Goal: Information Seeking & Learning: Learn about a topic

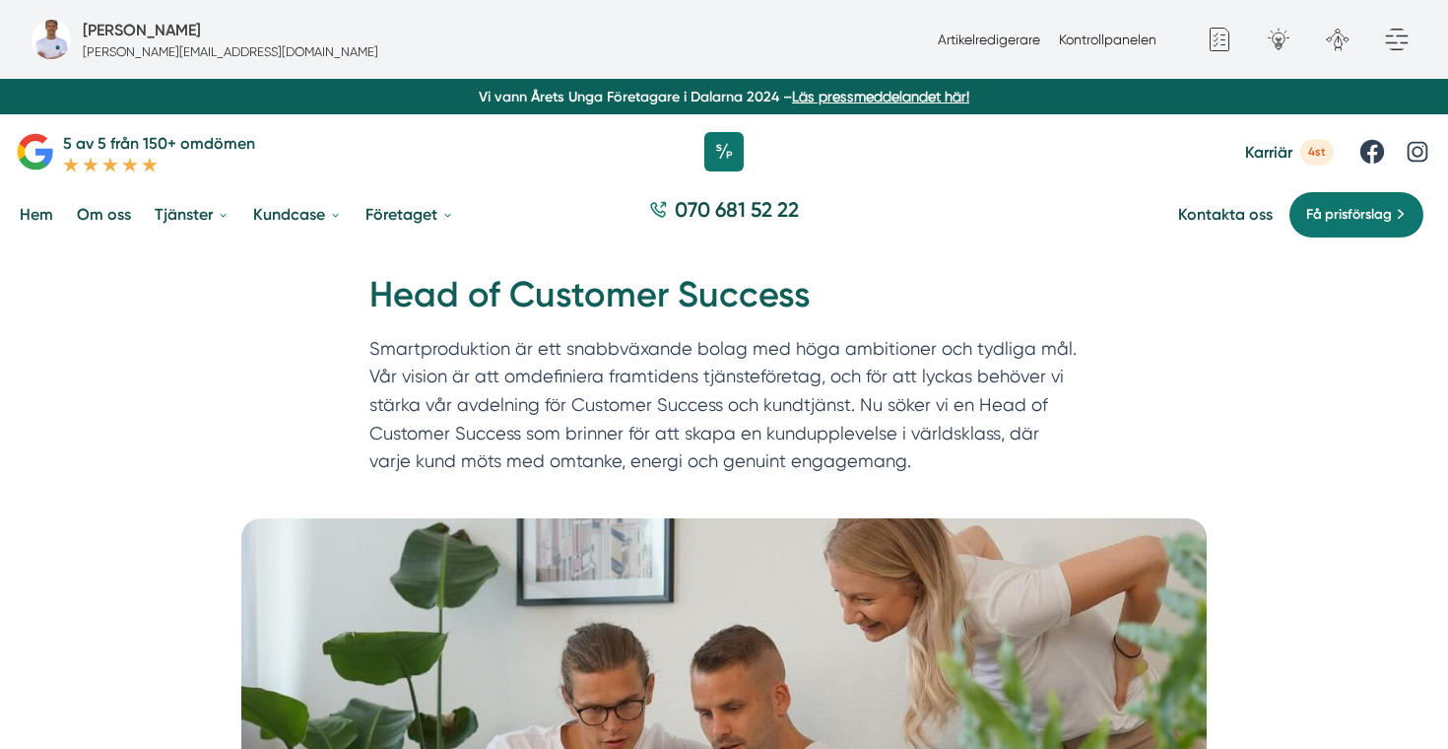
click at [664, 302] on h1 "Head of Customer Success" at bounding box center [723, 303] width 709 height 64
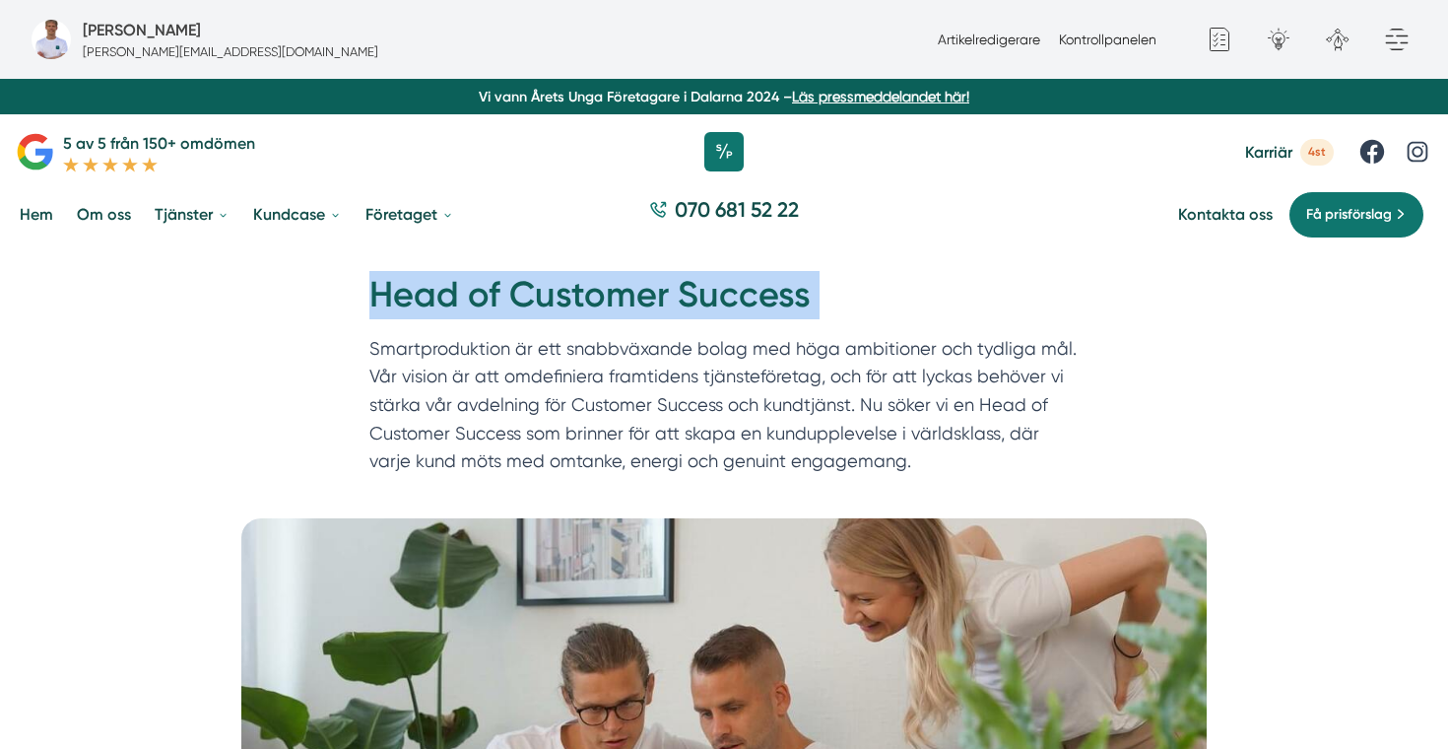
click at [664, 302] on h1 "Head of Customer Success" at bounding box center [723, 303] width 709 height 64
copy div "Head of Customer Success"
click at [1263, 161] on span "Karriär" at bounding box center [1268, 152] width 47 height 19
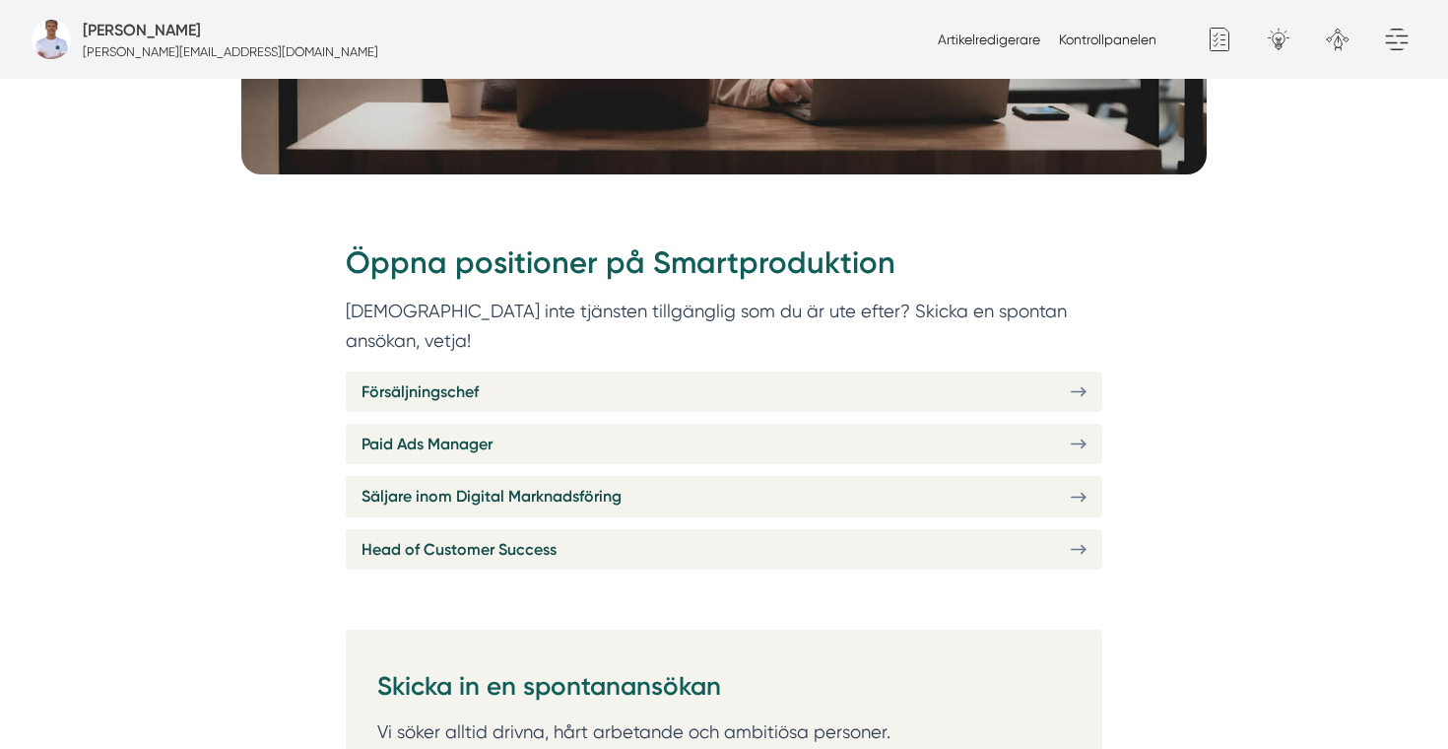
scroll to position [650, 0]
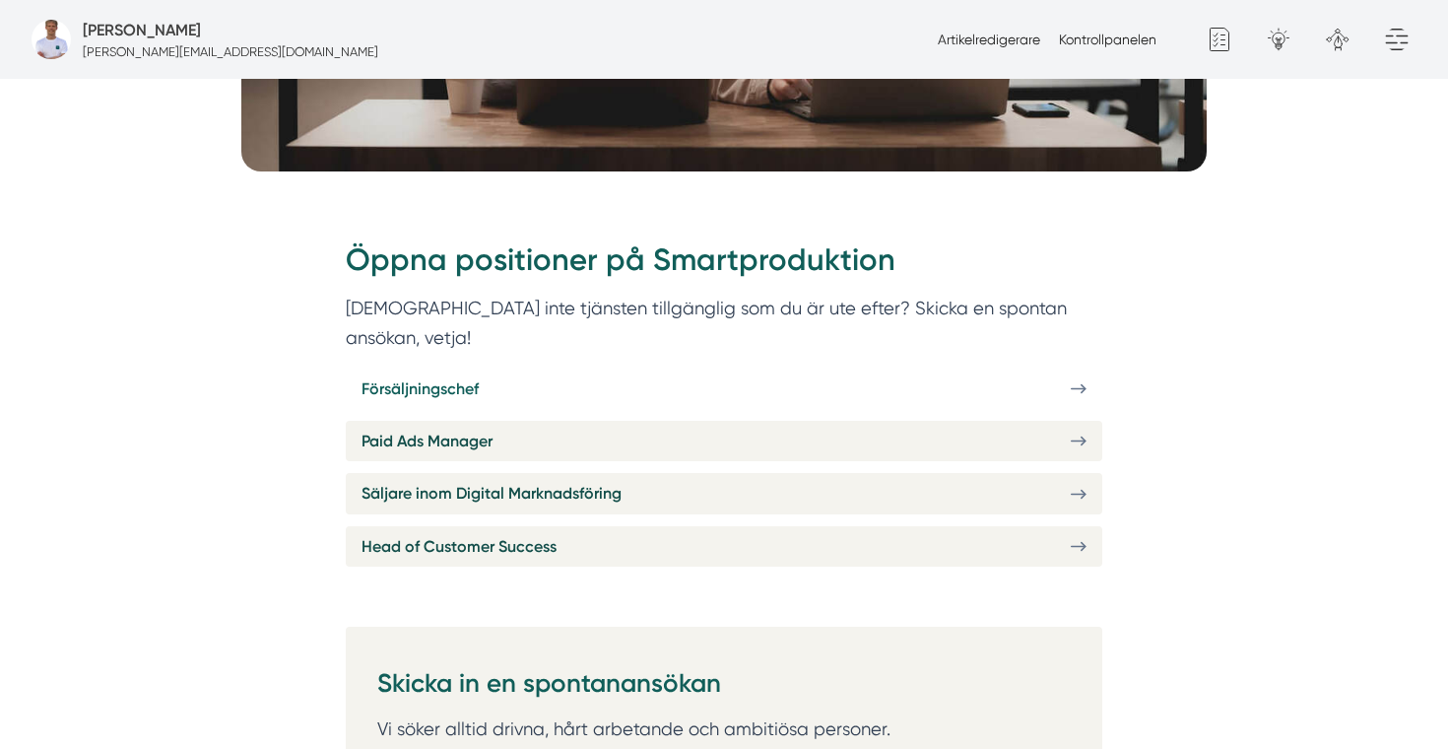
click at [632, 373] on link "Försäljningschef" at bounding box center [724, 388] width 756 height 40
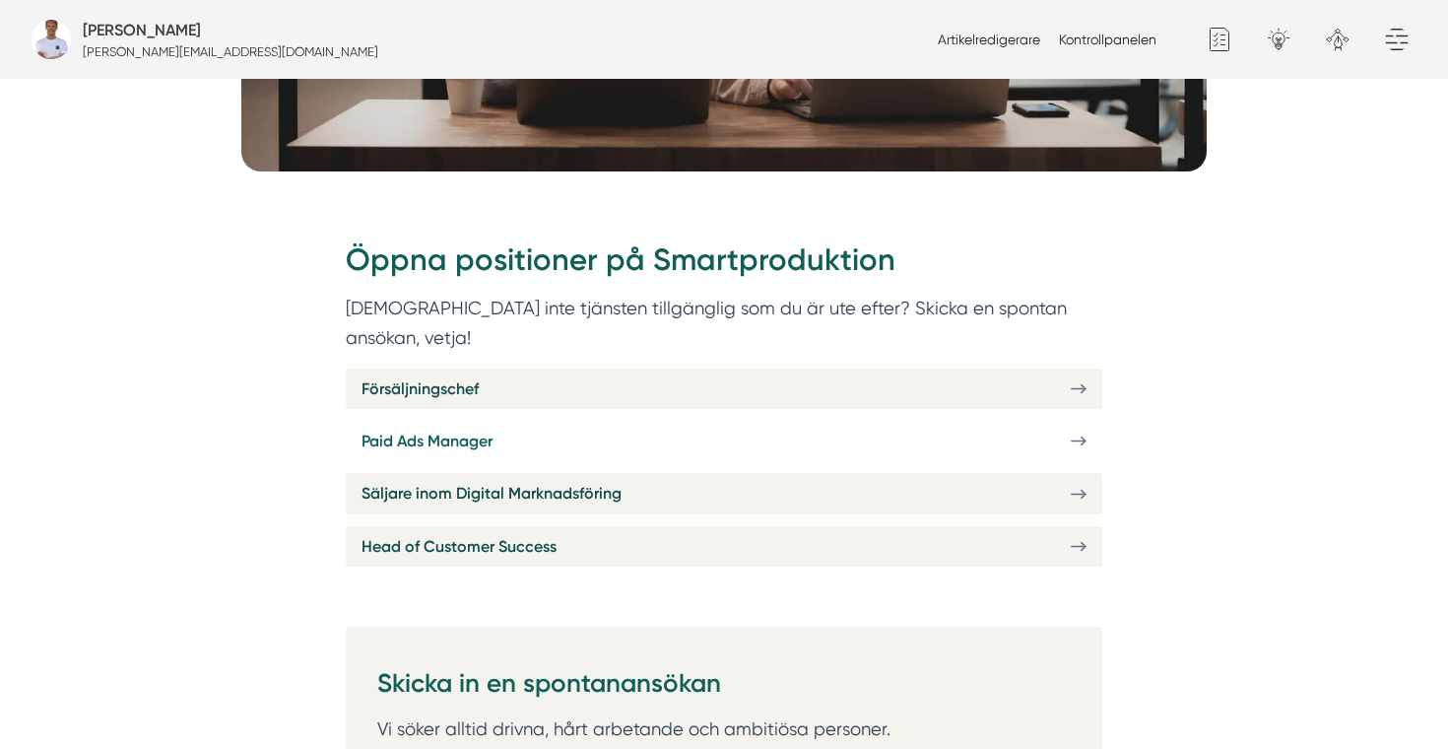
click at [561, 421] on link "Paid Ads Manager" at bounding box center [724, 441] width 756 height 40
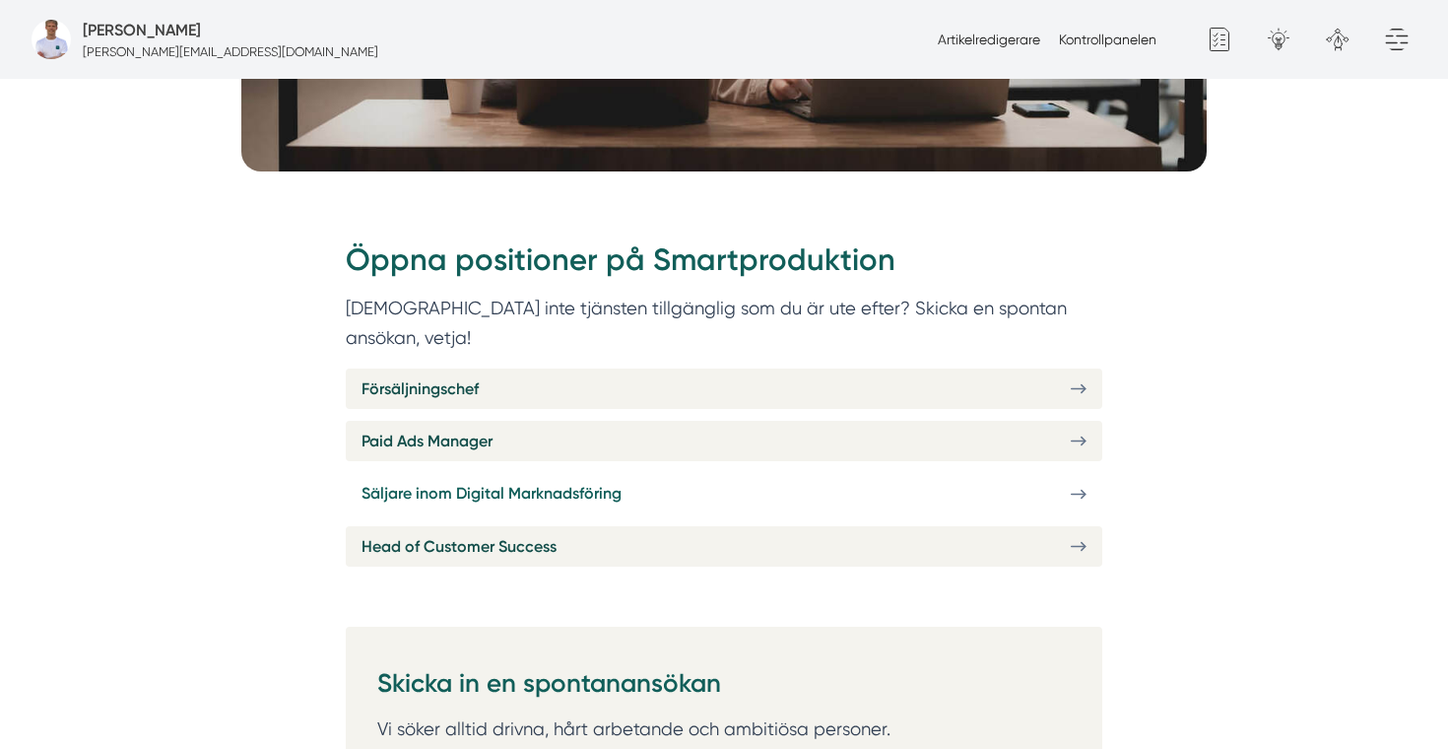
click at [628, 482] on link "Säljare inom Digital Marknadsföring" at bounding box center [724, 493] width 756 height 40
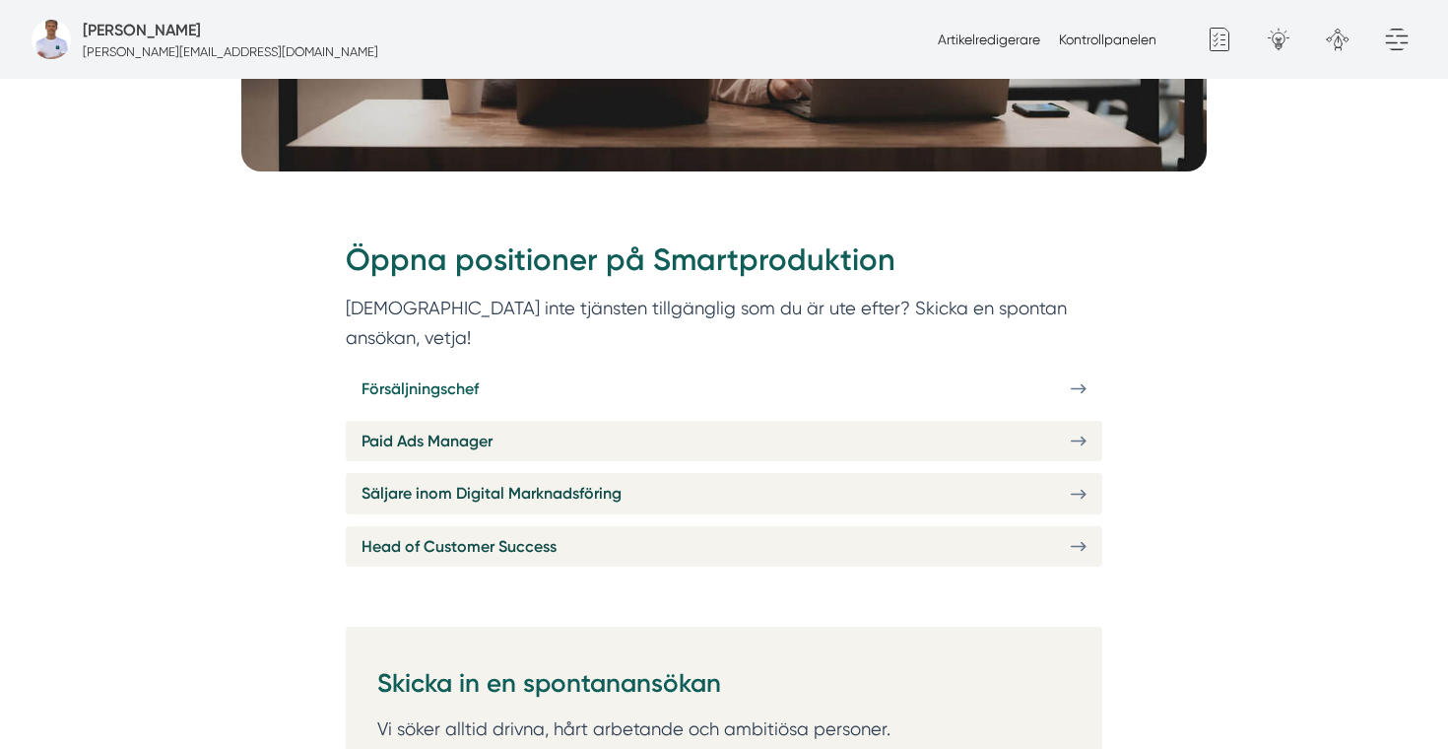
click at [506, 368] on link "Försäljningschef" at bounding box center [724, 388] width 756 height 40
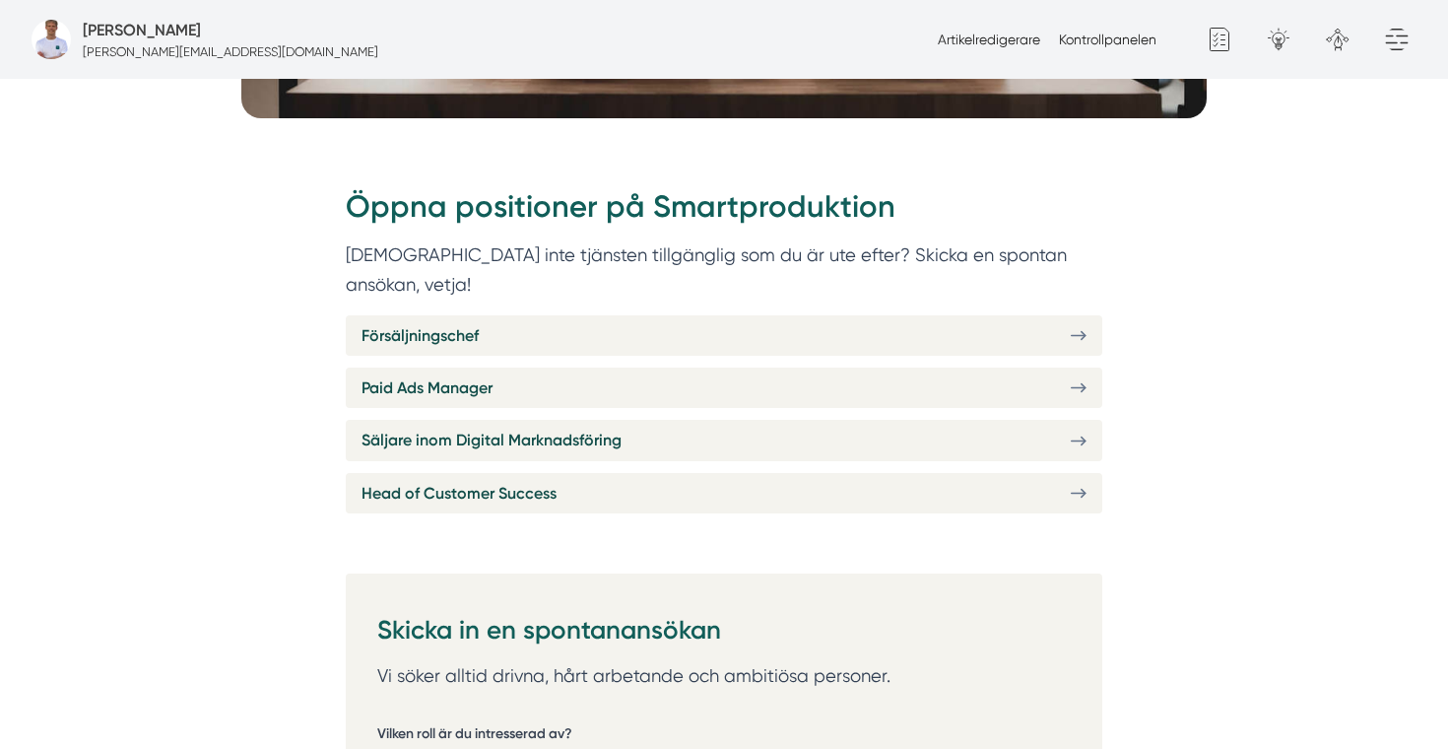
scroll to position [730, 0]
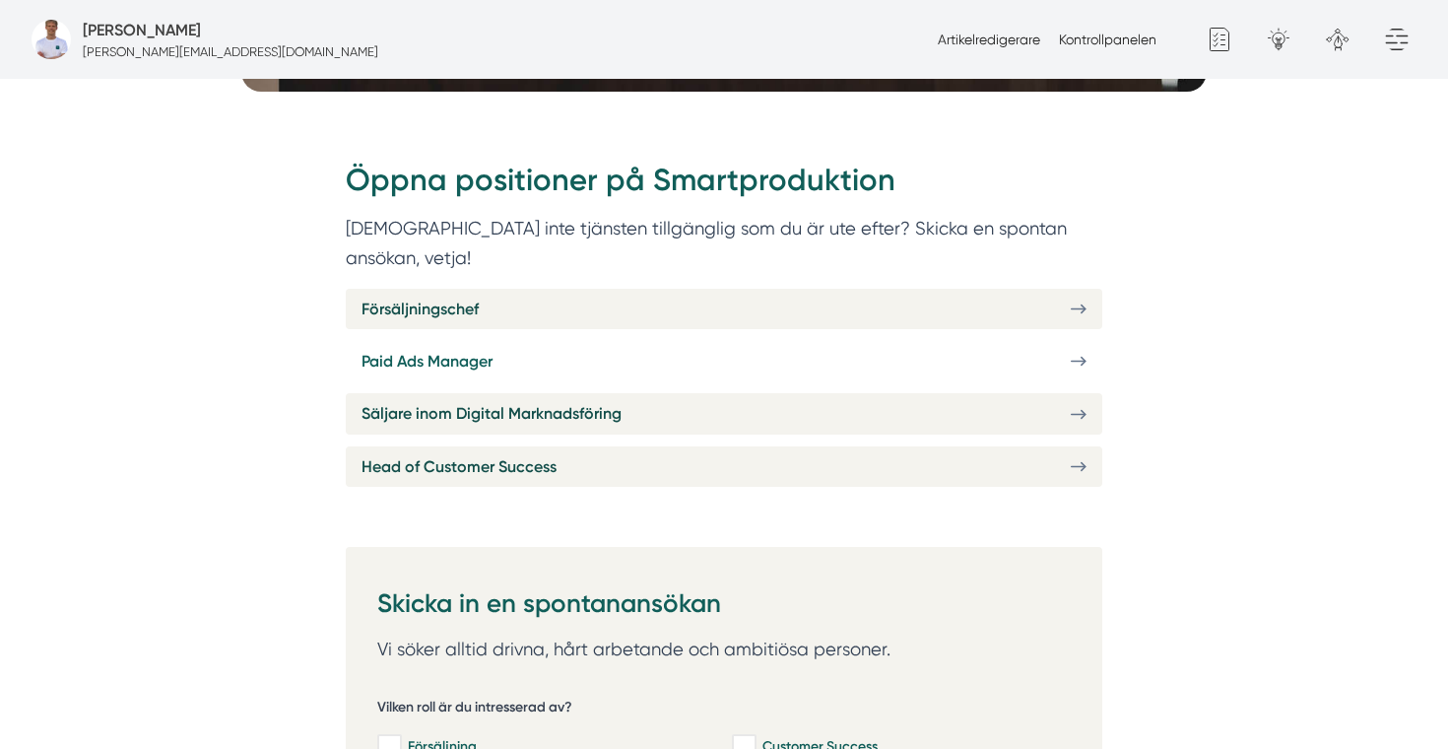
click at [493, 349] on link "Paid Ads Manager" at bounding box center [724, 361] width 756 height 40
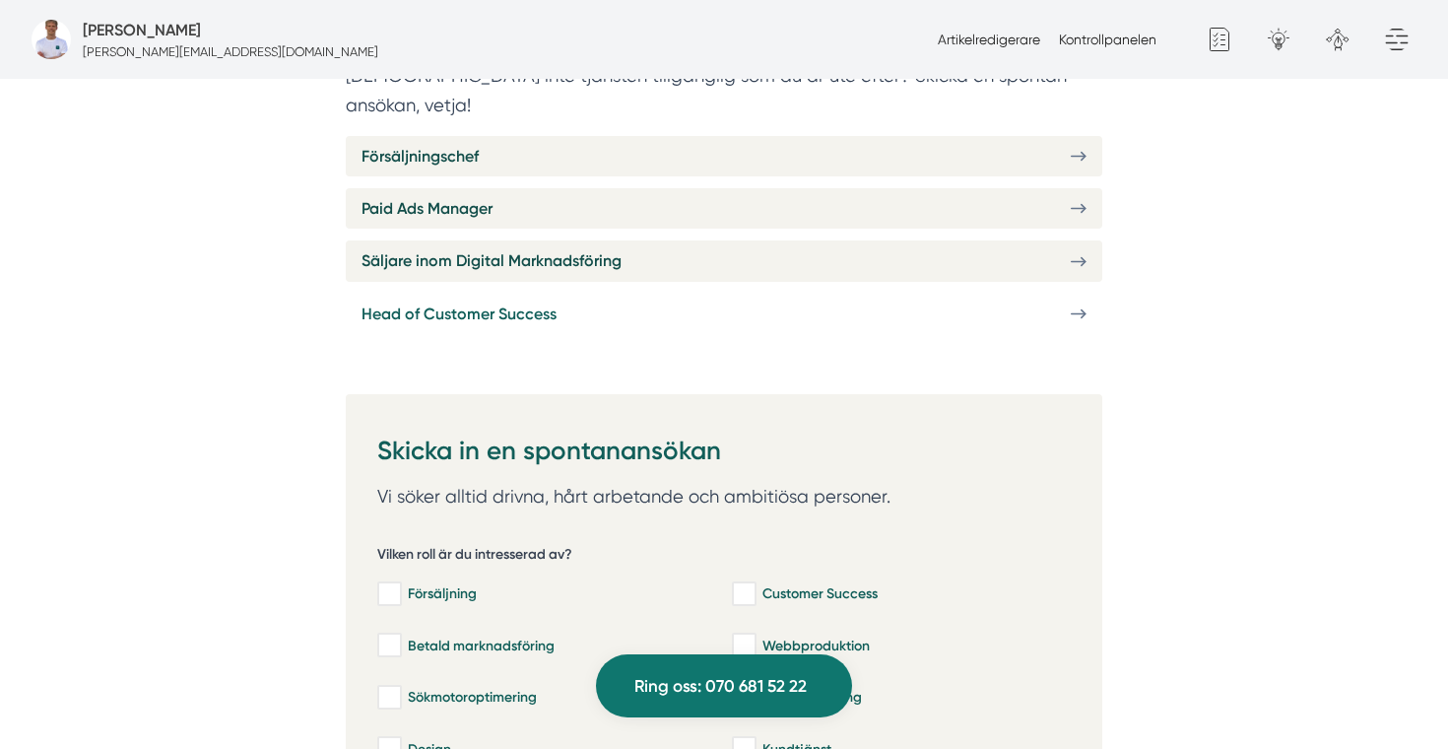
scroll to position [866, 0]
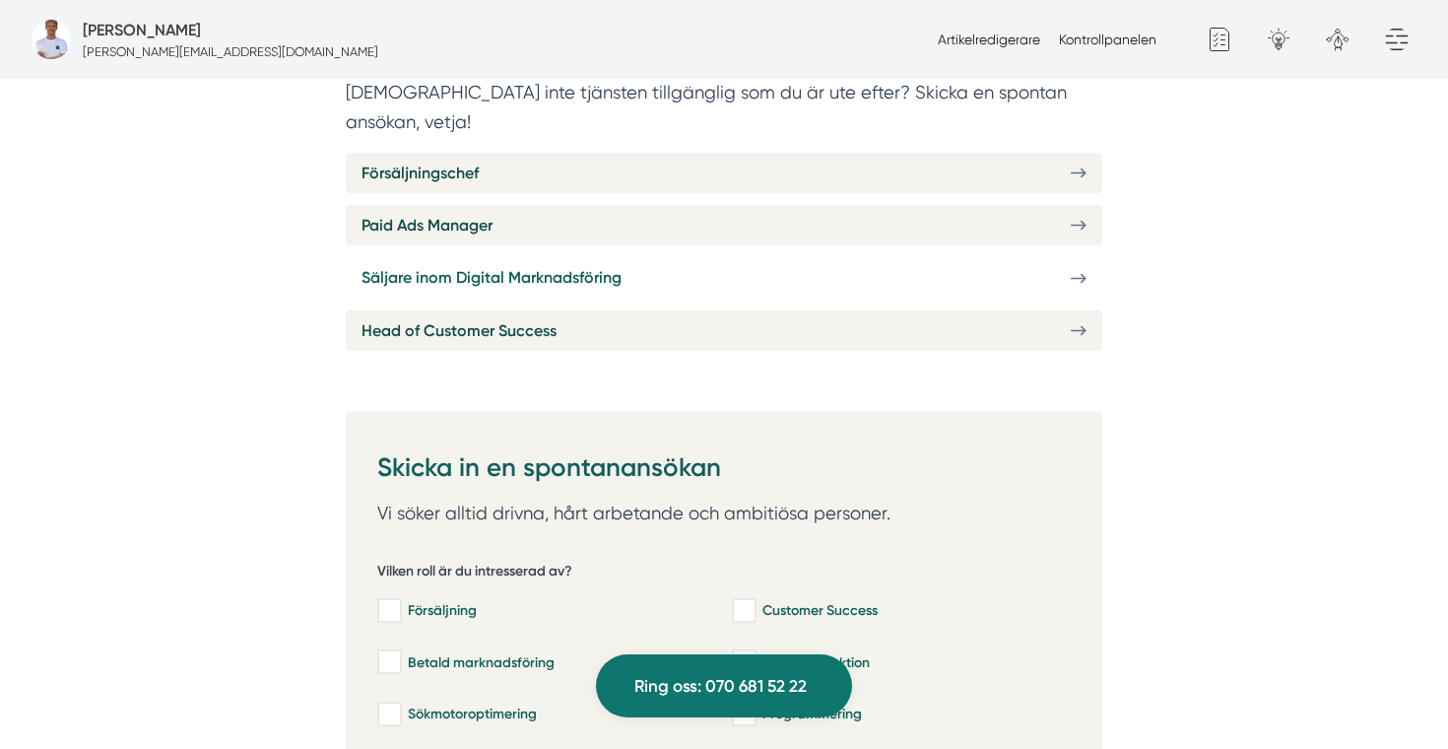
click at [672, 257] on link "Säljare inom Digital Marknadsföring" at bounding box center [724, 277] width 756 height 40
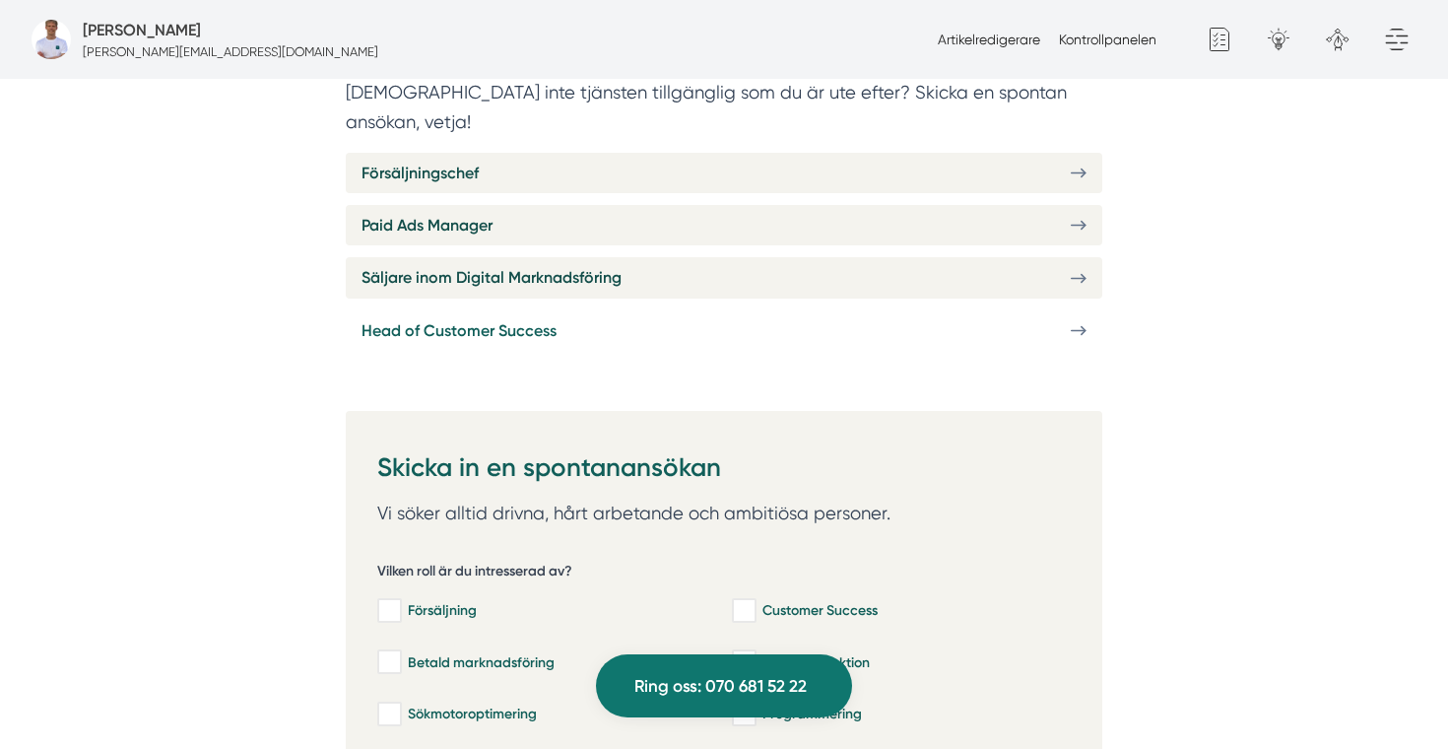
click at [545, 318] on span "Head of Customer Success" at bounding box center [458, 330] width 195 height 25
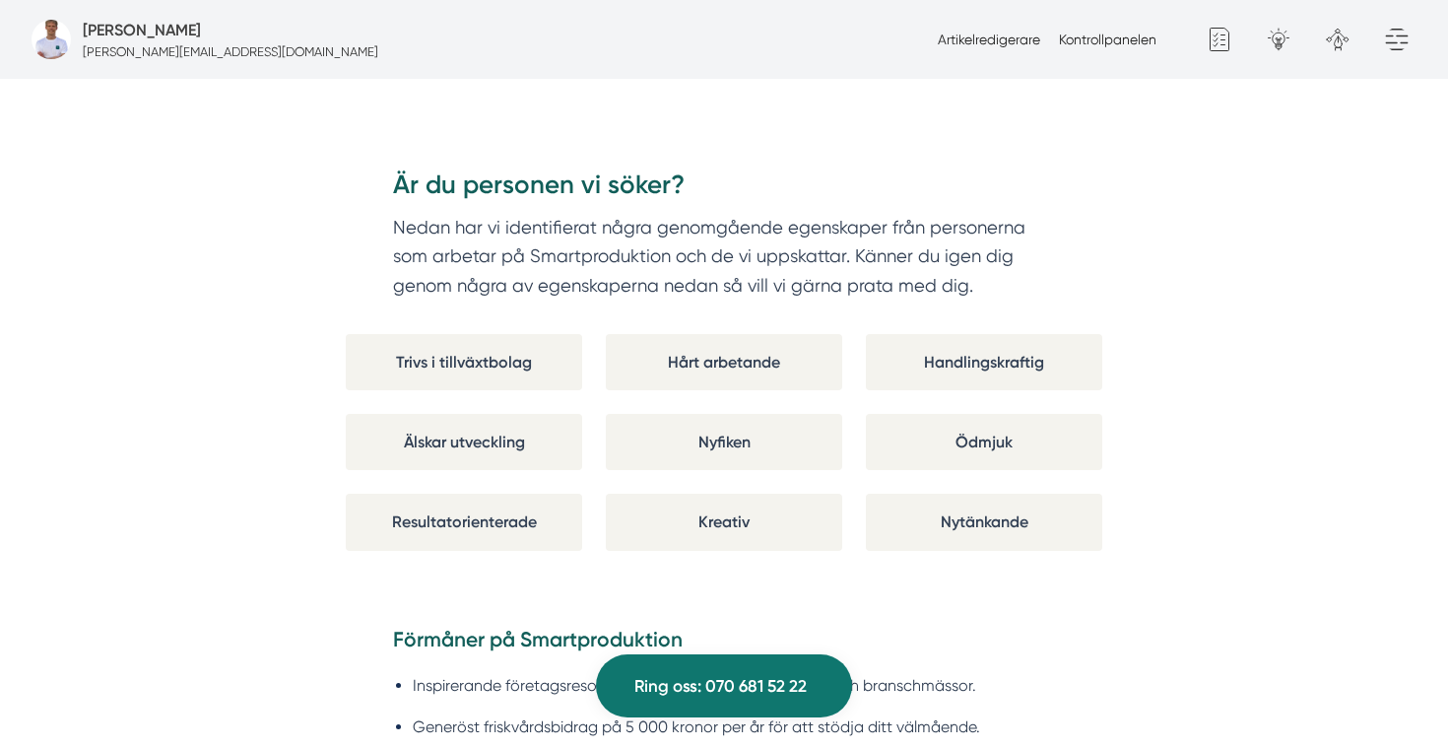
scroll to position [5257, 0]
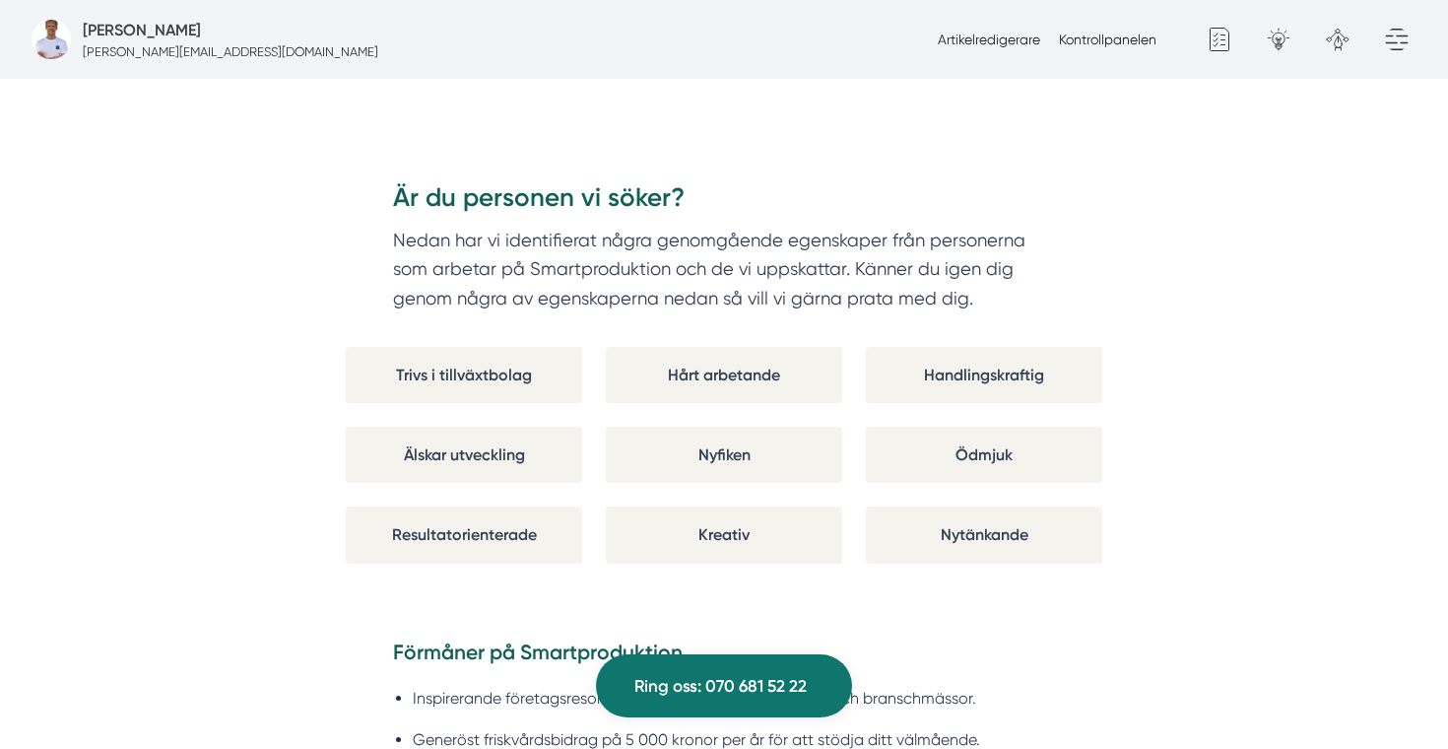
click at [503, 348] on div "Trivs i tillväxtbolag" at bounding box center [464, 375] width 236 height 56
copy div "Trivs i tillväxtbolag"
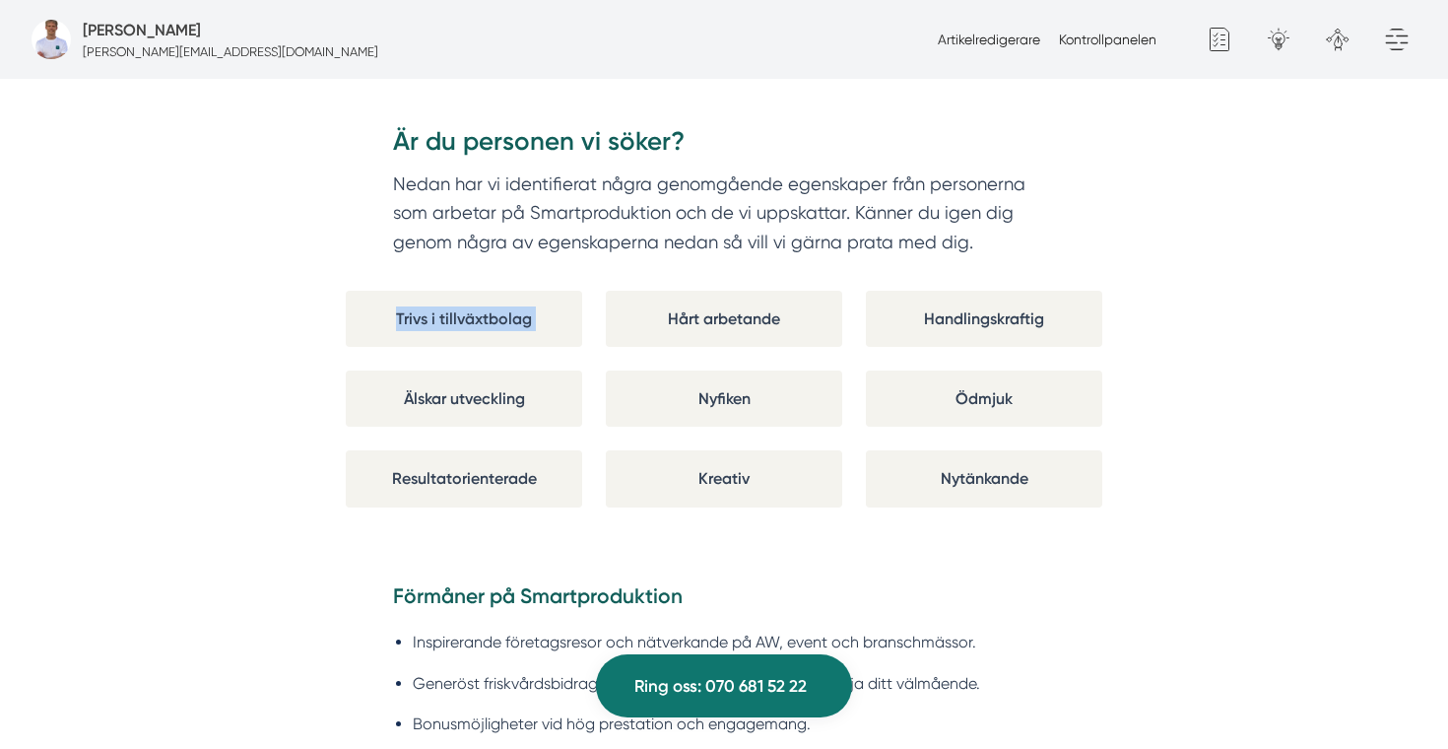
scroll to position [5306, 0]
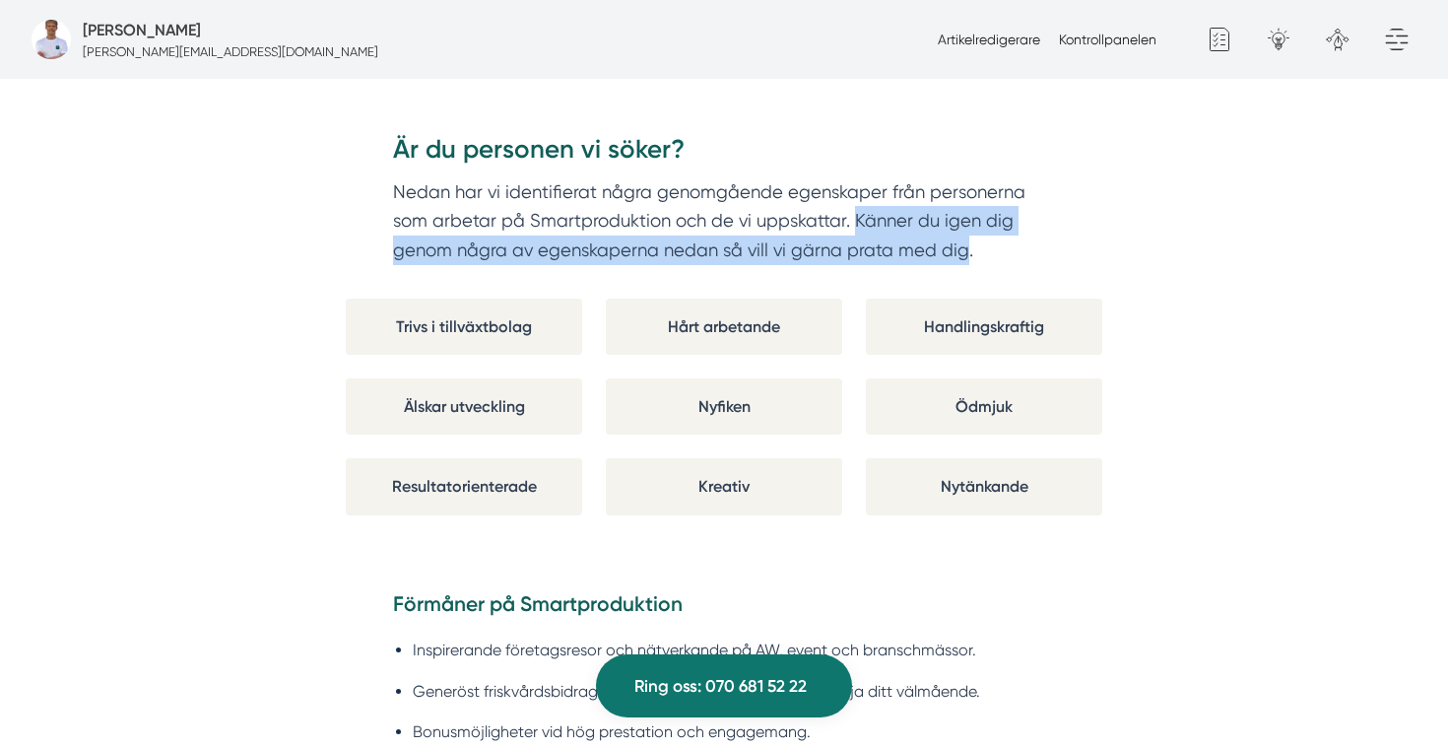
drag, startPoint x: 963, startPoint y: 221, endPoint x: 852, endPoint y: 184, distance: 117.1
click at [852, 184] on p "Nedan har vi identifierat några genomgående egenskaper från personerna som arbe…" at bounding box center [724, 221] width 662 height 88
copy p "Känner du igen dig genom några av egenskaperna nedan så vill vi gärna prata med…"
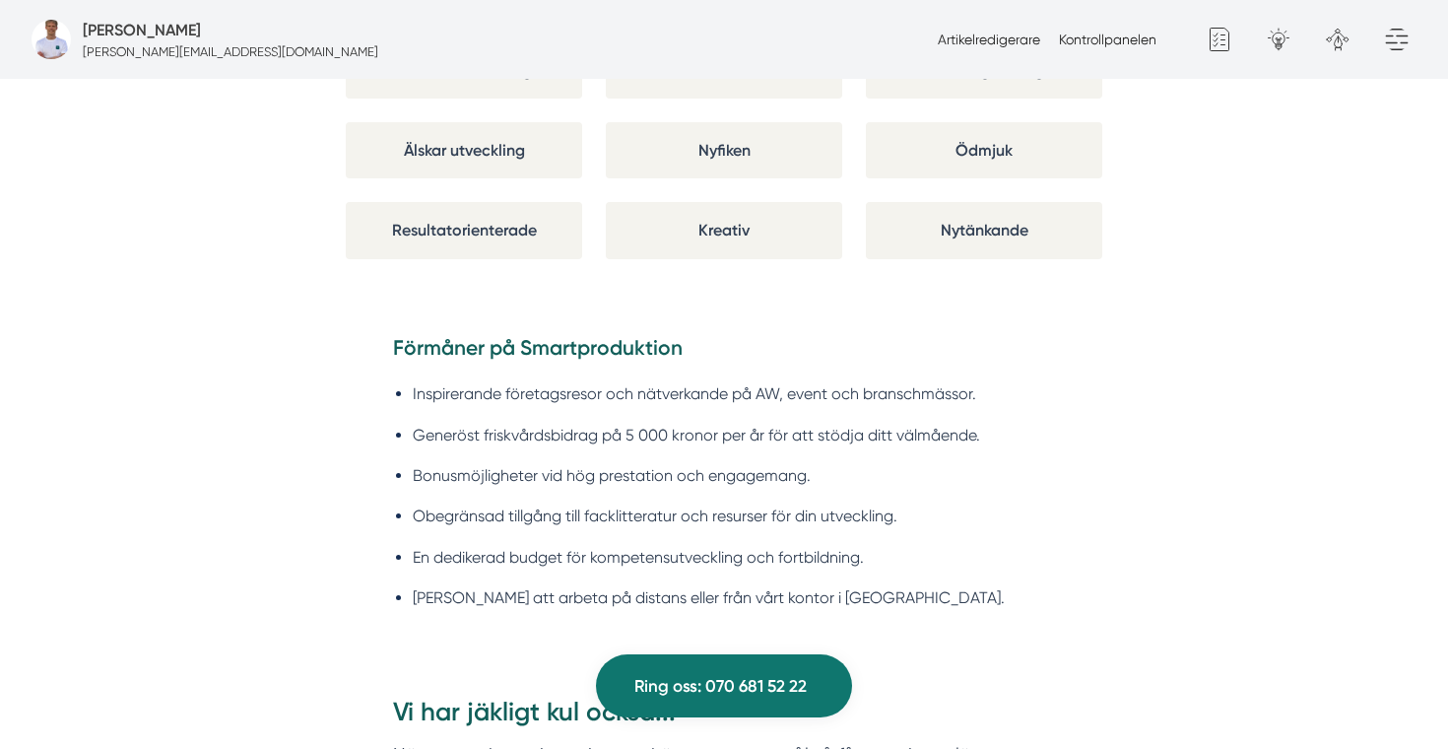
scroll to position [5568, 0]
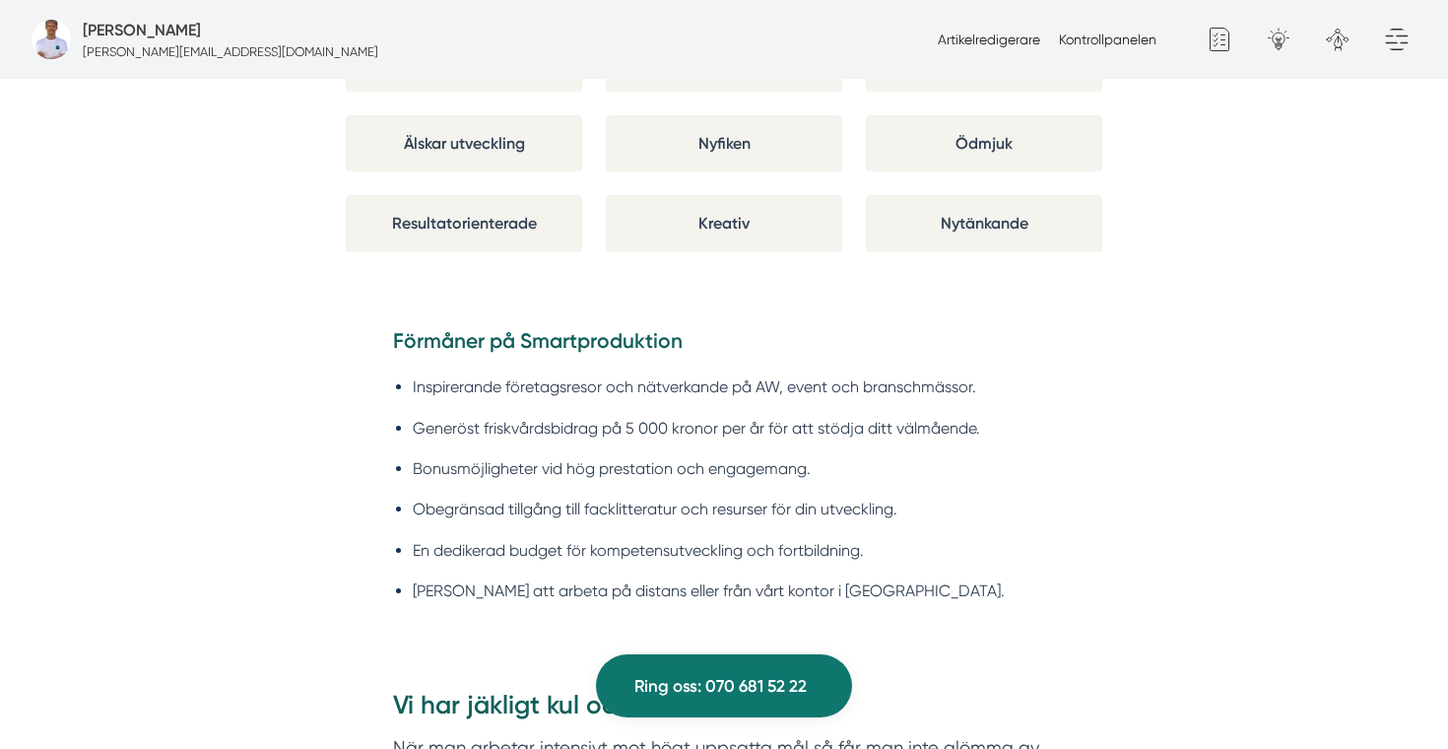
click at [626, 328] on strong "Förmåner på Smartproduktion" at bounding box center [538, 340] width 290 height 25
copy div "Förmåner på Smartproduktion"
click at [847, 374] on li "Inspirerande företagsresor och nätverkande på AW, event och branschmässor." at bounding box center [734, 386] width 642 height 25
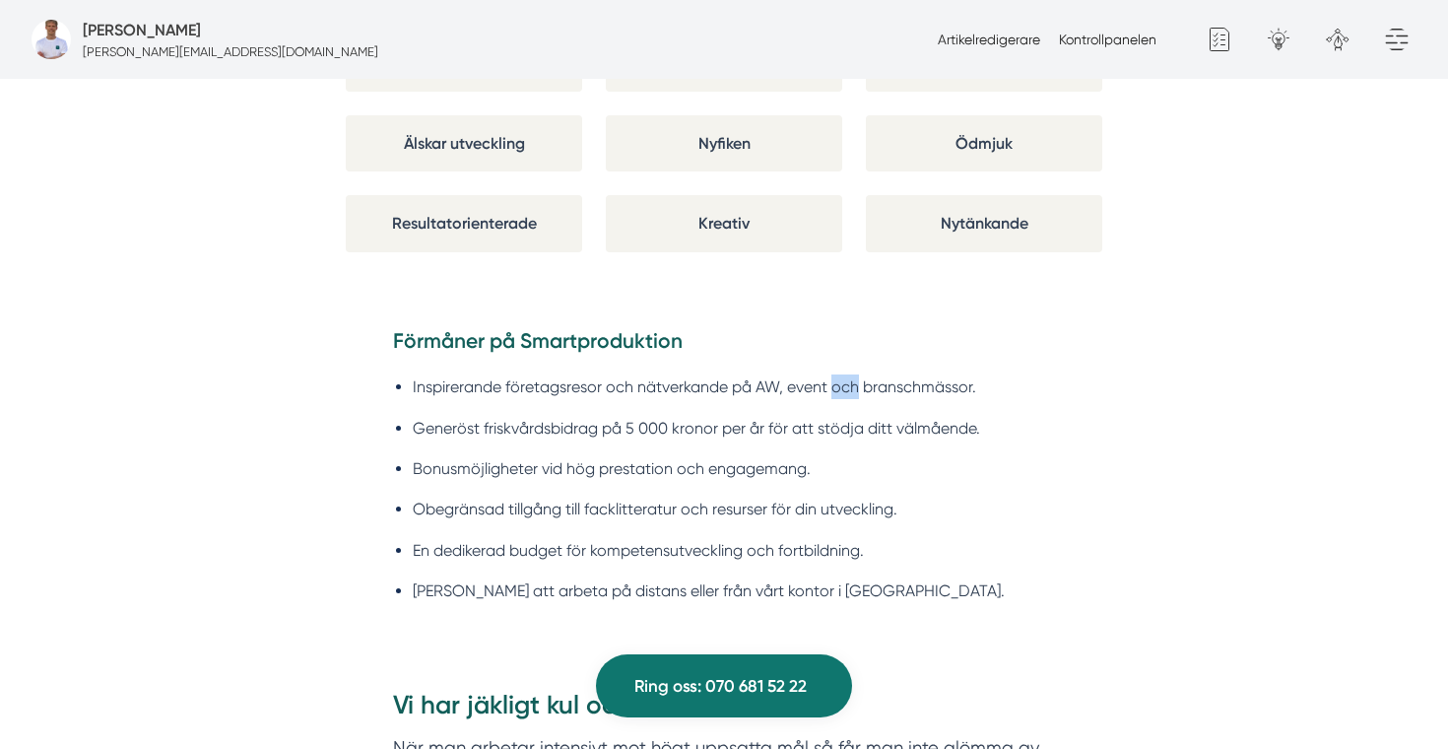
click at [847, 374] on li "Inspirerande företagsresor och nätverkande på AW, event och branschmässor." at bounding box center [734, 386] width 642 height 25
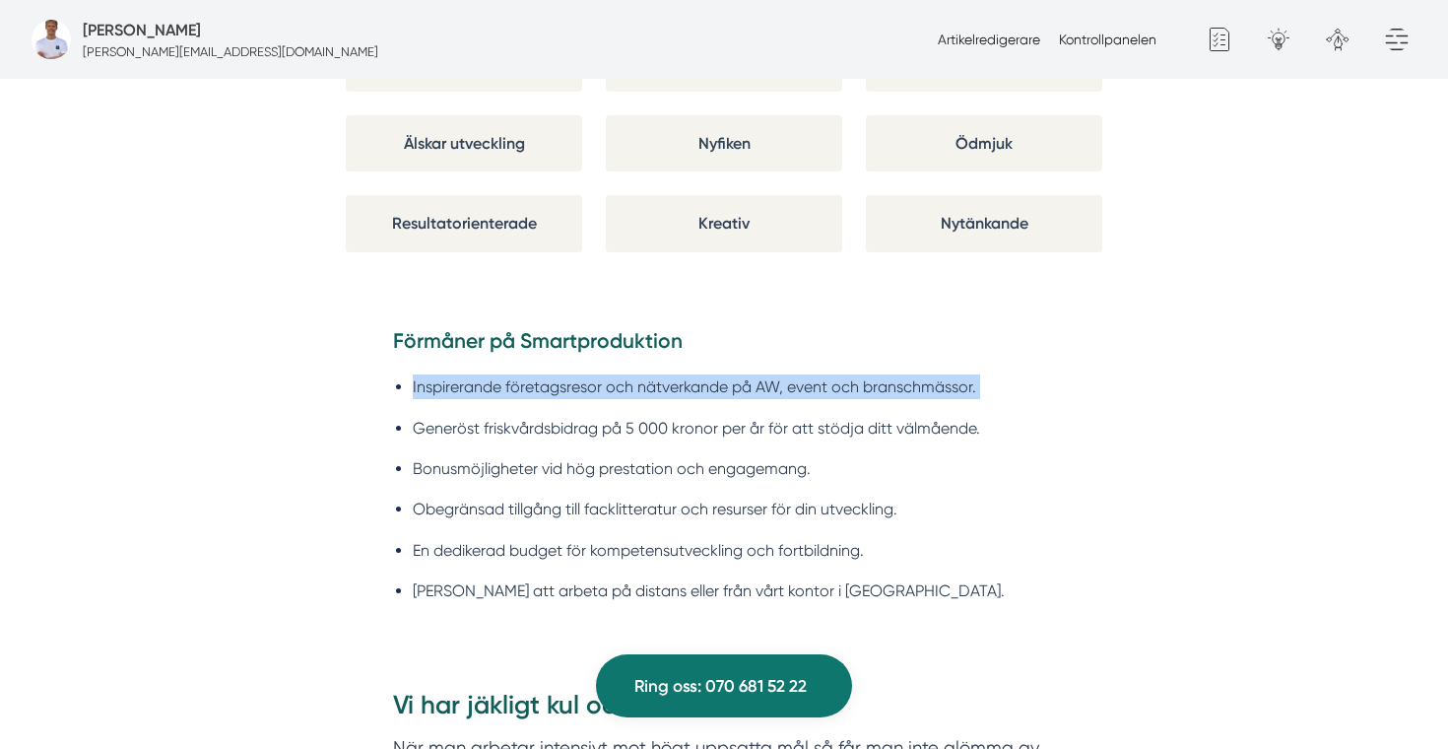
click at [847, 374] on li "Inspirerande företagsresor och nätverkande på AW, event och branschmässor." at bounding box center [734, 386] width 642 height 25
copy ul "Inspirerande företagsresor och nätverkande på AW, event och branschmässor."
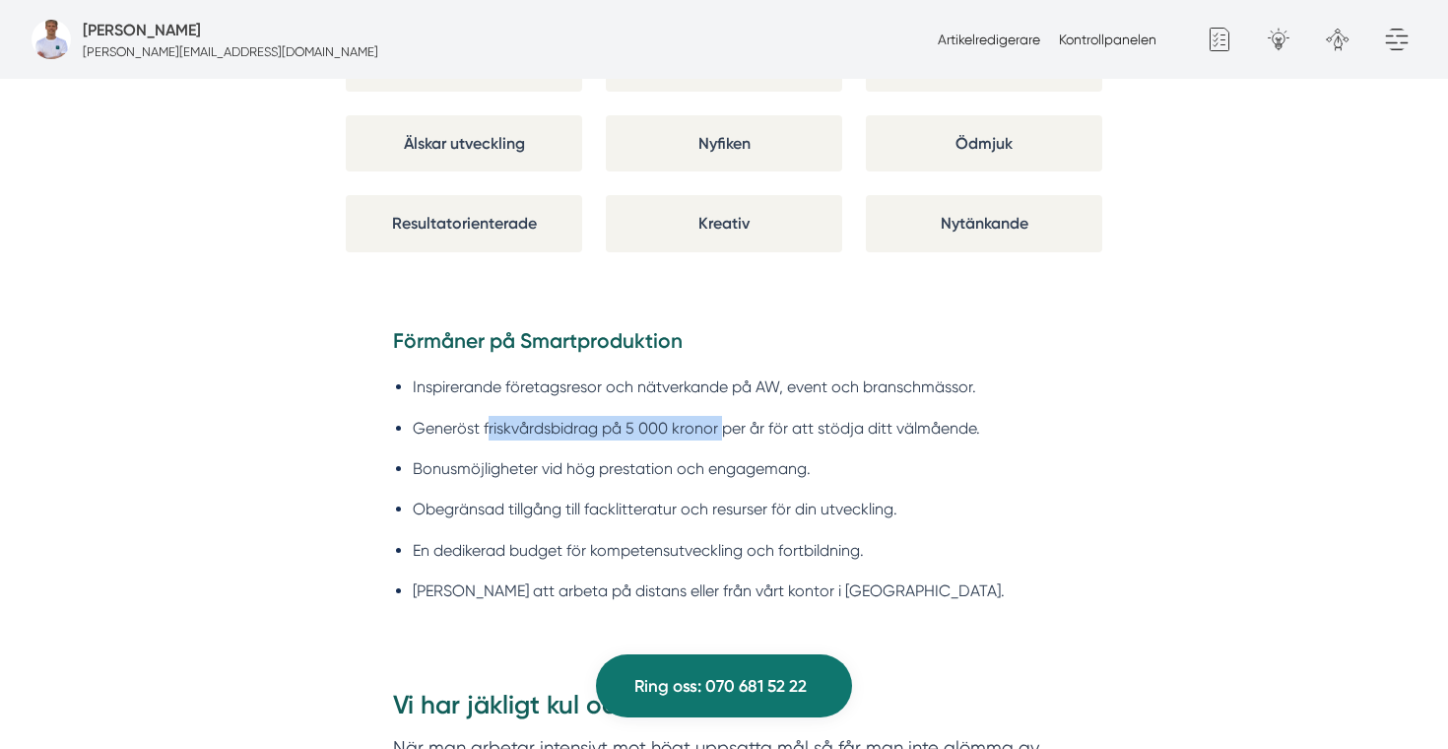
drag, startPoint x: 720, startPoint y: 397, endPoint x: 486, endPoint y: 393, distance: 234.4
click at [486, 416] on li "Generöst friskvårdsbidrag på 5 000 kronor per år för att stödja ditt välmående." at bounding box center [734, 428] width 642 height 25
copy li "riskvårdsbidrag på 5 000 kronor"
click at [633, 456] on li "Bonusmöjligheter vid hög prestation och engagemang." at bounding box center [734, 468] width 642 height 25
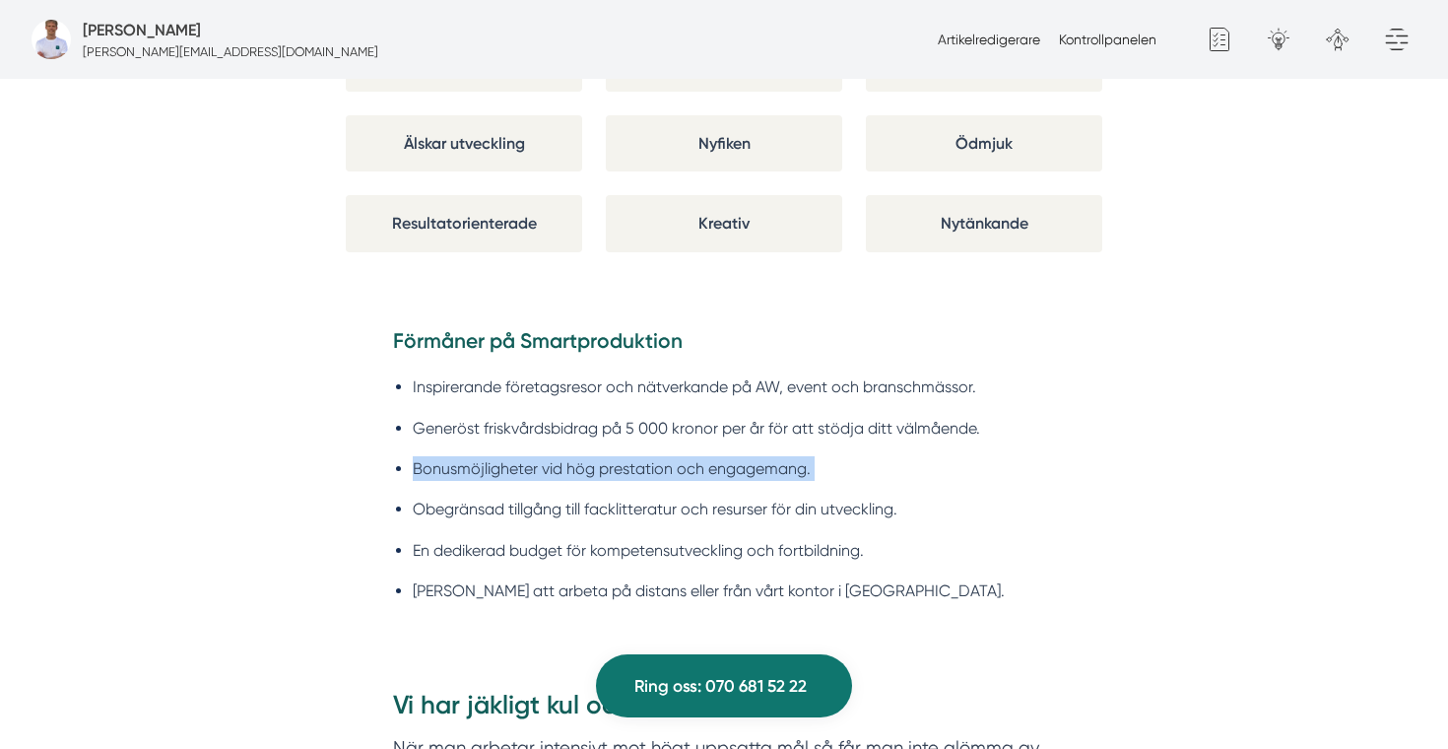
click at [633, 456] on li "Bonusmöjligheter vid hög prestation och engagemang." at bounding box center [734, 468] width 642 height 25
copy ul "Bonusmöjligheter vid hög prestation och engagemang."
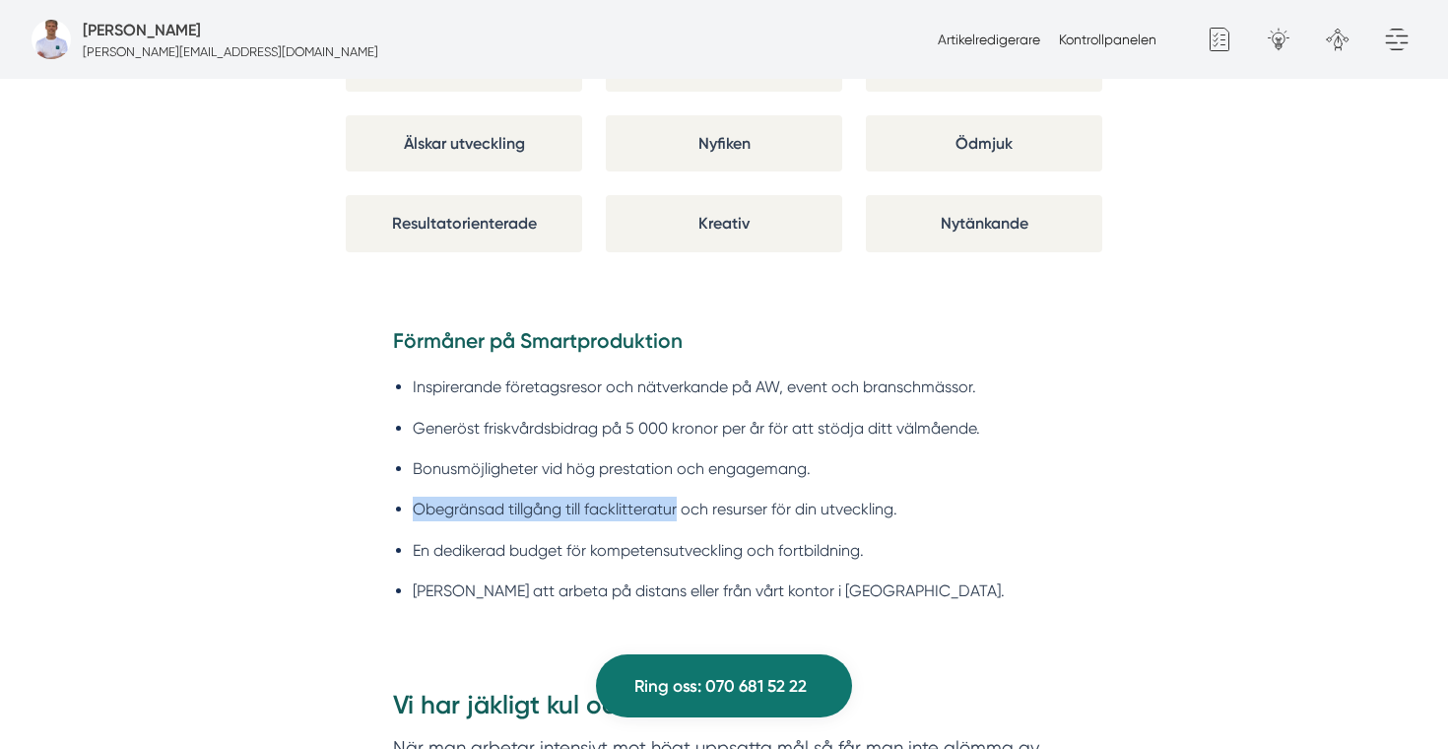
copy li "Obegränsad tillgång till facklitteratur"
drag, startPoint x: 679, startPoint y: 477, endPoint x: 409, endPoint y: 483, distance: 269.9
click at [409, 483] on ul "Inspirerande företagsresor och nätverkande på AW, event och branschmässor. Gene…" at bounding box center [724, 493] width 662 height 265
click at [684, 538] on li "En dedikerad budget för kompetensutveckling och fortbildning." at bounding box center [734, 550] width 642 height 25
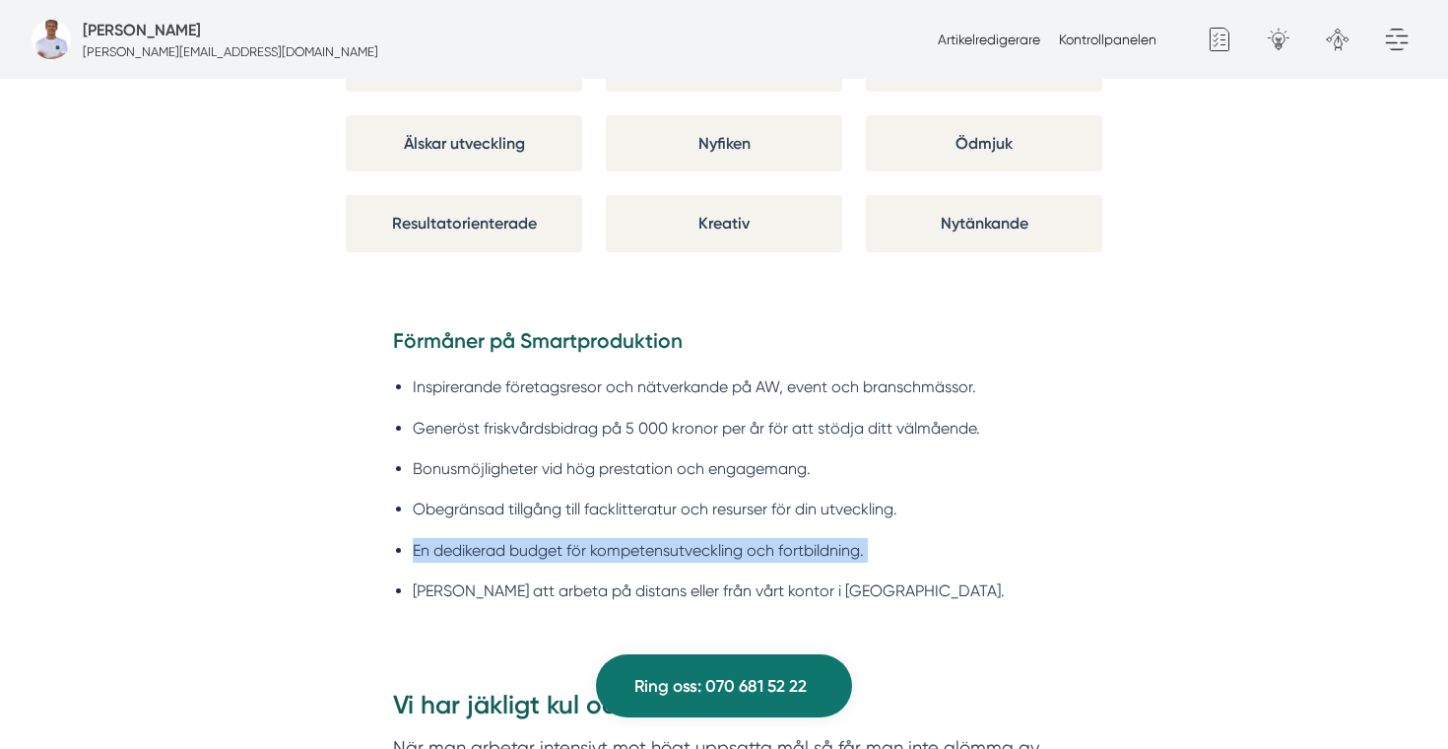
click at [684, 538] on li "En dedikerad budget för kompetensutveckling och fortbildning." at bounding box center [734, 550] width 642 height 25
copy ul "En dedikerad budget för kompetensutveckling och fortbildning."
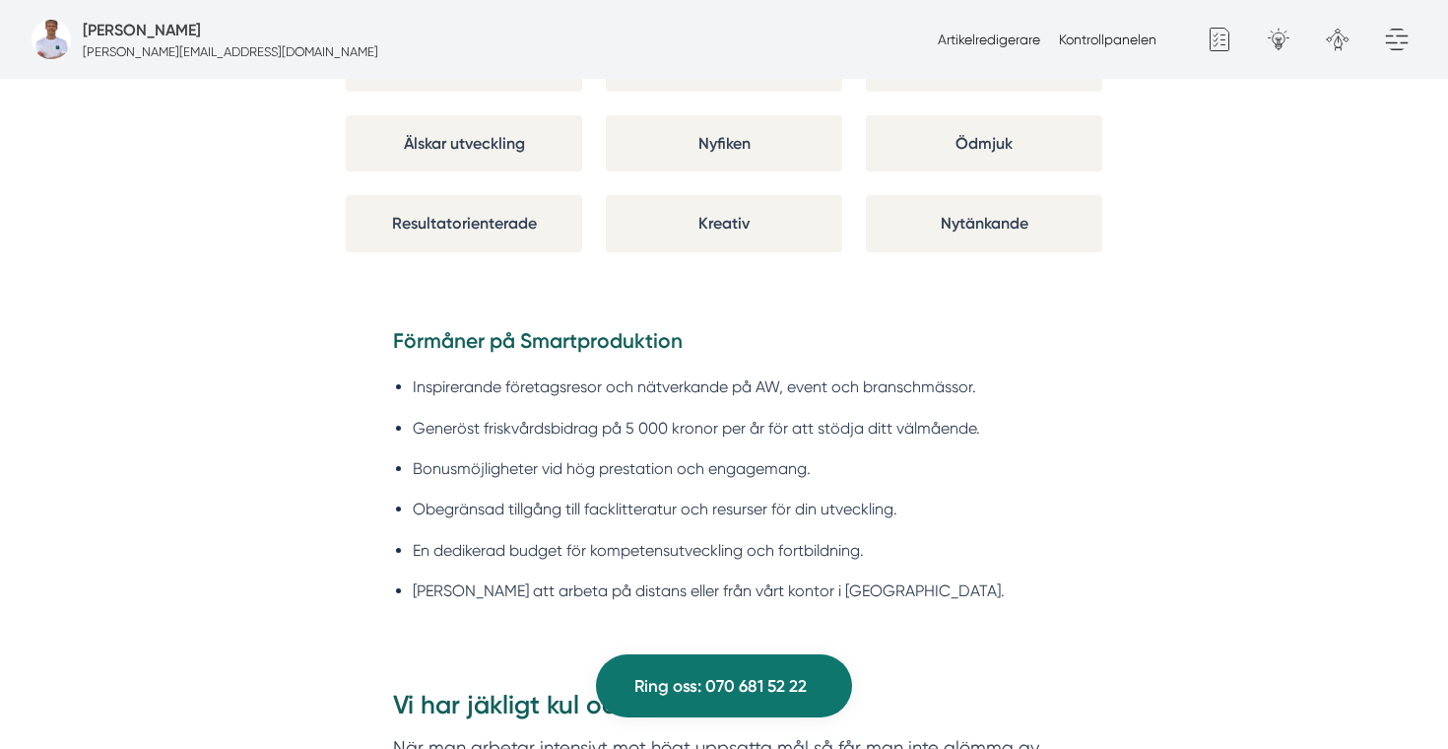
click at [615, 578] on li "[PERSON_NAME] att arbeta på distans eller från vårt kontor i [GEOGRAPHIC_DATA]." at bounding box center [734, 590] width 642 height 25
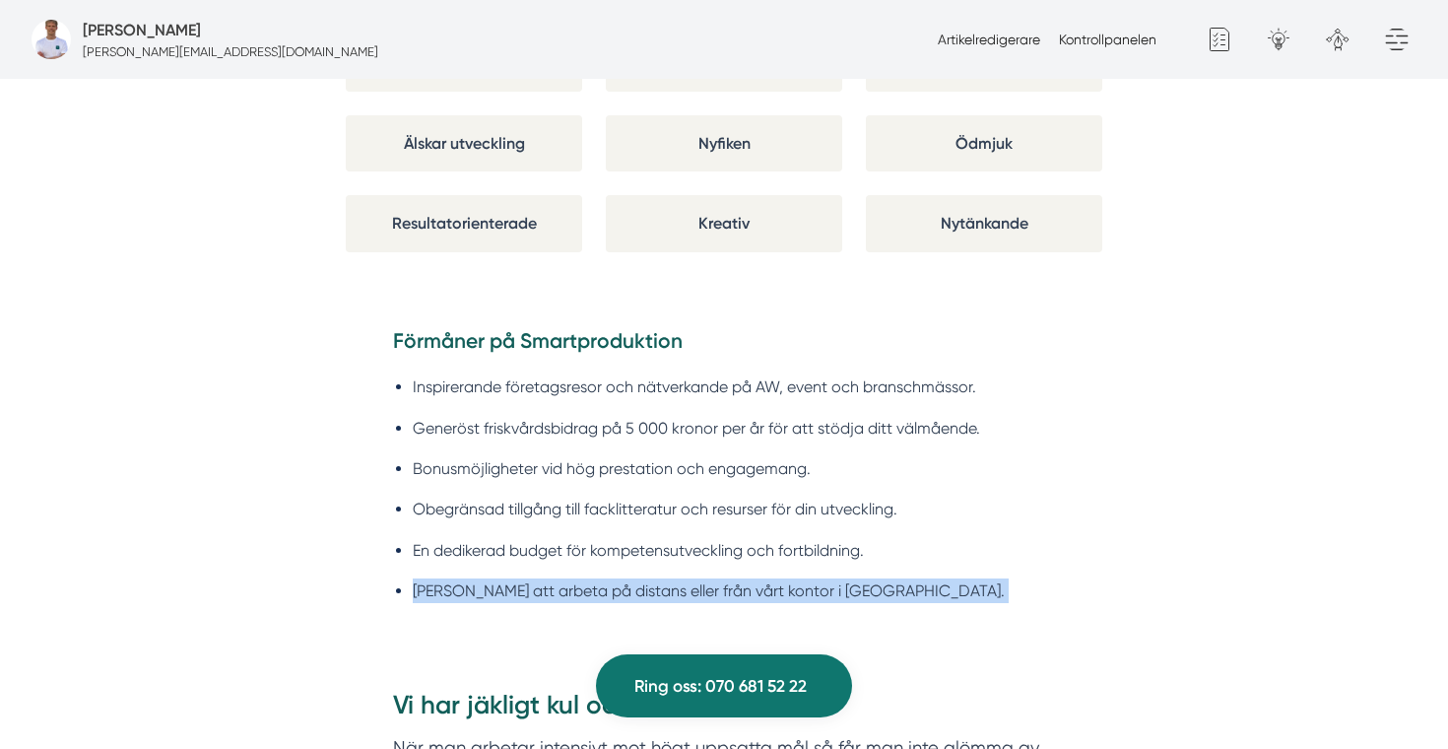
click at [615, 578] on li "[PERSON_NAME] att arbeta på distans eller från vårt kontor i [GEOGRAPHIC_DATA]." at bounding box center [734, 590] width 642 height 25
copy div "[PERSON_NAME] att arbeta på distans eller från vårt kontor i [GEOGRAPHIC_DATA]."
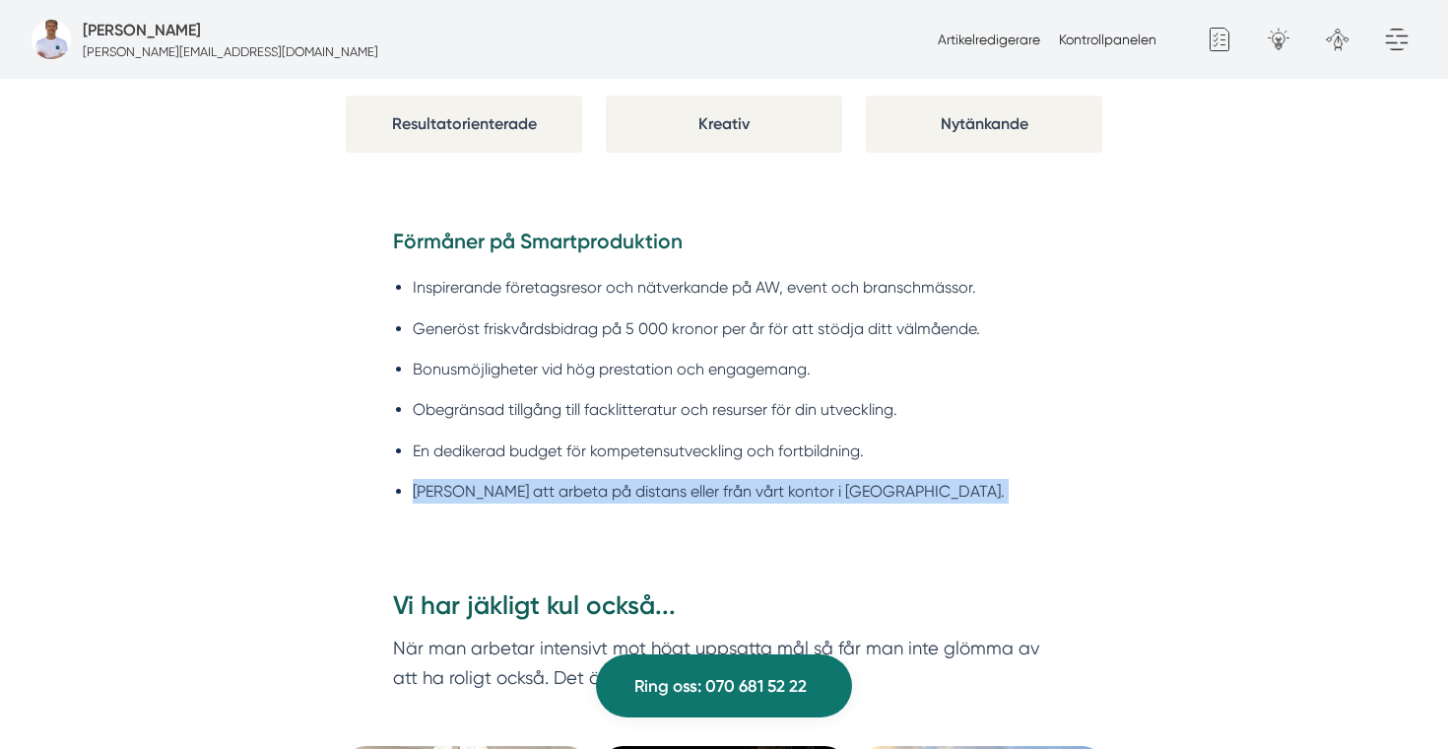
scroll to position [5657, 0]
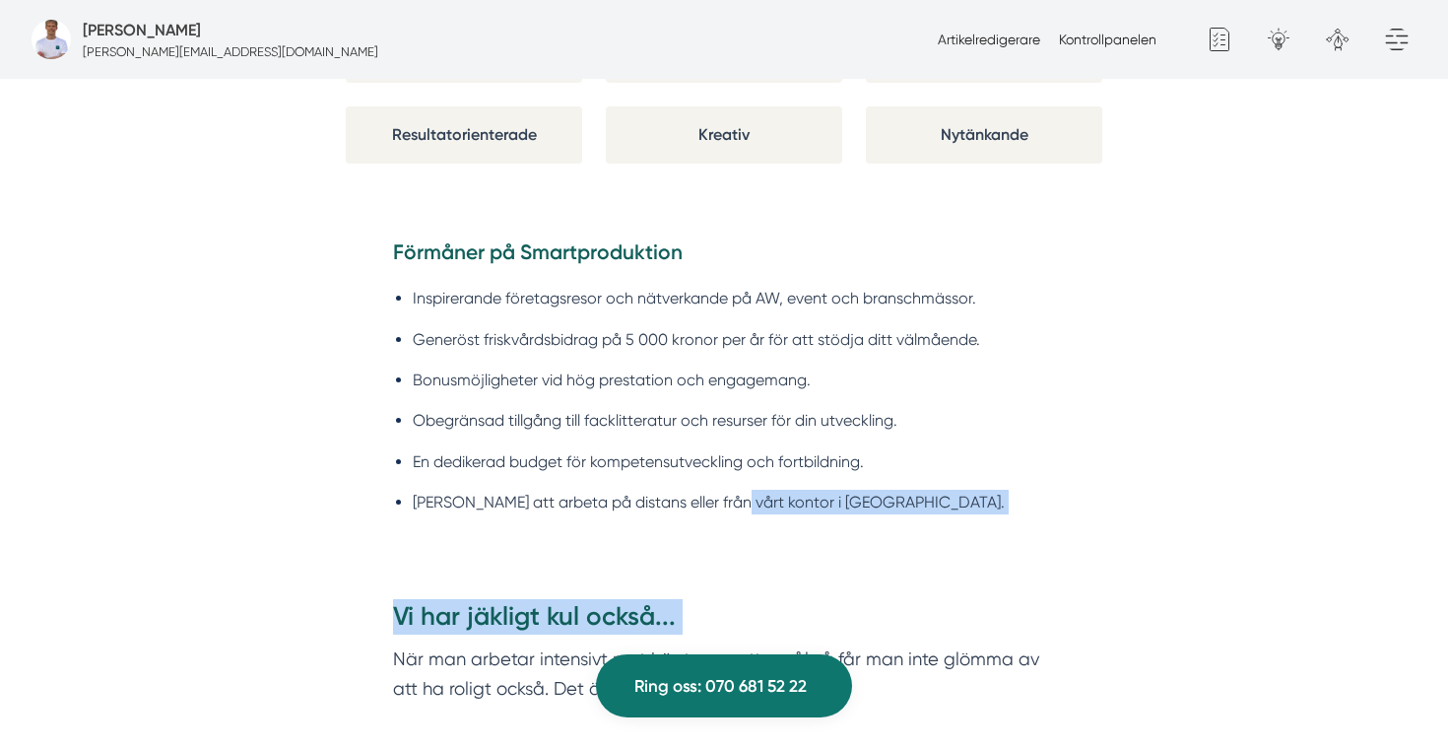
drag, startPoint x: 721, startPoint y: 481, endPoint x: 725, endPoint y: 552, distance: 71.0
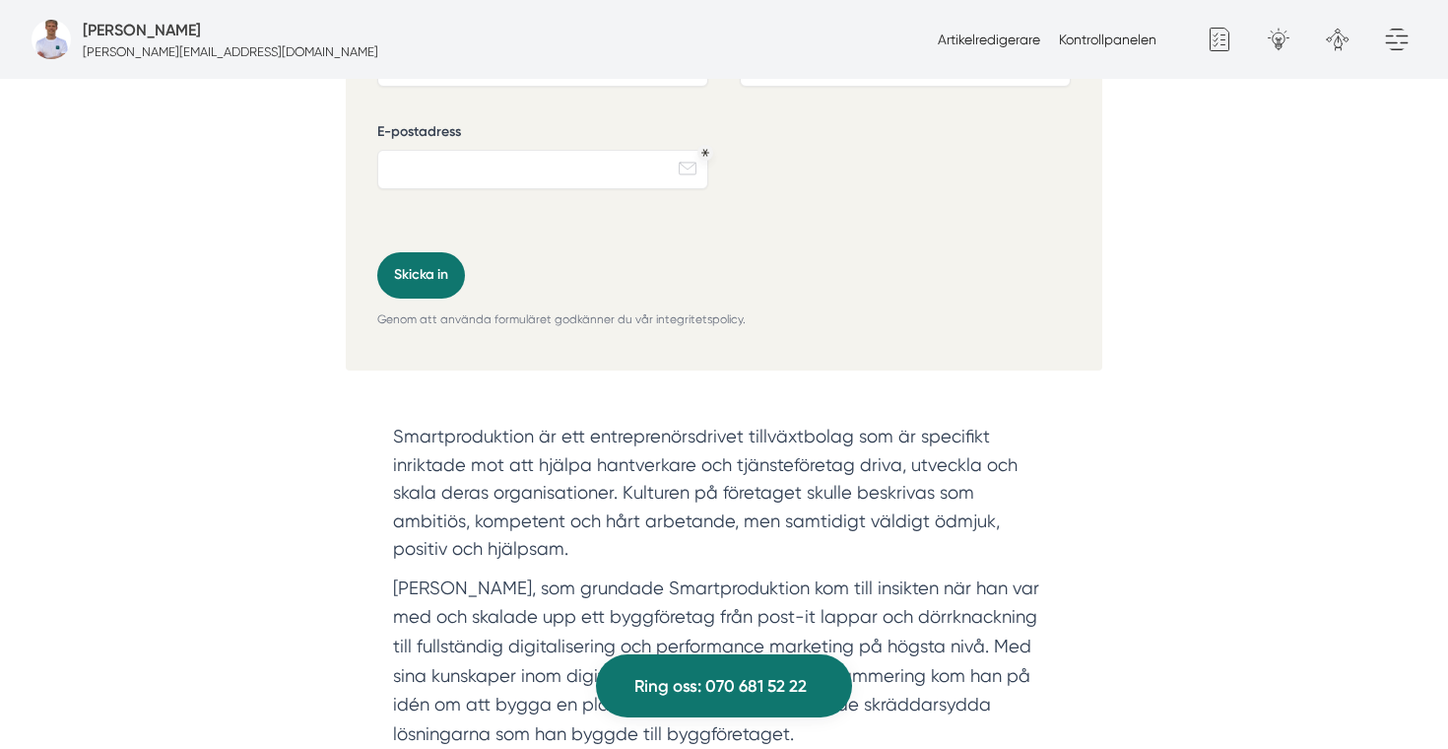
scroll to position [1731, 0]
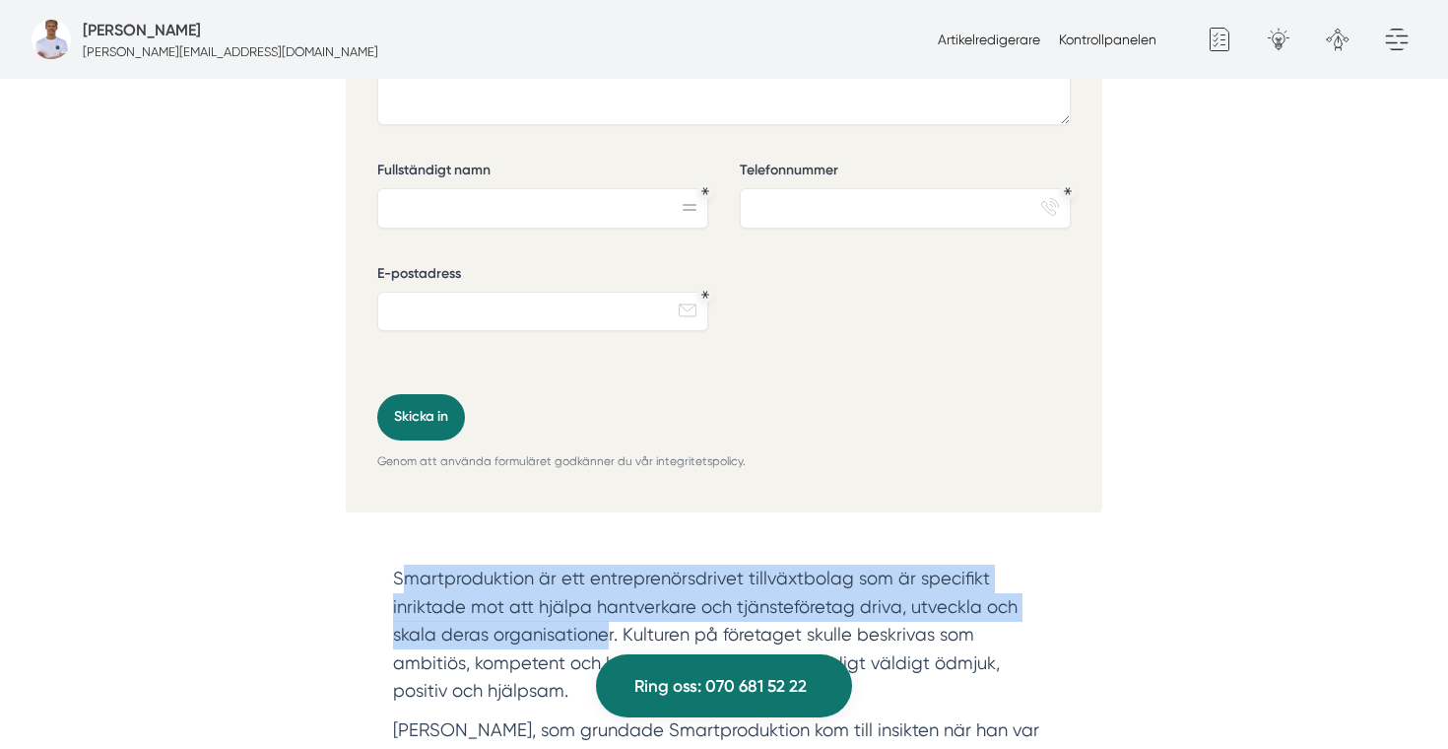
drag, startPoint x: 604, startPoint y: 606, endPoint x: 410, endPoint y: 554, distance: 200.7
click at [410, 564] on section "Smartproduktion är ett entreprenörsdrivet tillväxtbolag som är specifikt inrikt…" at bounding box center [724, 639] width 662 height 150
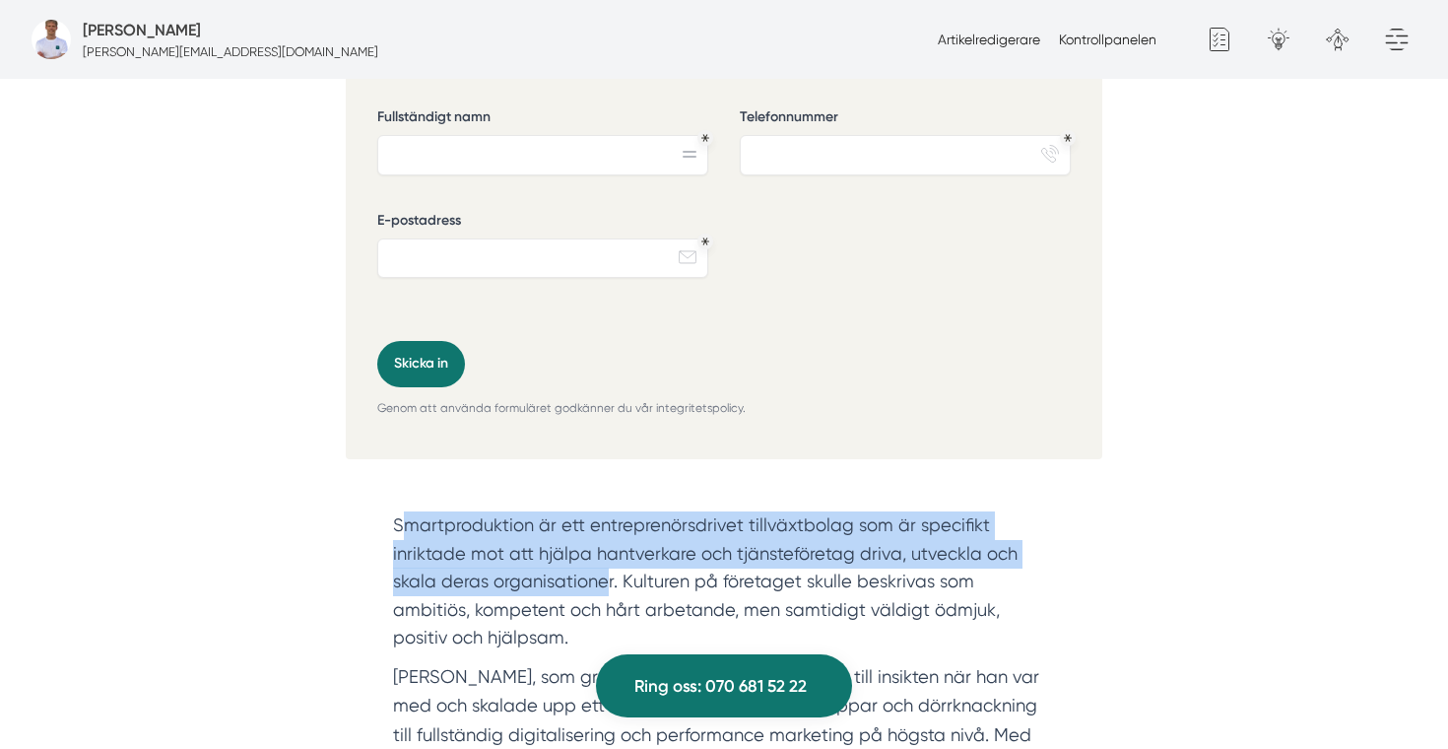
scroll to position [1795, 0]
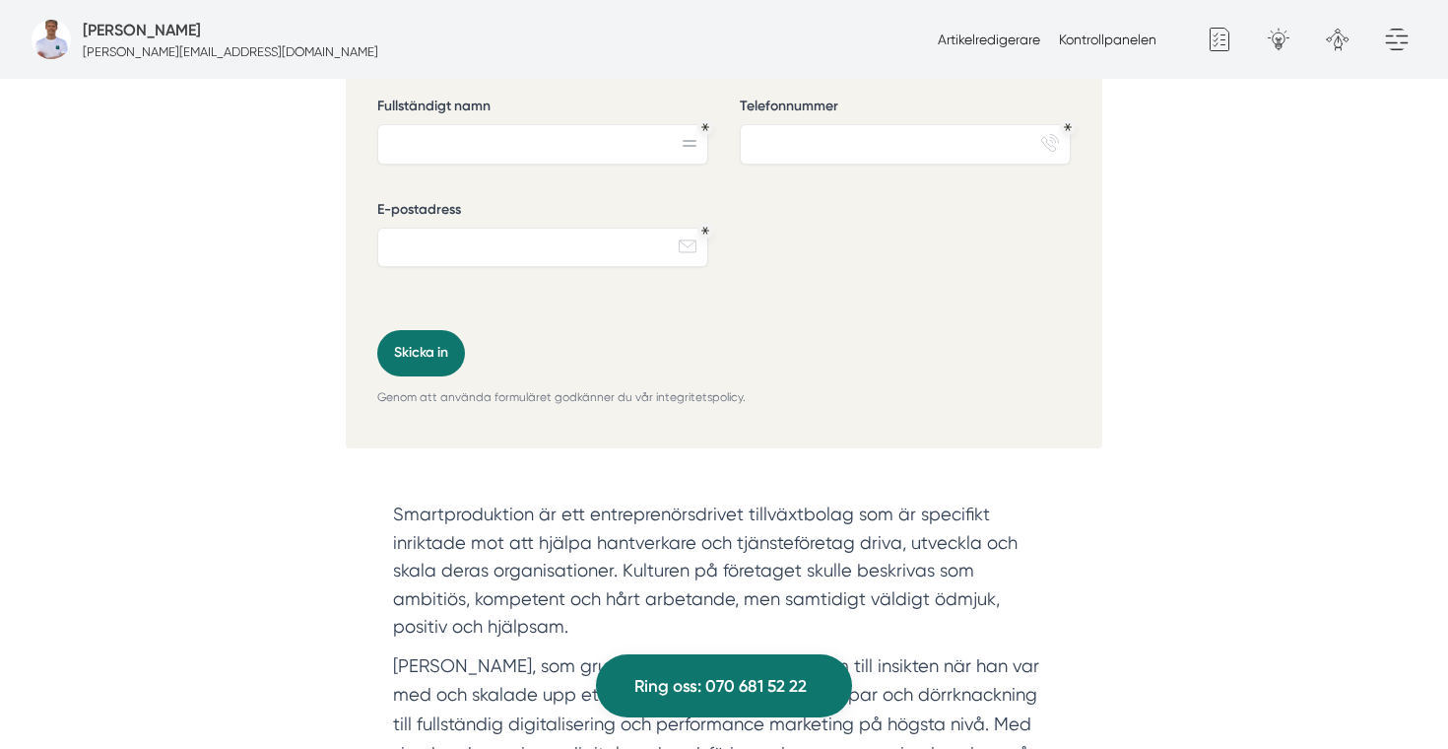
click at [469, 591] on section "Smartproduktion är ett entreprenörsdrivet tillväxtbolag som är specifikt inrikt…" at bounding box center [724, 575] width 662 height 150
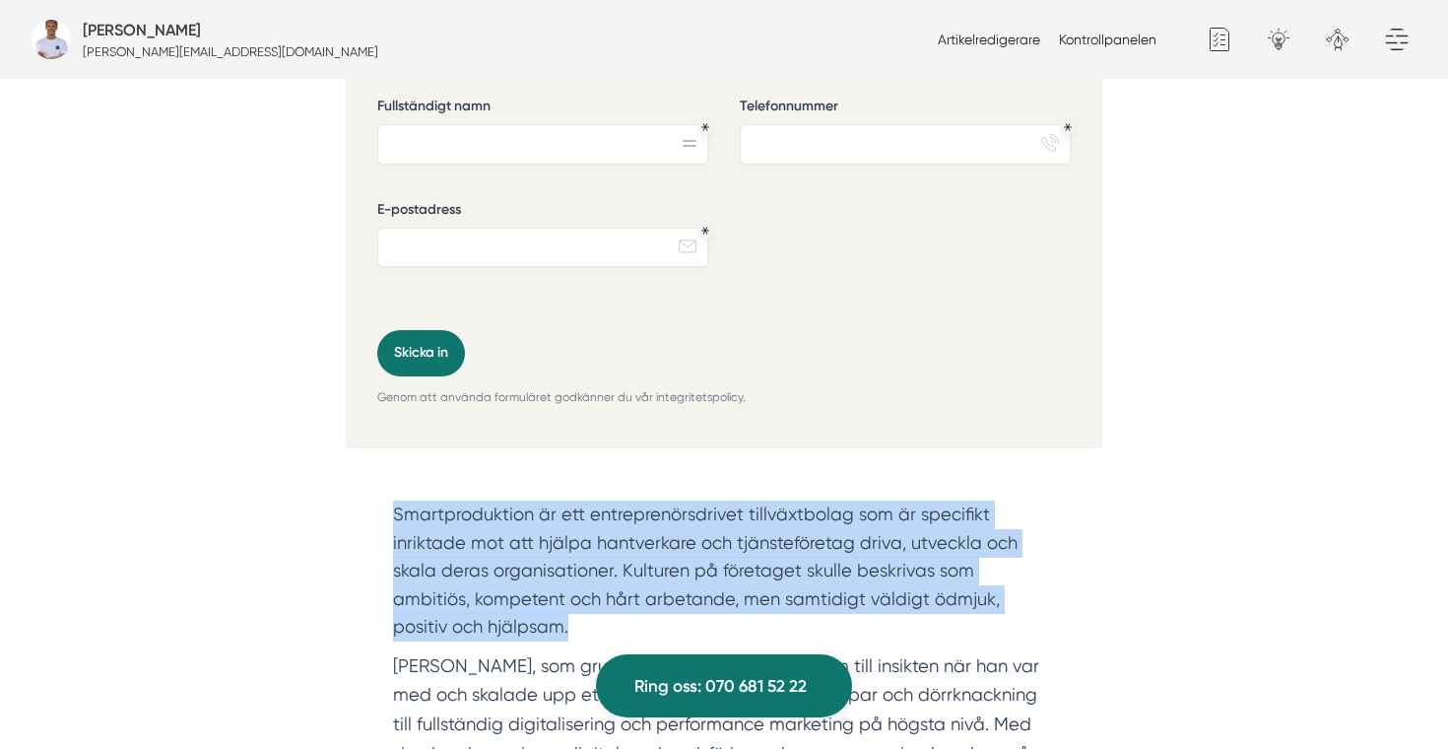
drag, startPoint x: 480, startPoint y: 596, endPoint x: 360, endPoint y: 462, distance: 179.3
click at [360, 472] on div "Smartproduktion är ett entreprenörsdrivet tillväxtbolag som är specifikt inrikt…" at bounding box center [724, 699] width 756 height 454
copy section "Smartproduktion är ett entreprenörsdrivet tillväxtbolag som är specifikt inrikt…"
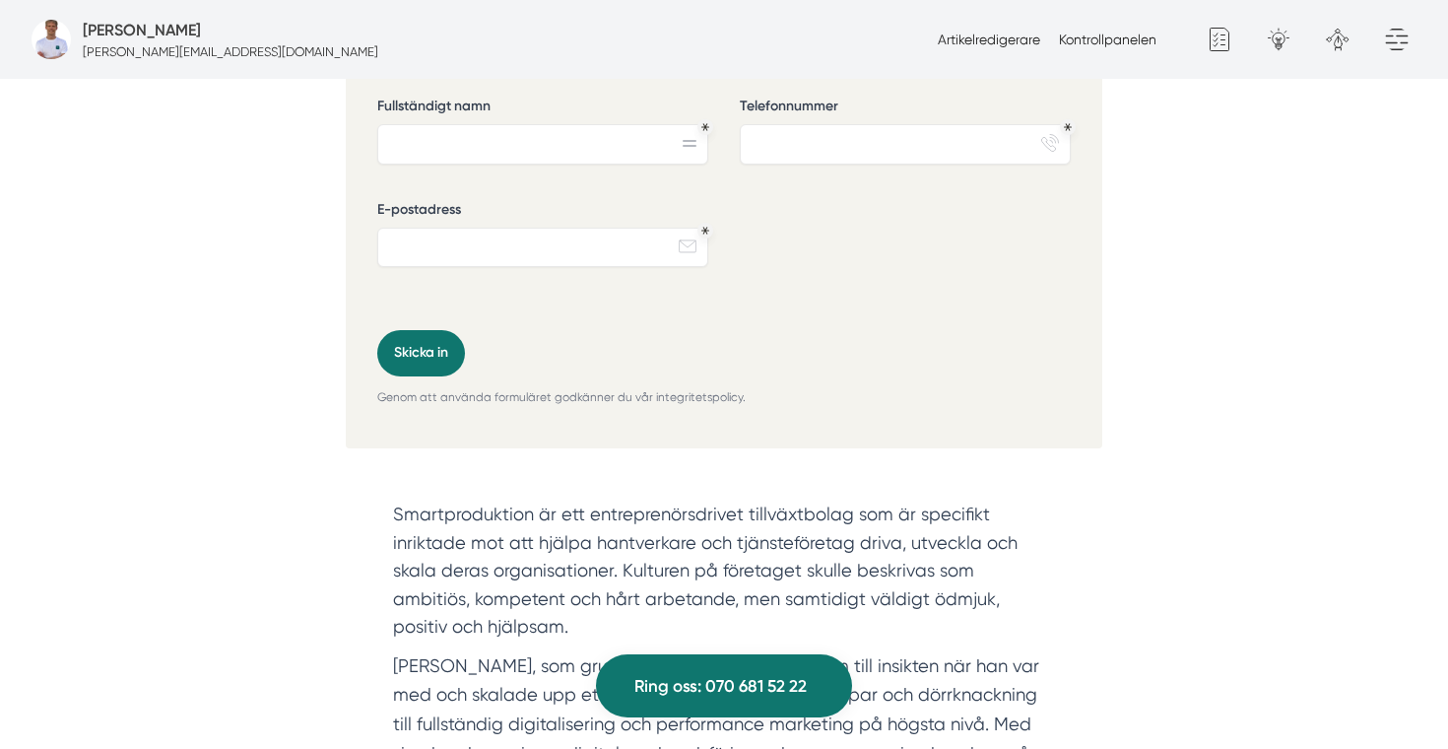
click at [857, 472] on div "Smartproduktion är ett entreprenörsdrivet tillväxtbolag som är specifikt inrikt…" at bounding box center [724, 699] width 756 height 454
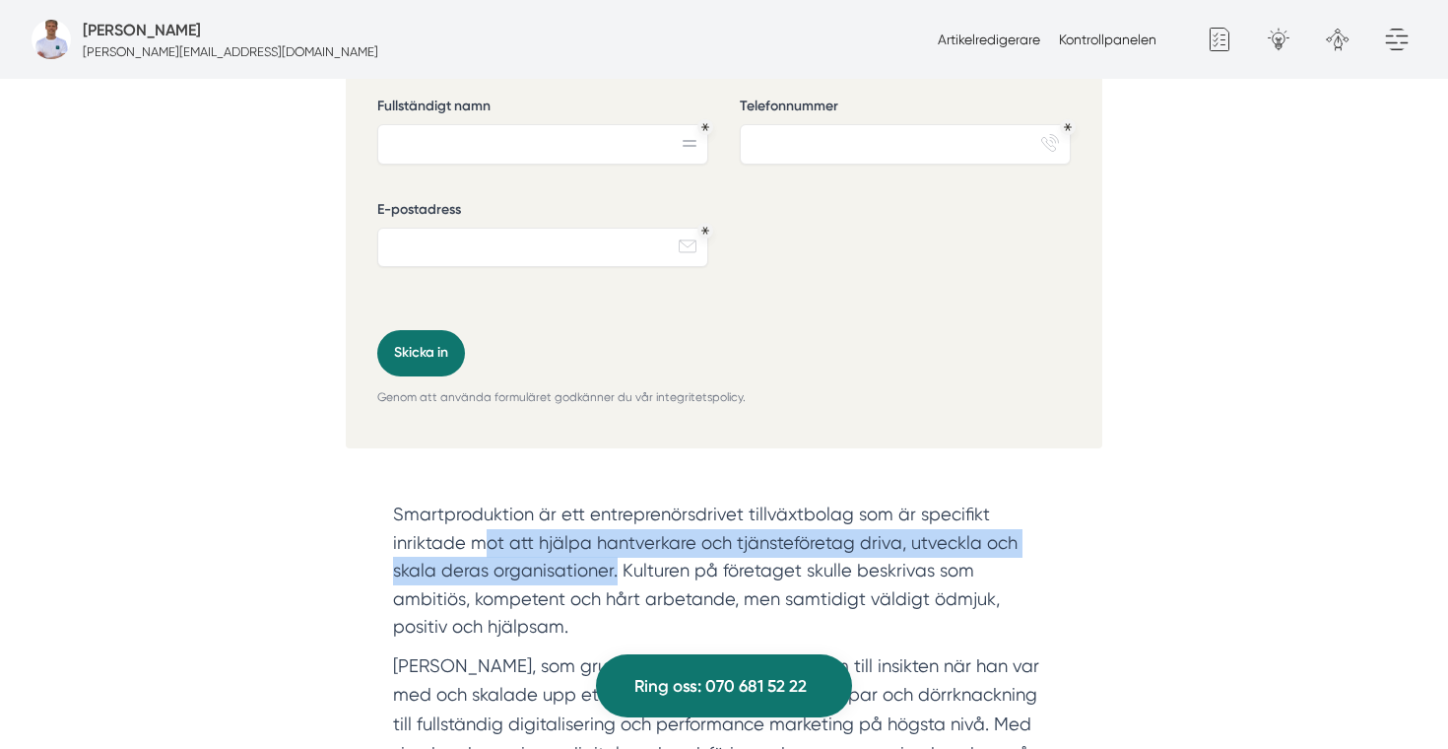
drag, startPoint x: 615, startPoint y: 540, endPoint x: 485, endPoint y: 508, distance: 133.8
click at [485, 508] on section "Smartproduktion är ett entreprenörsdrivet tillväxtbolag som är specifikt inrikt…" at bounding box center [724, 575] width 662 height 150
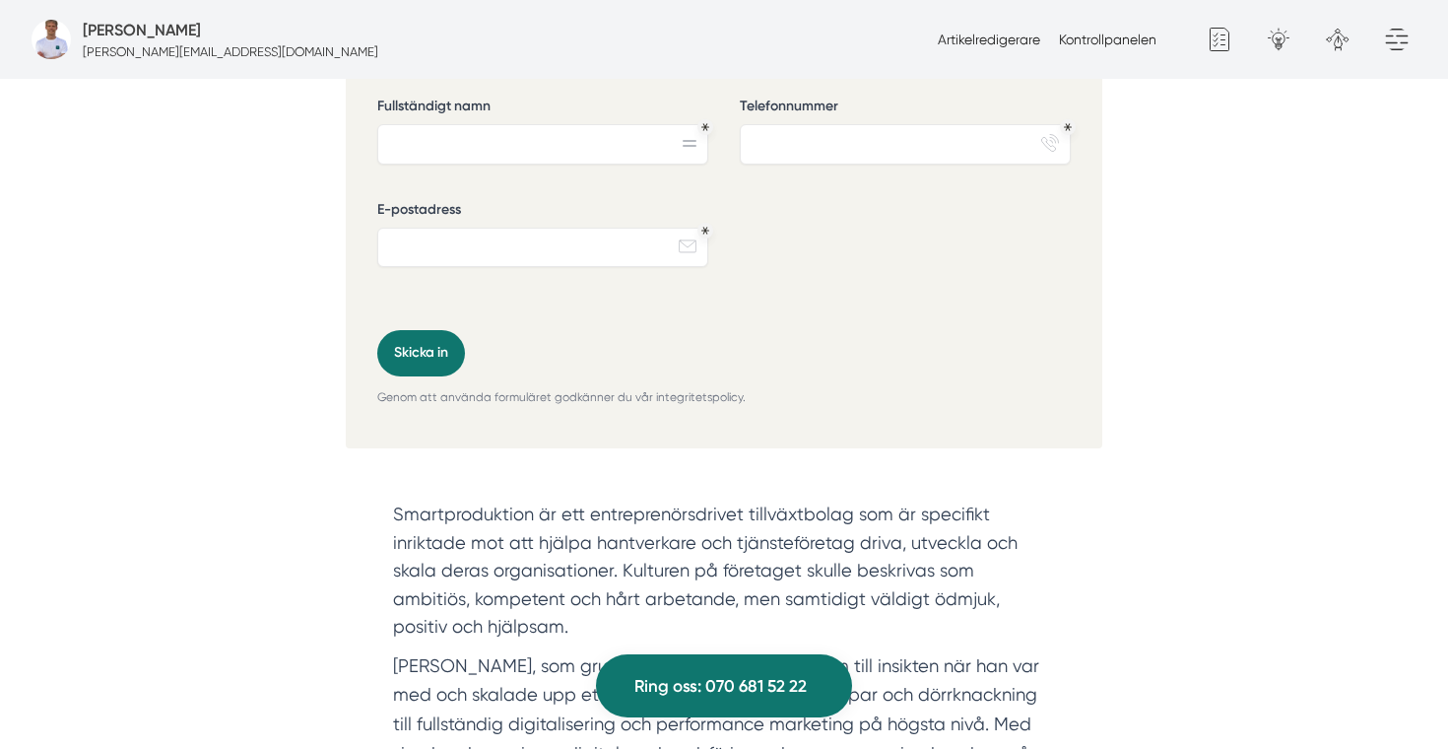
click at [509, 527] on section "Smartproduktion är ett entreprenörsdrivet tillväxtbolag som är specifikt inrikt…" at bounding box center [724, 575] width 662 height 150
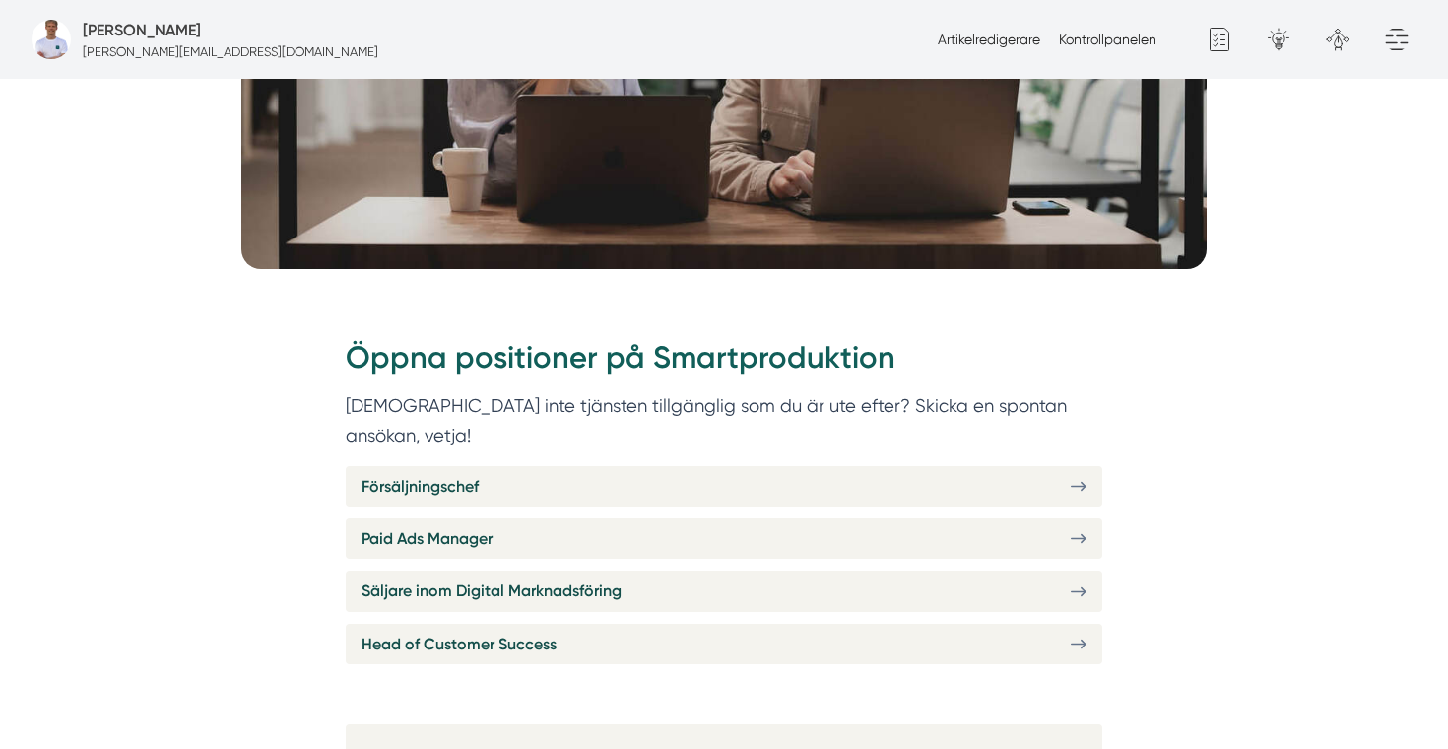
scroll to position [576, 0]
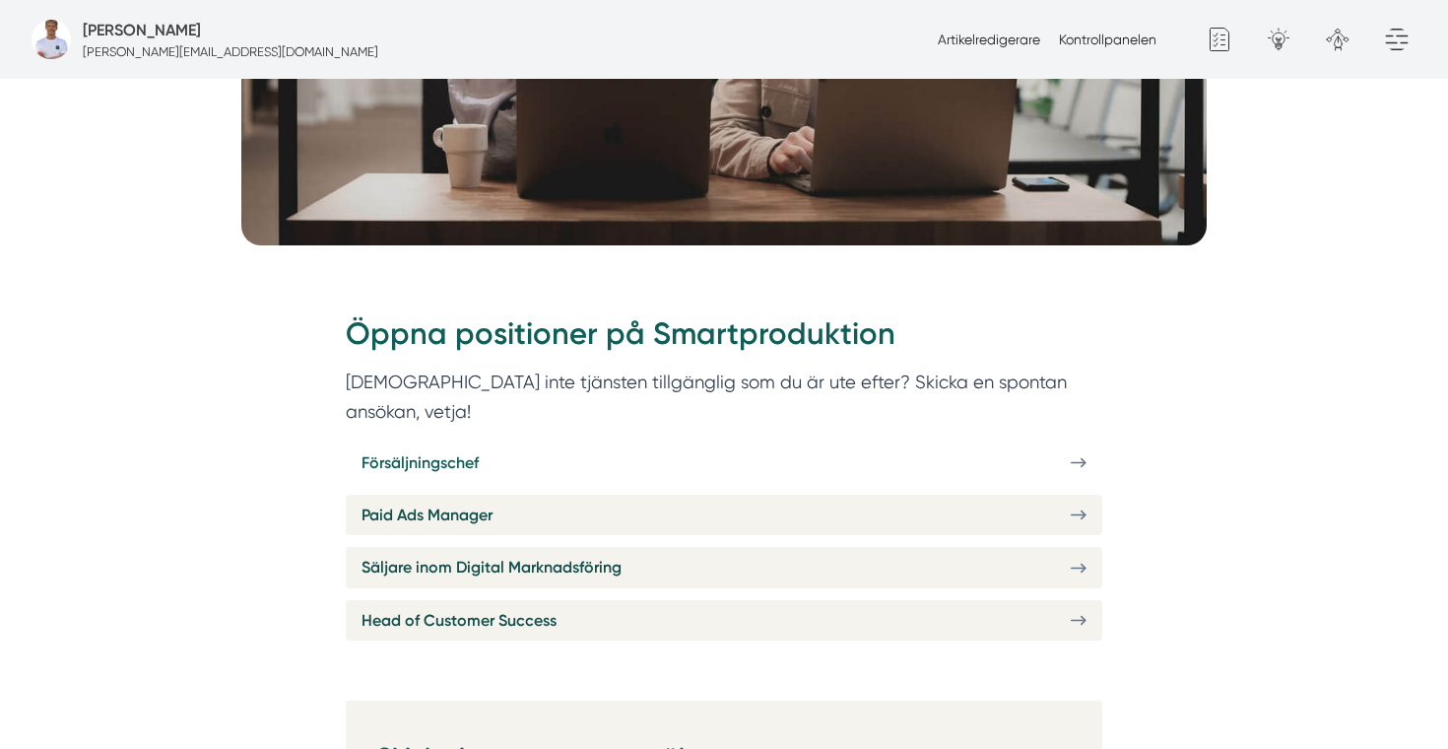
click at [544, 442] on link "Försäljningschef" at bounding box center [724, 462] width 756 height 40
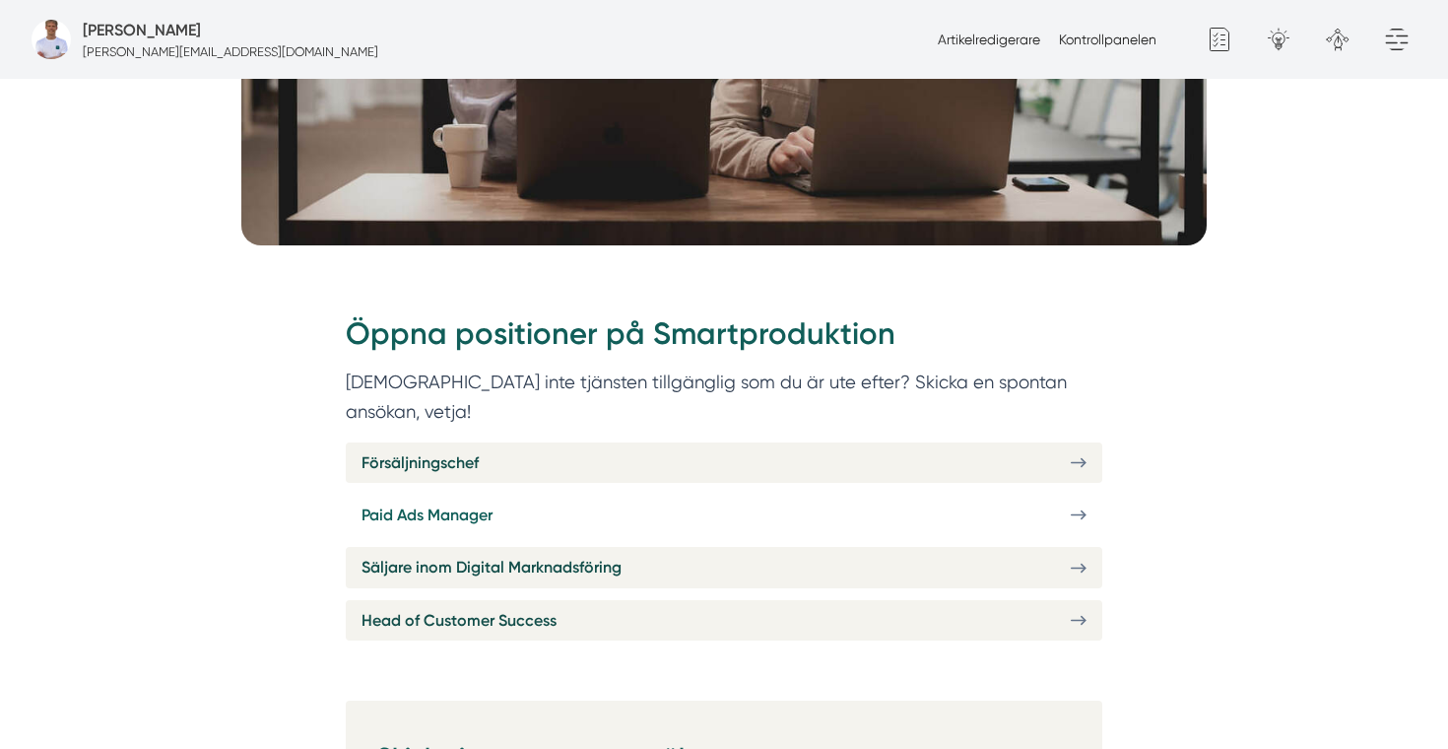
click at [490, 502] on span "Paid Ads Manager" at bounding box center [426, 514] width 131 height 25
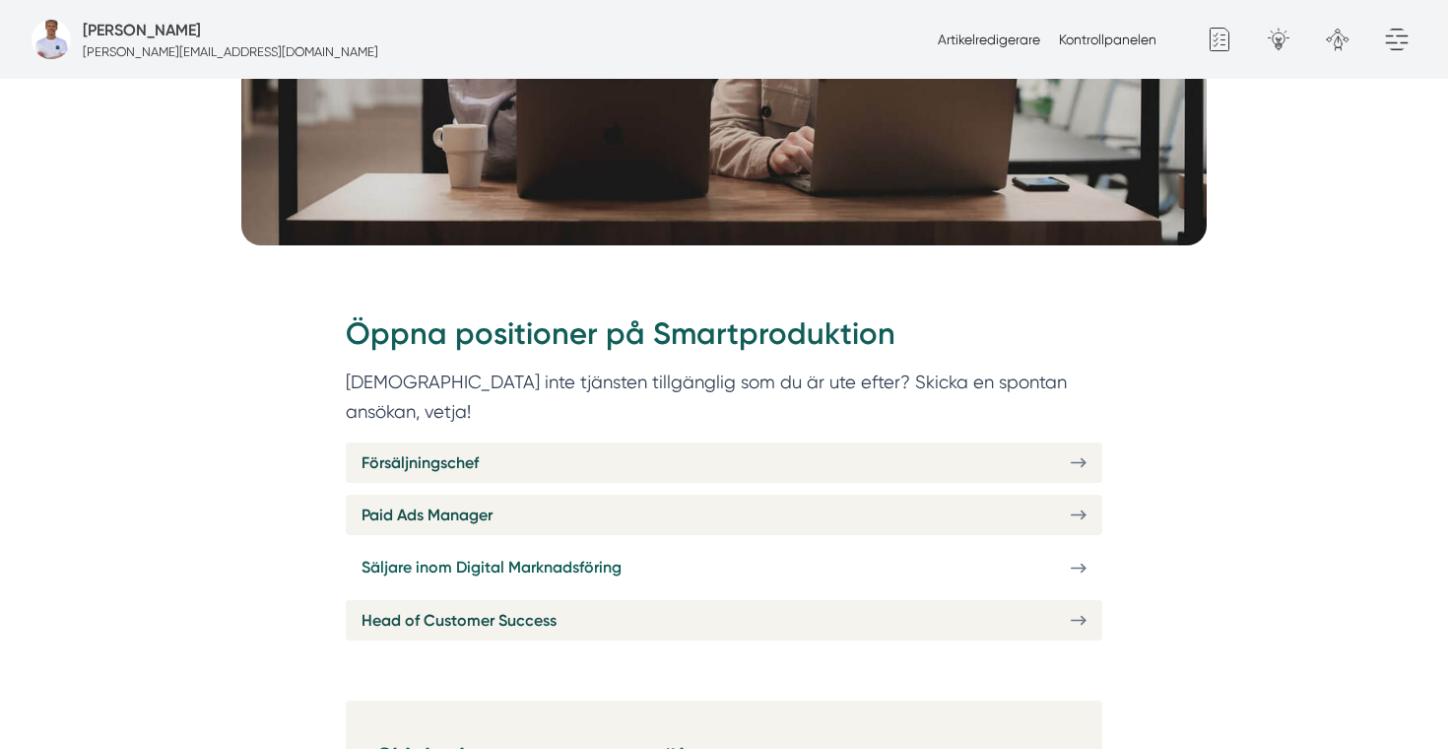
click at [534, 554] on span "Säljare inom Digital Marknadsföring" at bounding box center [491, 566] width 260 height 25
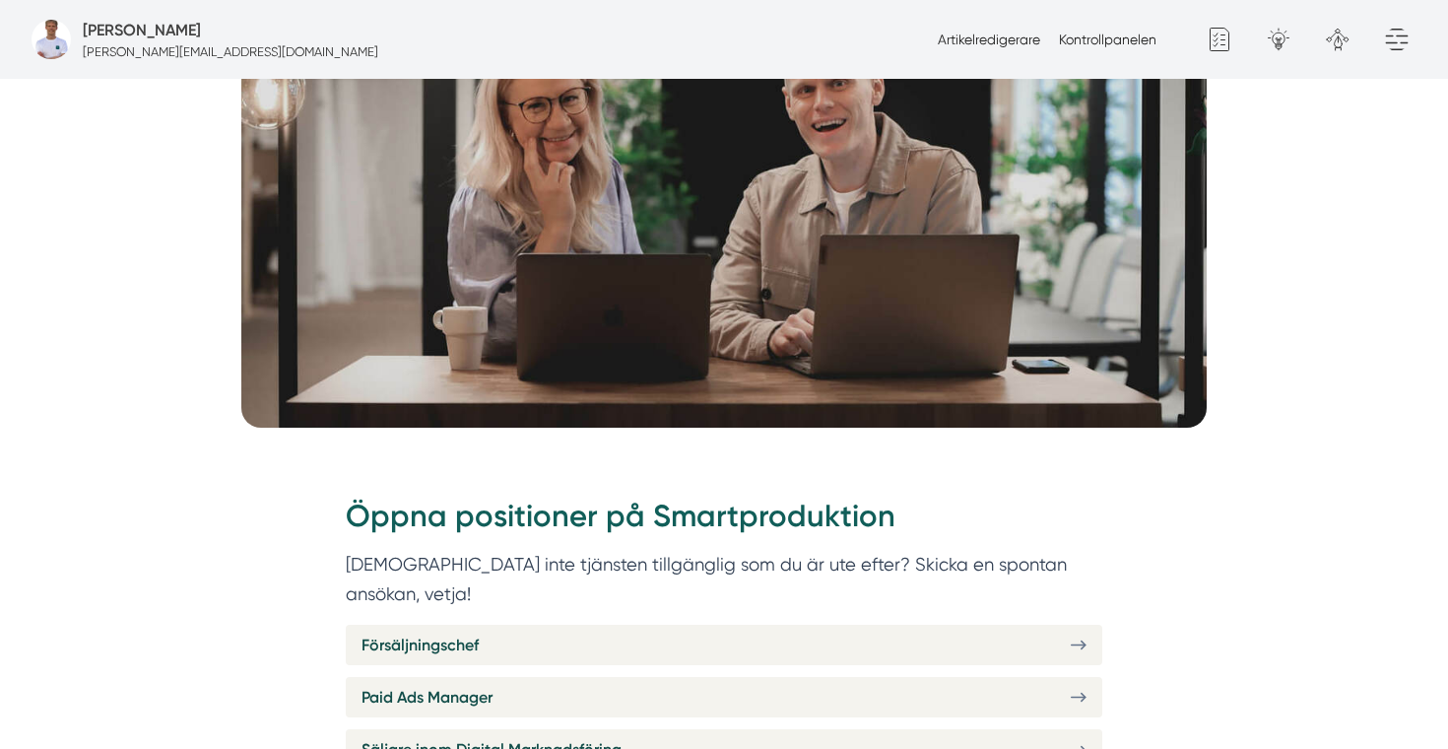
scroll to position [488, 0]
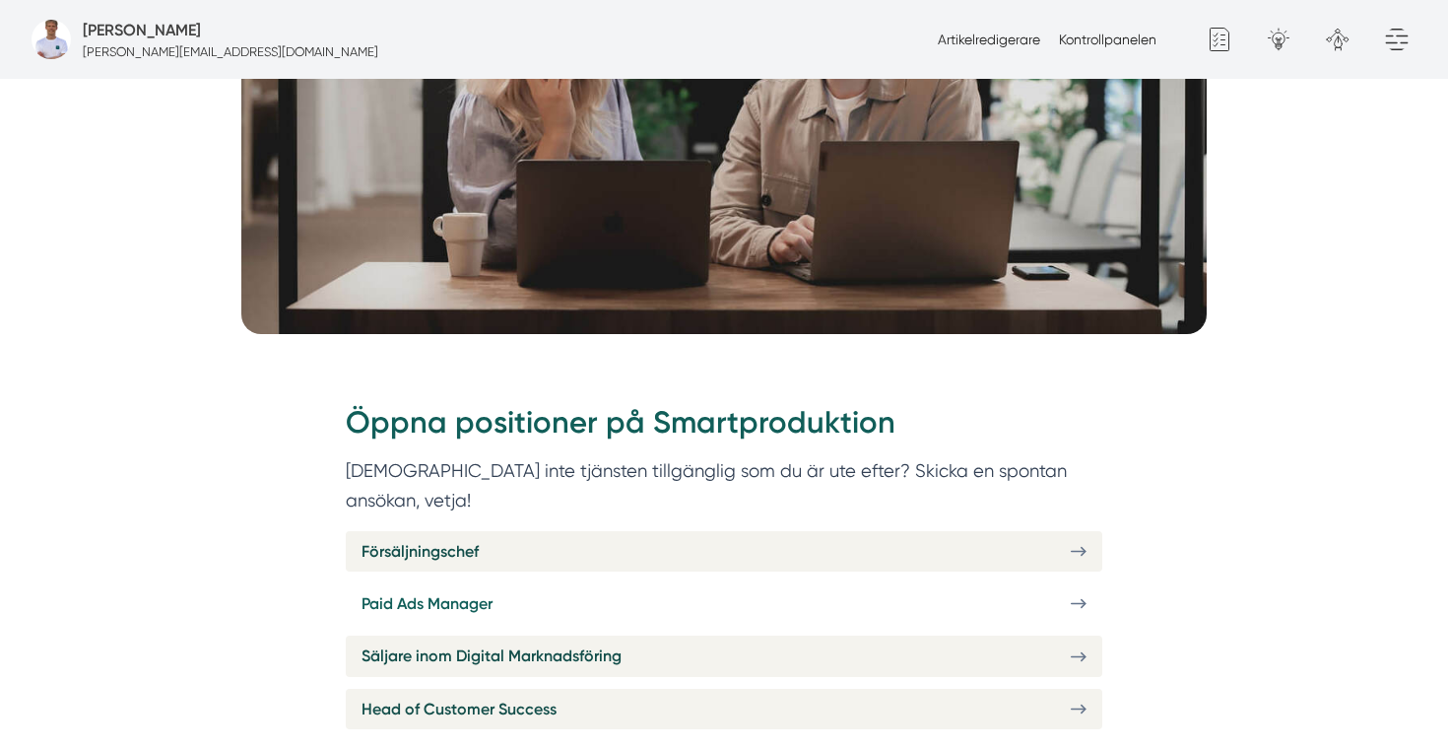
click at [459, 591] on span "Paid Ads Manager" at bounding box center [426, 603] width 131 height 25
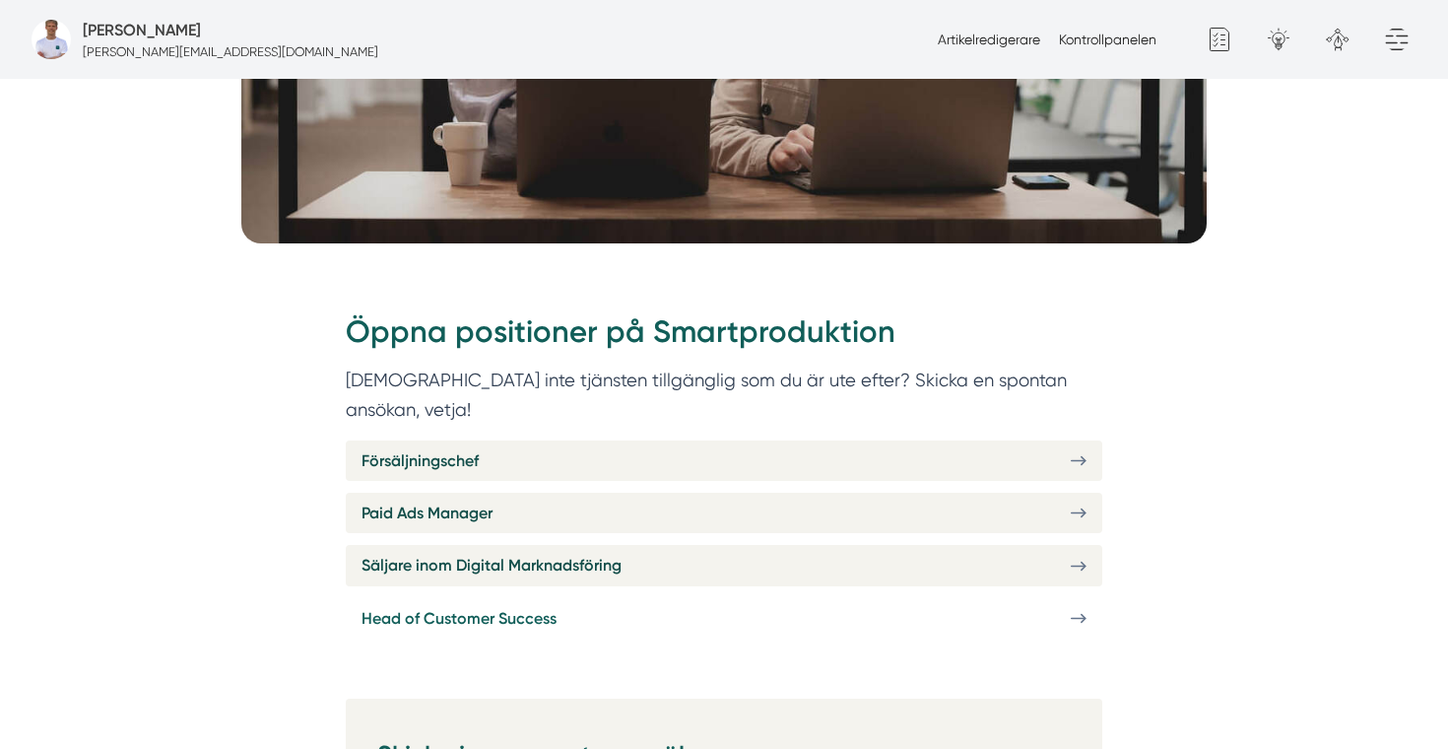
click at [466, 606] on span "Head of Customer Success" at bounding box center [458, 618] width 195 height 25
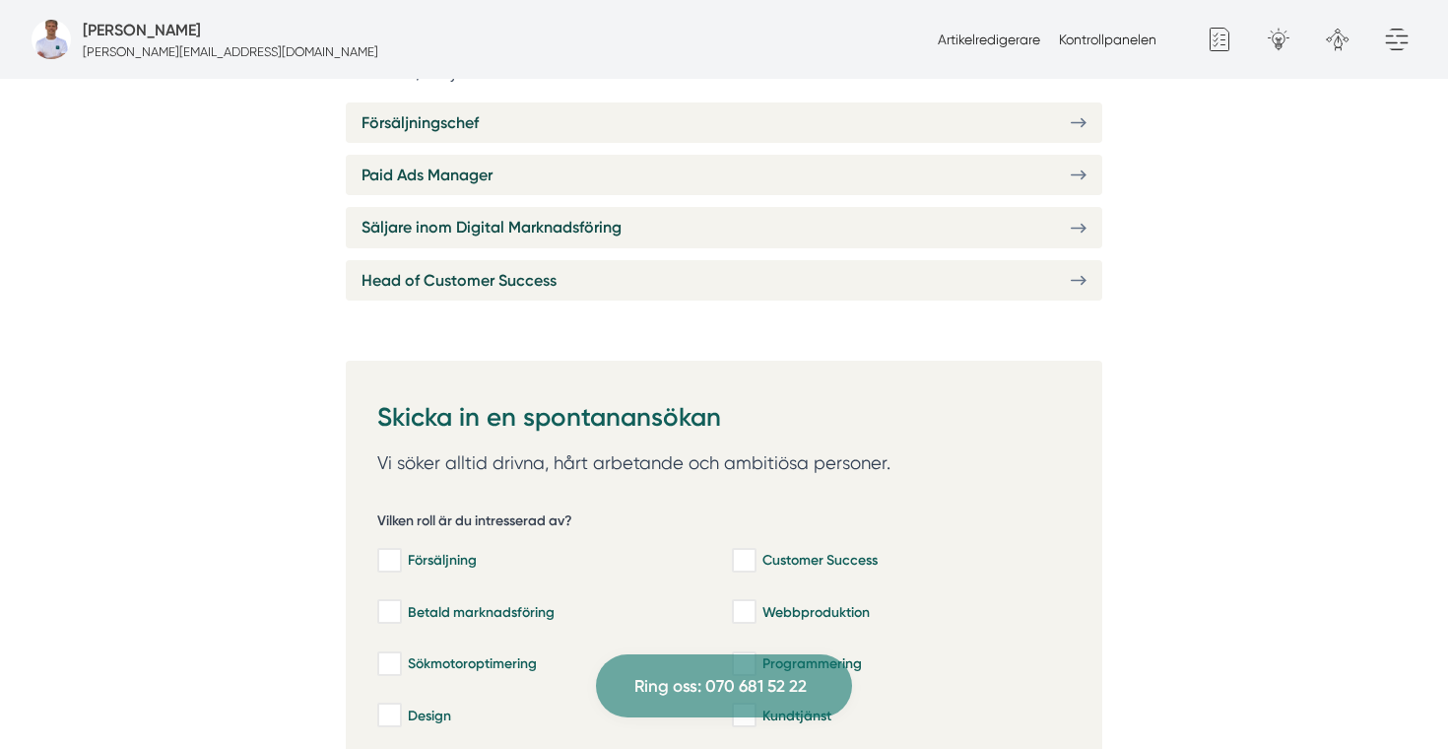
scroll to position [892, 0]
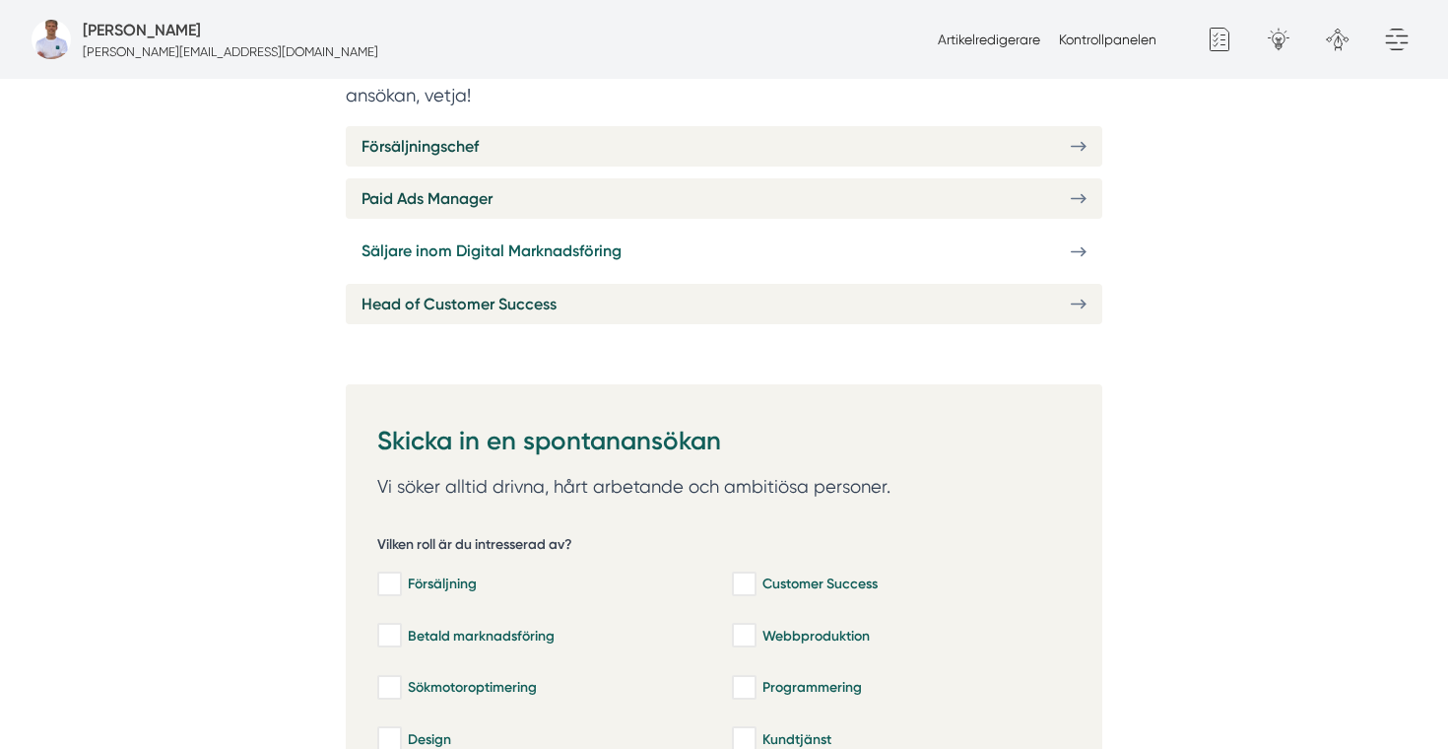
click at [465, 238] on span "Säljare inom Digital Marknadsföring" at bounding box center [491, 250] width 260 height 25
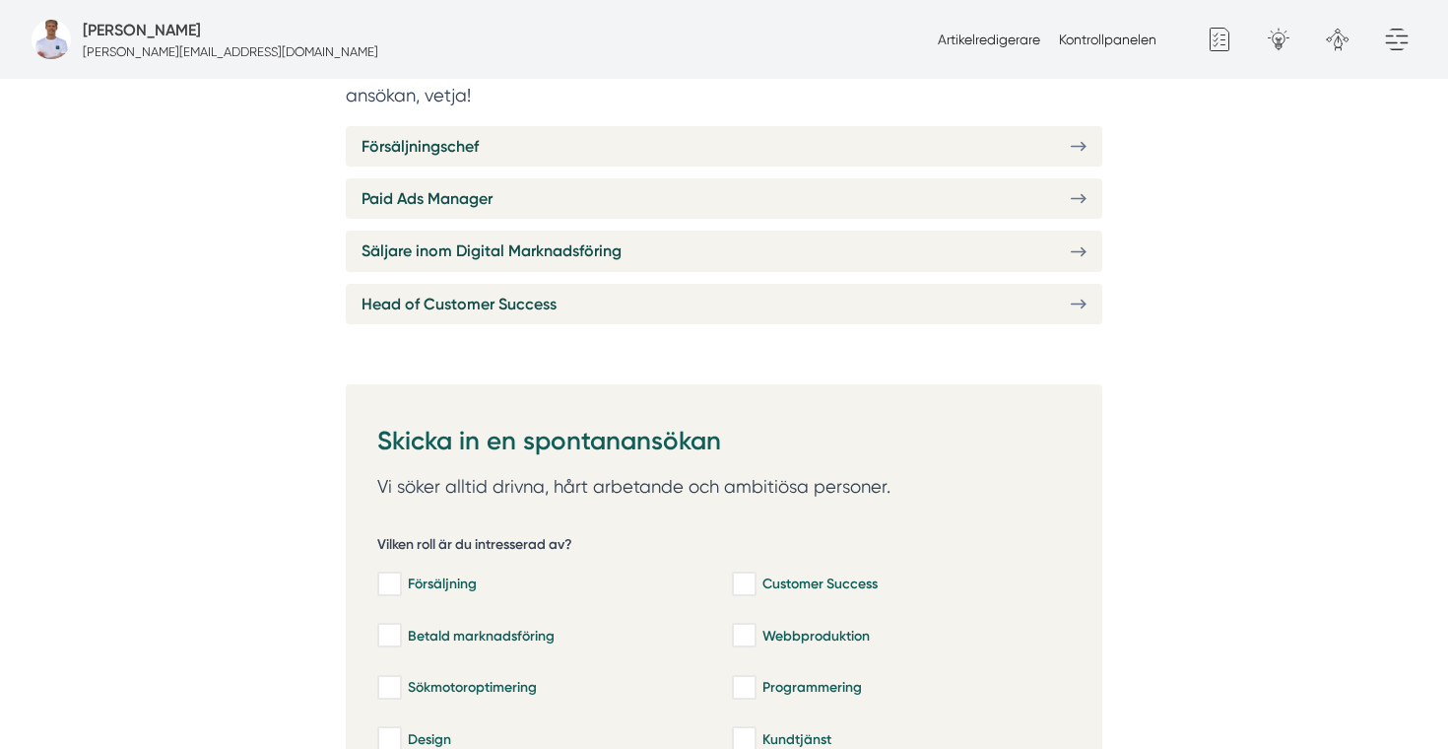
scroll to position [1174, 0]
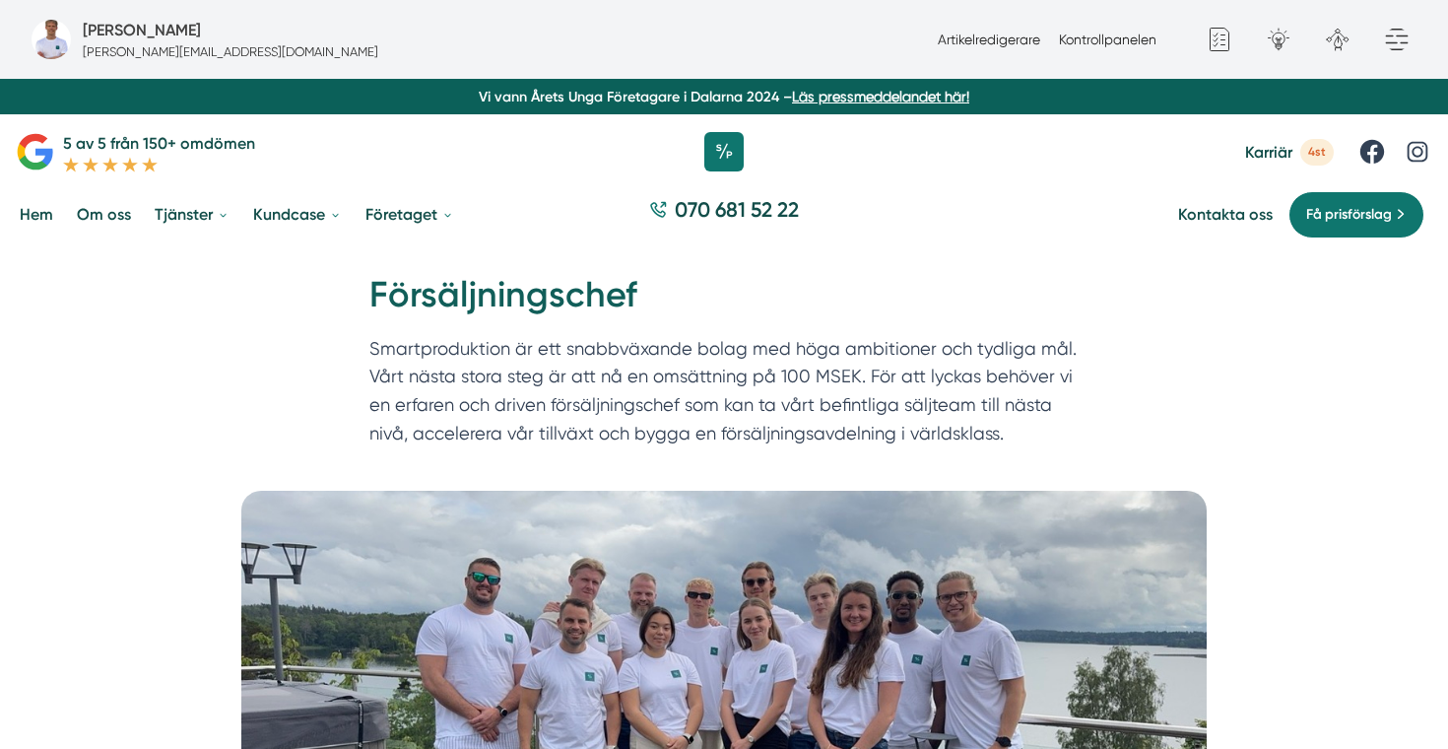
click at [470, 288] on h1 "Försäljningschef" at bounding box center [723, 303] width 709 height 64
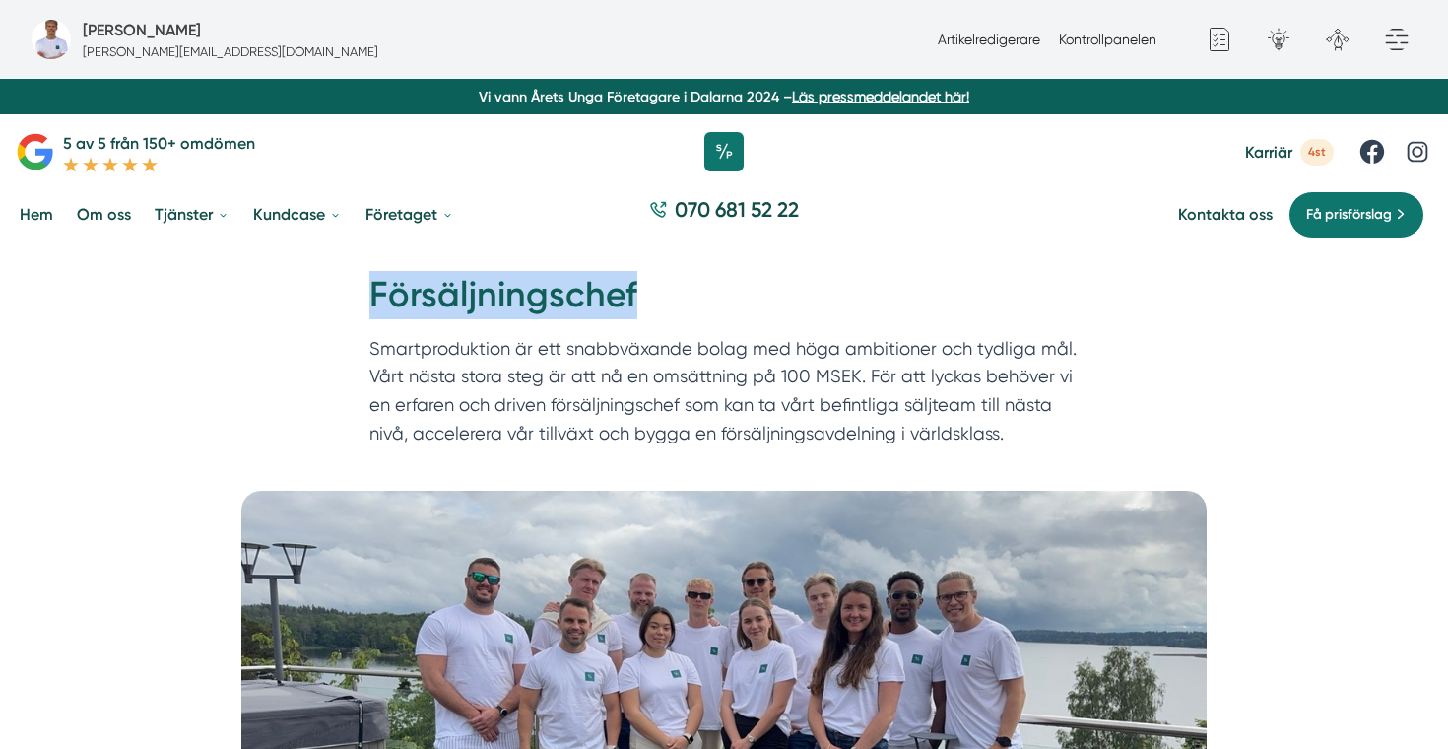
click at [470, 288] on h1 "Försäljningschef" at bounding box center [723, 303] width 709 height 64
copy div "Försäljningschef"
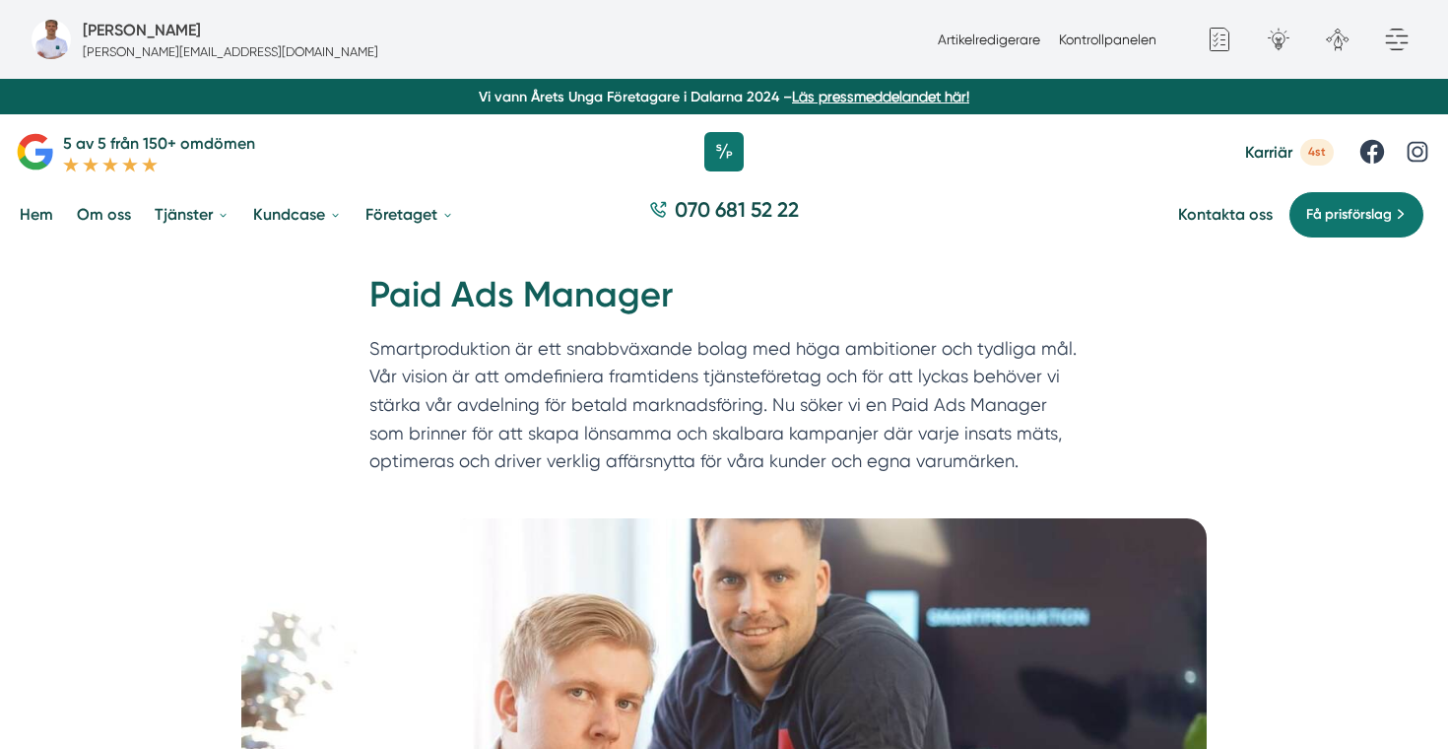
click at [516, 291] on h1 "Paid Ads Manager" at bounding box center [723, 303] width 709 height 64
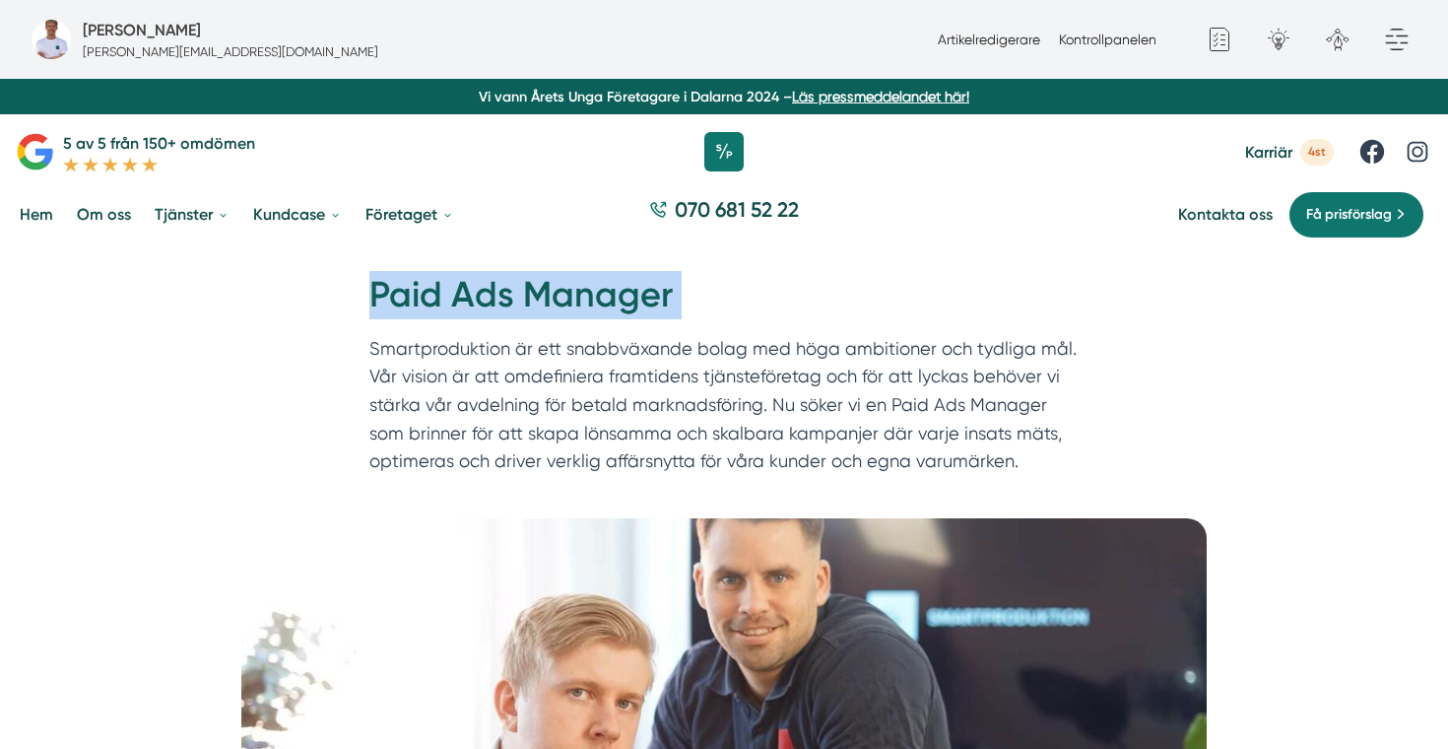
click at [516, 291] on h1 "Paid Ads Manager" at bounding box center [723, 303] width 709 height 64
copy div "Paid Ads Manager"
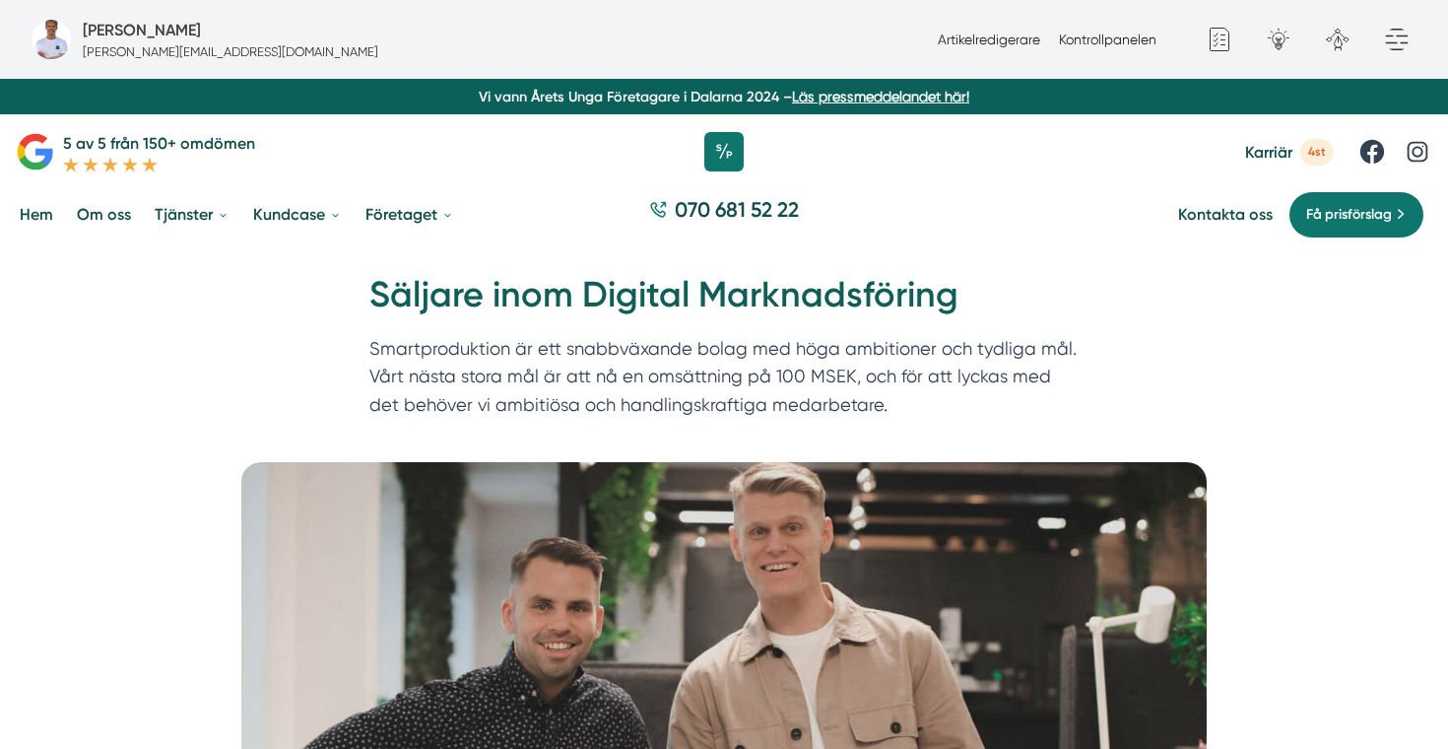
click at [507, 296] on h1 "Säljare inom Digital Marknadsföring" at bounding box center [723, 303] width 709 height 64
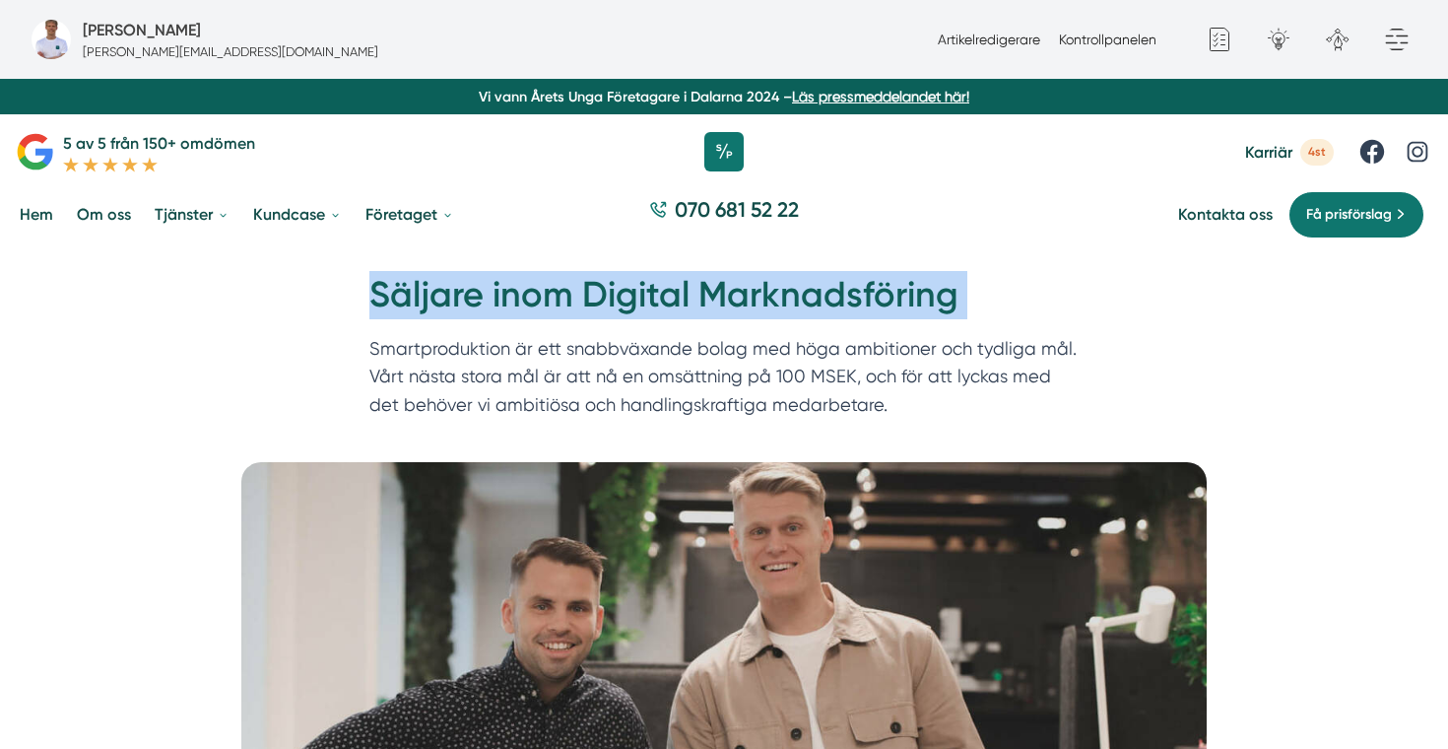
click at [507, 296] on h1 "Säljare inom Digital Marknadsföring" at bounding box center [723, 303] width 709 height 64
copy div "Säljare inom Digital Marknadsföring"
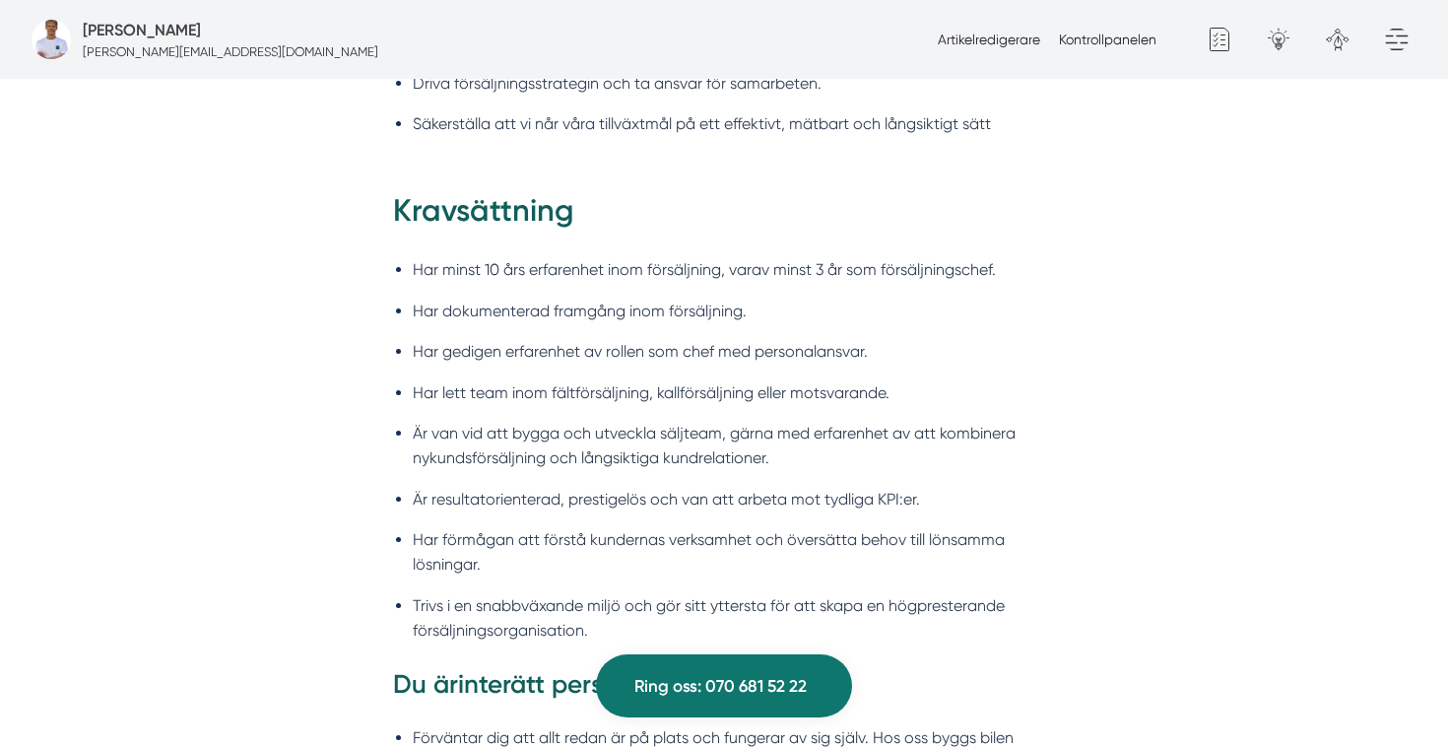
scroll to position [1962, 0]
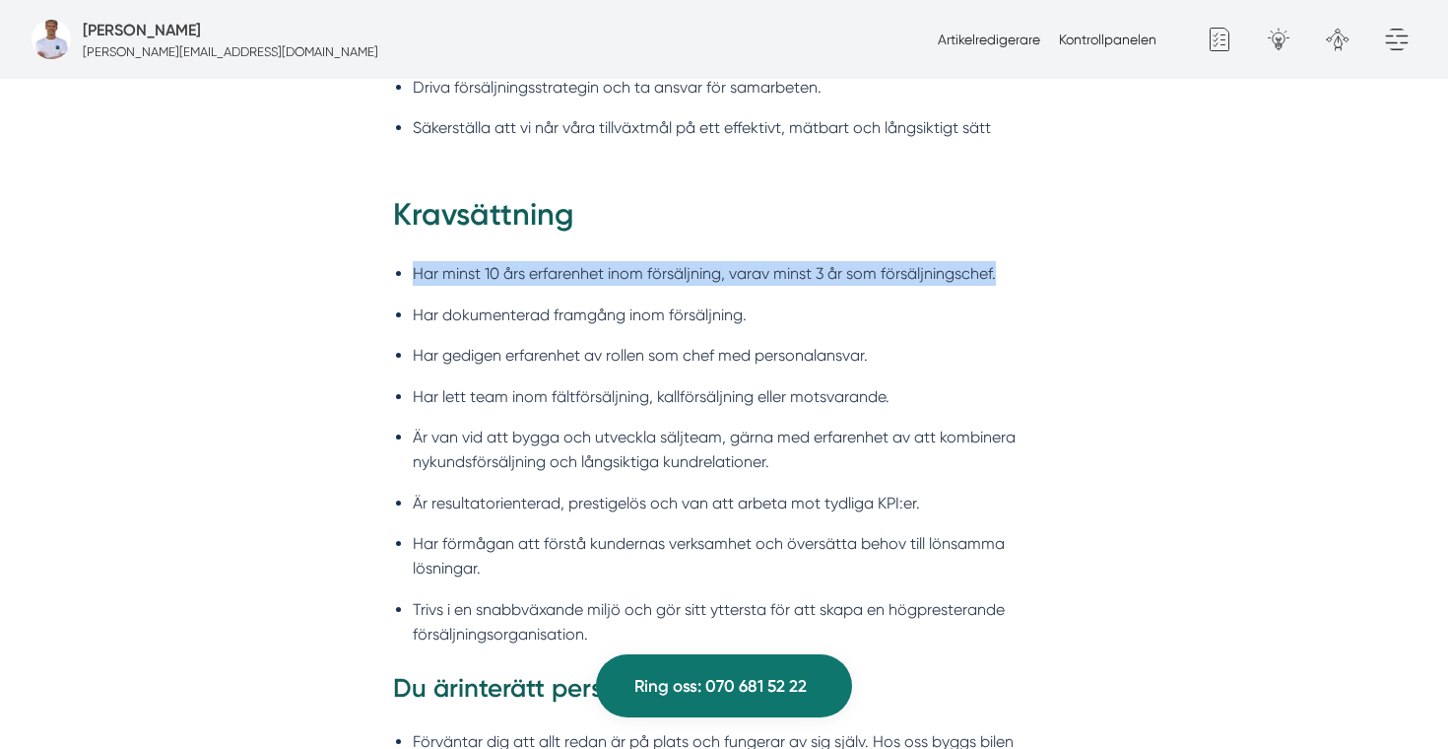
copy li "Har minst 10 års erfarenhet inom försäljning, varav minst 3 år som försäljnings…"
drag, startPoint x: 994, startPoint y: 274, endPoint x: 394, endPoint y: 266, distance: 599.8
click at [394, 266] on ul "Har minst 10 års erfarenhet inom försäljning, varav minst 3 år som försäljnings…" at bounding box center [724, 459] width 662 height 422
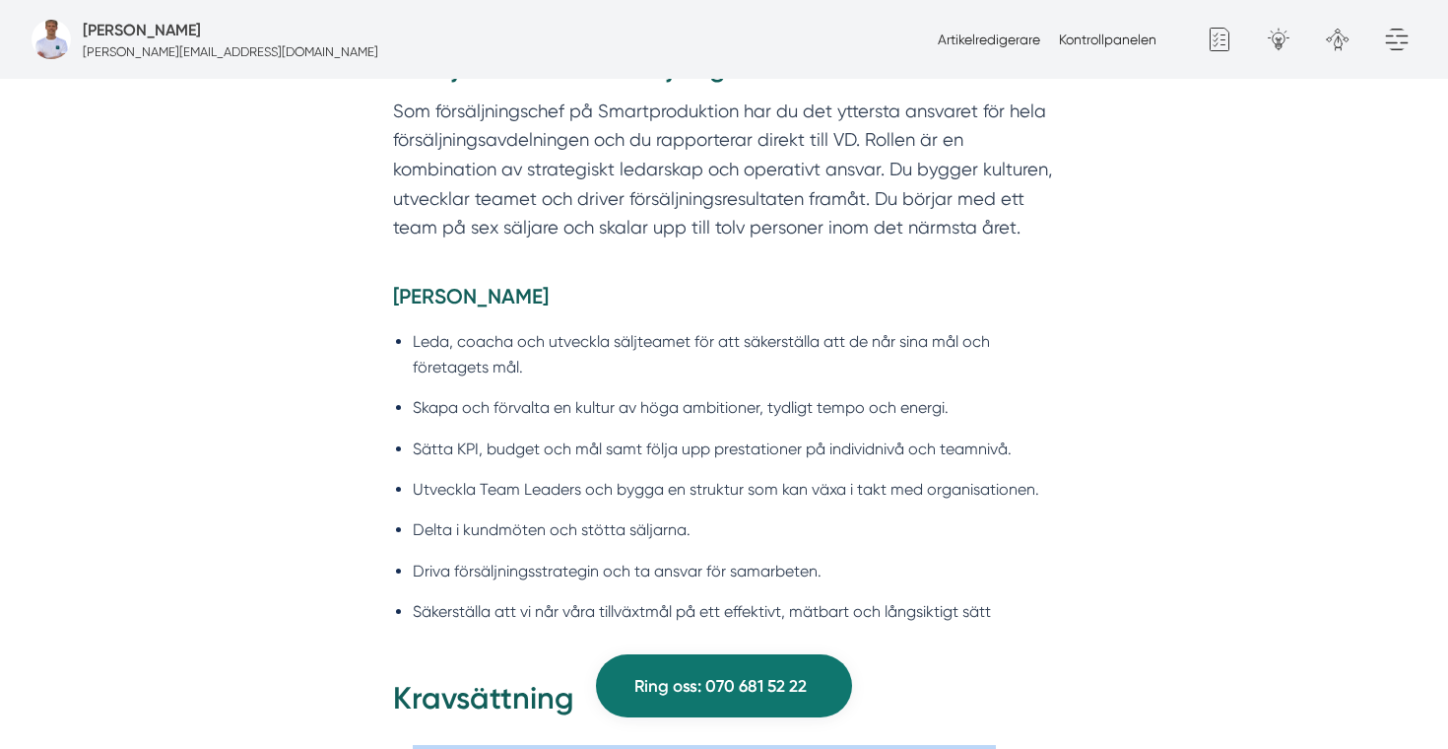
scroll to position [1441, 0]
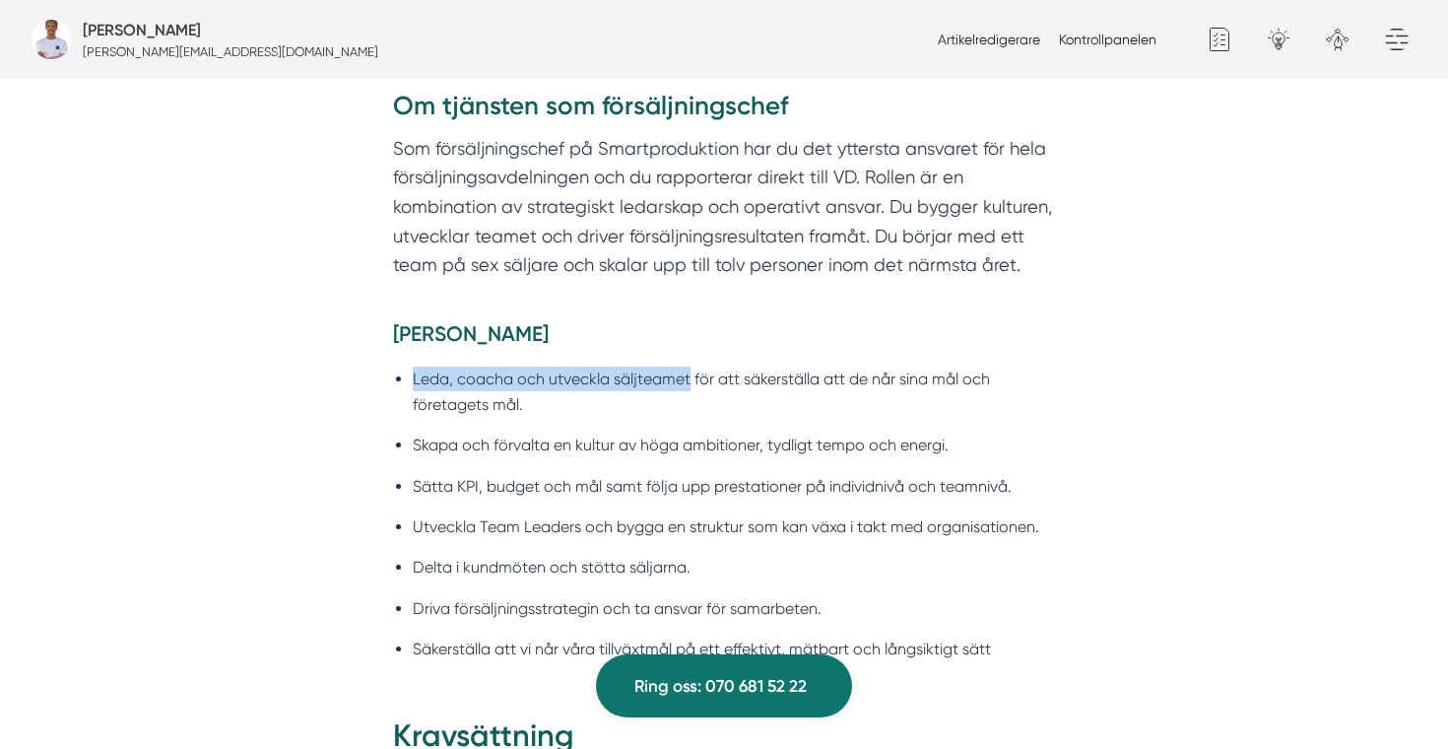
drag, startPoint x: 687, startPoint y: 375, endPoint x: 375, endPoint y: 363, distance: 312.4
click at [375, 363] on div "[PERSON_NAME] [PERSON_NAME], coacha och utveckla säljteamet för att säkerställa…" at bounding box center [724, 517] width 756 height 396
copy li "Leda, coacha och utveckla säljteamet"
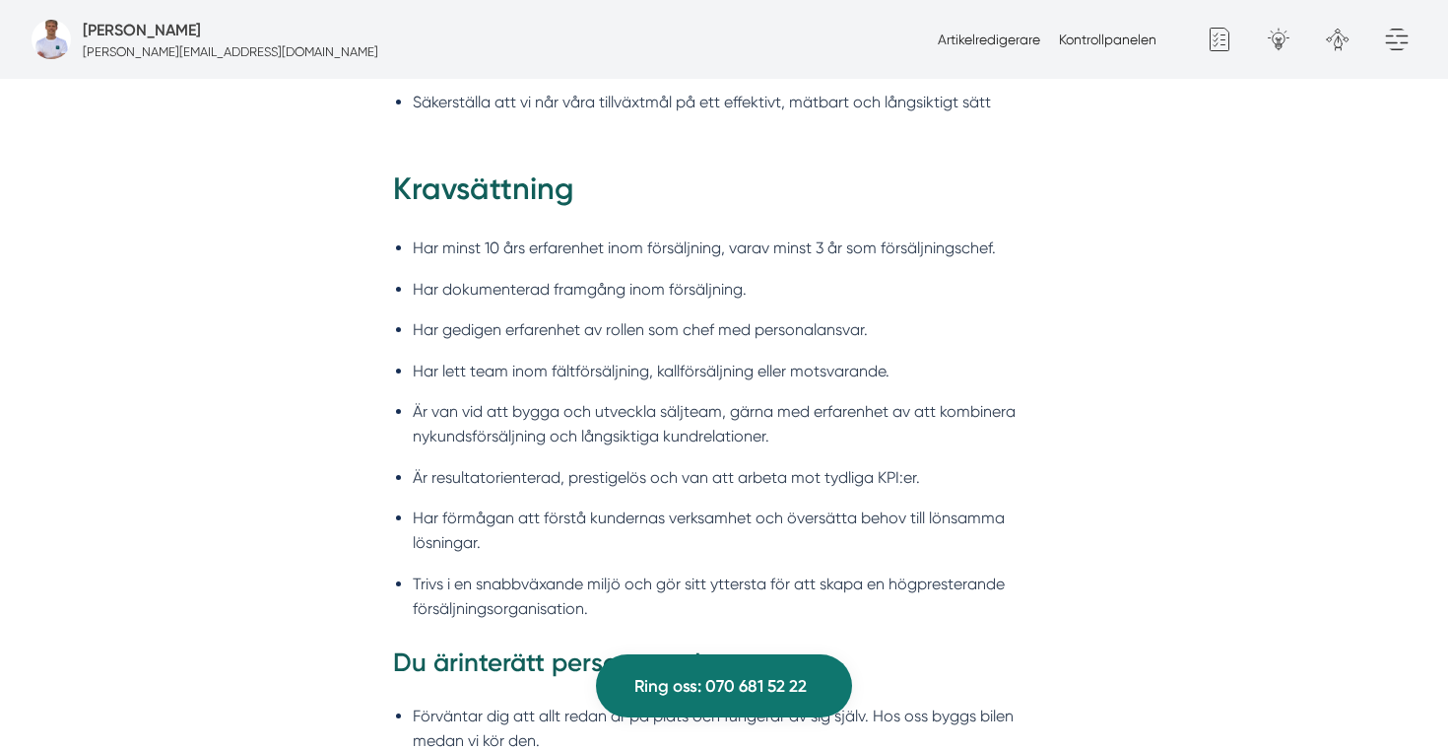
scroll to position [1980, 0]
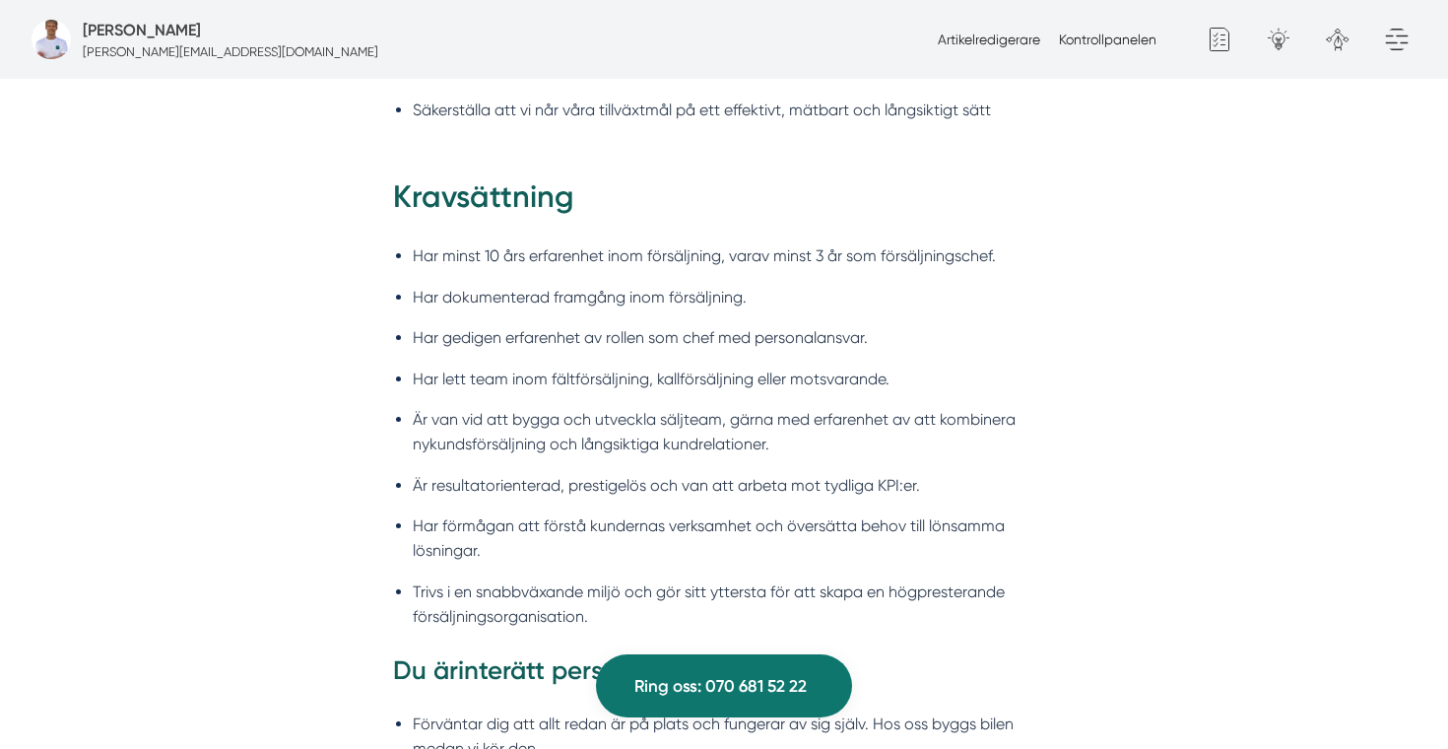
drag, startPoint x: 487, startPoint y: 251, endPoint x: 604, endPoint y: 263, distance: 117.8
click at [604, 264] on li "Har minst 10 års erfarenhet inom försäljning, varav minst 3 år som försäljnings…" at bounding box center [734, 255] width 642 height 25
click at [720, 255] on li "Har minst 10 års erfarenhet inom försäljning, varav minst 3 år som försäljnings…" at bounding box center [734, 255] width 642 height 25
copy ul "10 års erfarenhet inom försäljning, varav minst 3 år som försäljningschef."
copy li "10 års erfarenhet inom försäljning"
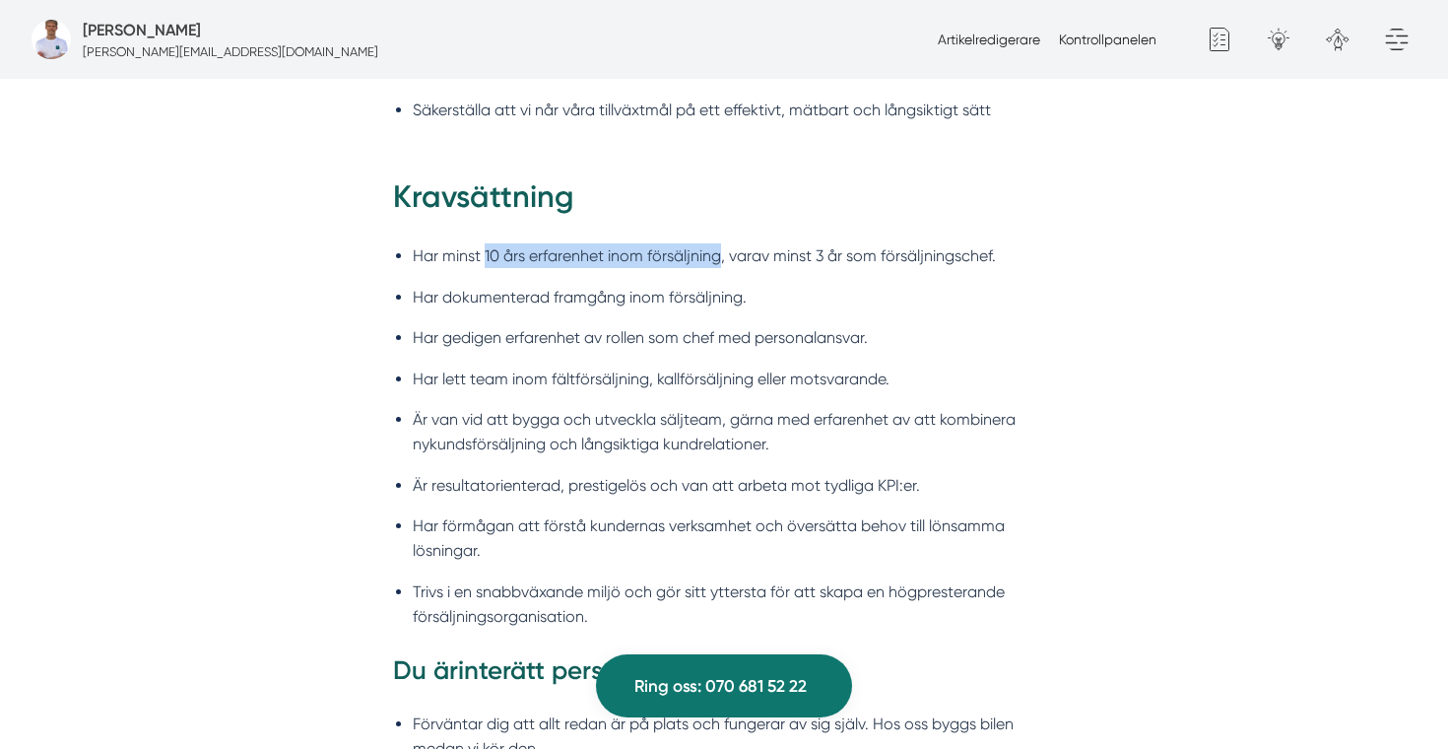
drag, startPoint x: 486, startPoint y: 251, endPoint x: 720, endPoint y: 253, distance: 234.4
click at [720, 253] on li "Har minst 10 års erfarenhet inom försäljning, varav minst 3 år som försäljnings…" at bounding box center [734, 255] width 642 height 25
click at [788, 251] on li "Har minst 10 års erfarenhet inom försäljning, varav minst 3 år som försäljnings…" at bounding box center [734, 255] width 642 height 25
copy li "minst 3 år som försäljningsche"
drag, startPoint x: 773, startPoint y: 252, endPoint x: 987, endPoint y: 262, distance: 213.9
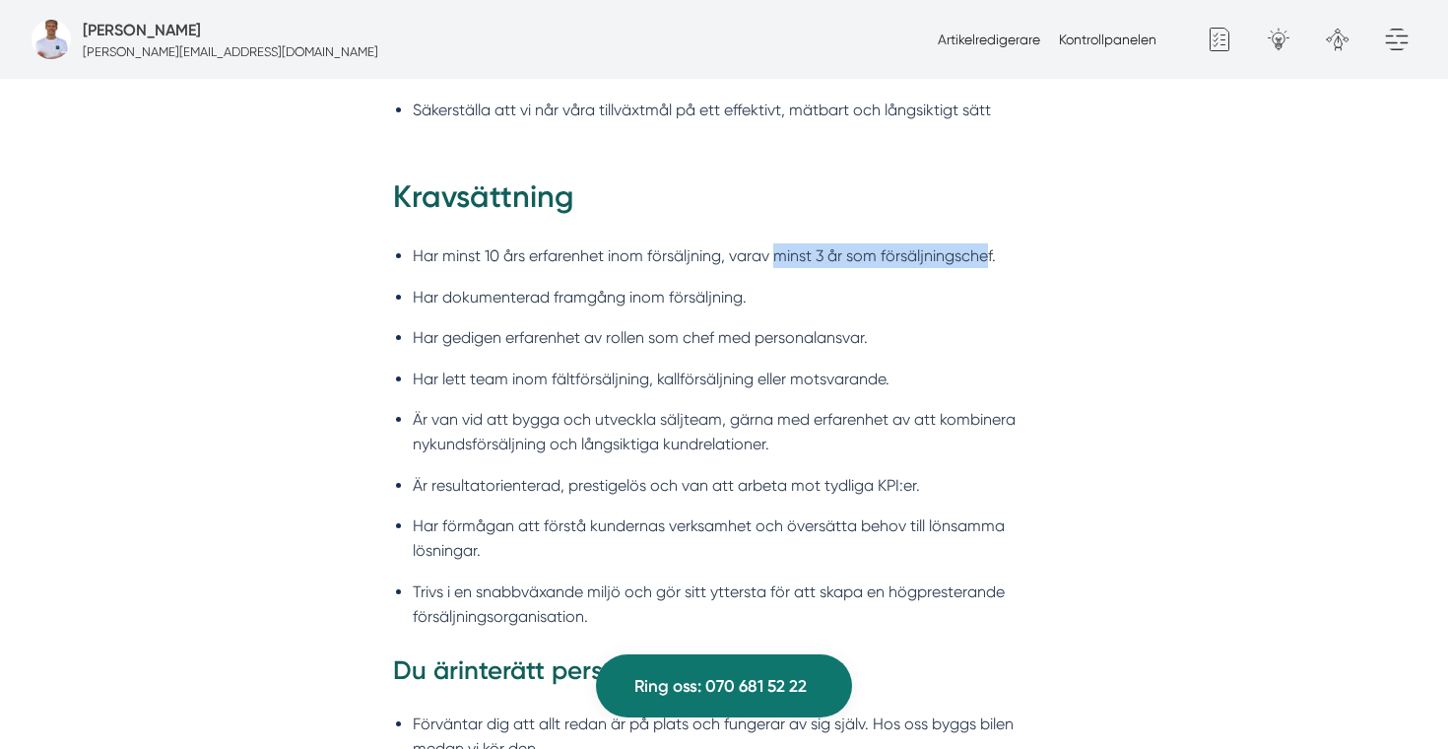
click at [987, 262] on li "Har minst 10 års erfarenhet inom försäljning, varav minst 3 år som försäljnings…" at bounding box center [734, 255] width 642 height 25
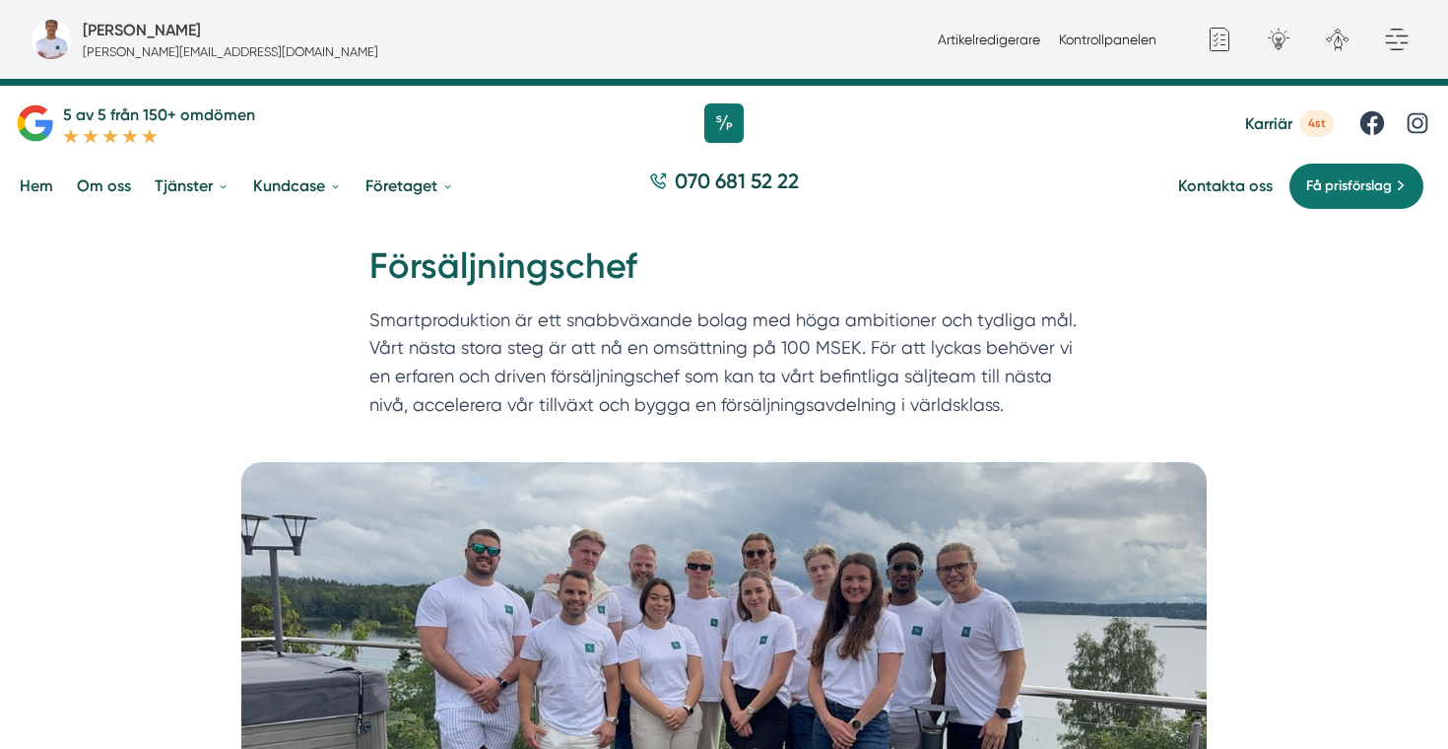
scroll to position [0, 0]
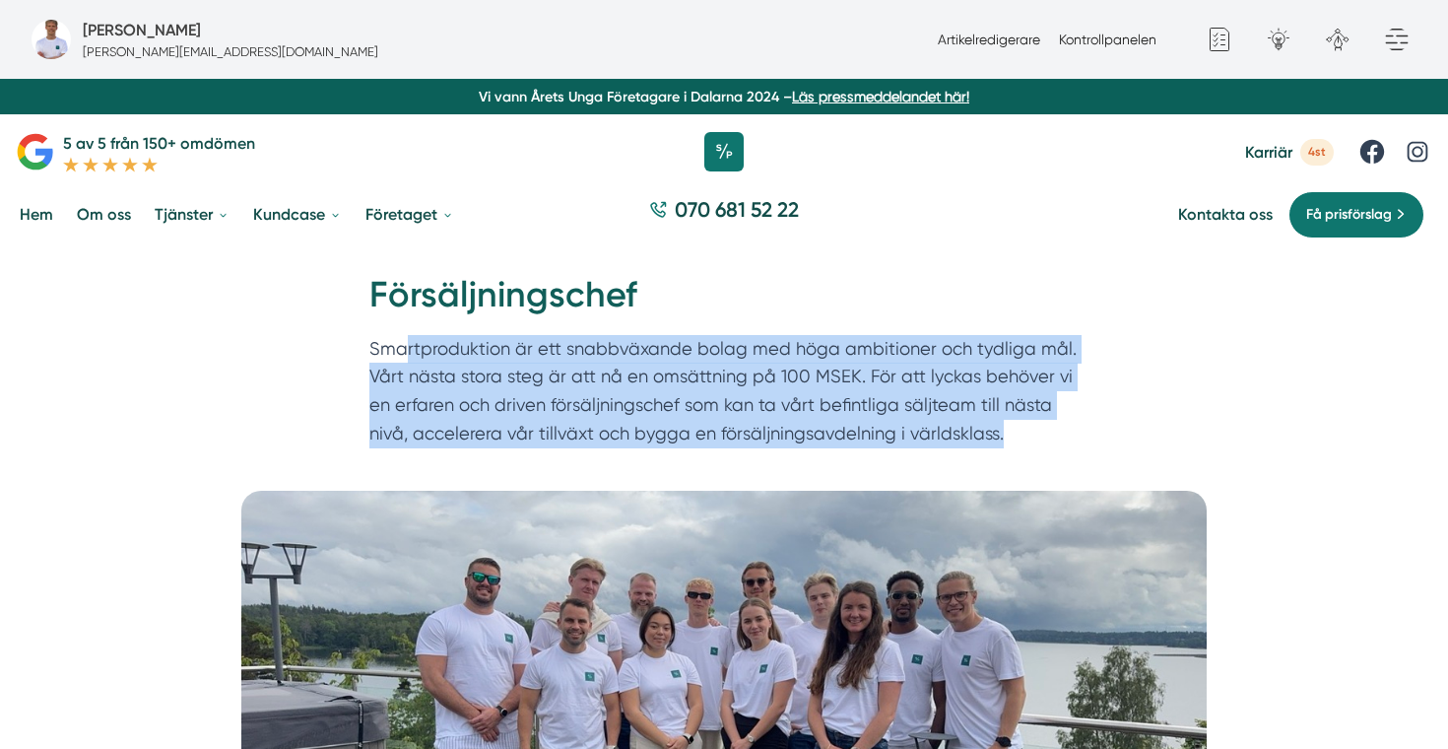
drag, startPoint x: 1011, startPoint y: 441, endPoint x: 407, endPoint y: 344, distance: 612.5
click at [407, 344] on p "Smartproduktion är ett snabbväxande bolag med höga ambitioner och tydliga mål. …" at bounding box center [723, 396] width 709 height 122
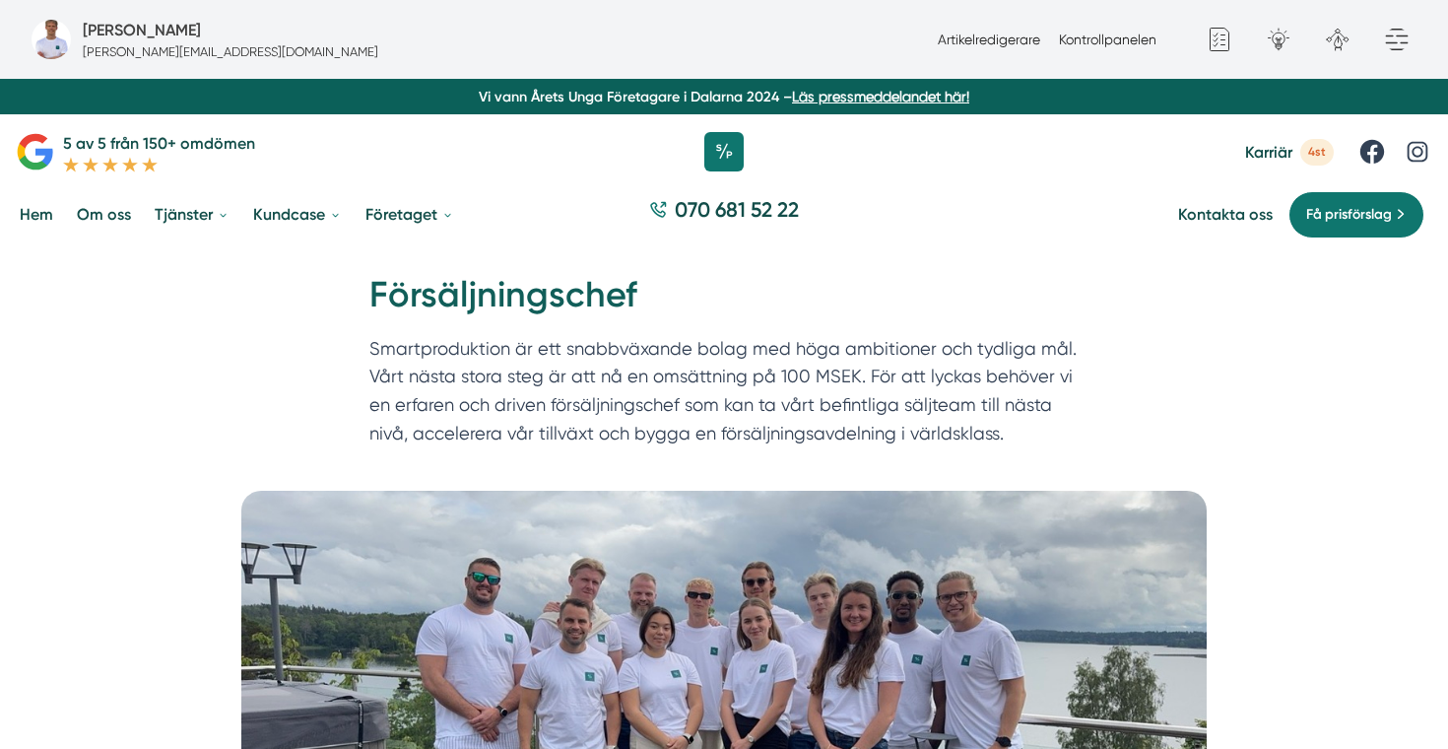
click at [782, 378] on p "Smartproduktion är ett snabbväxande bolag med höga ambitioner och tydliga mål. …" at bounding box center [723, 396] width 709 height 122
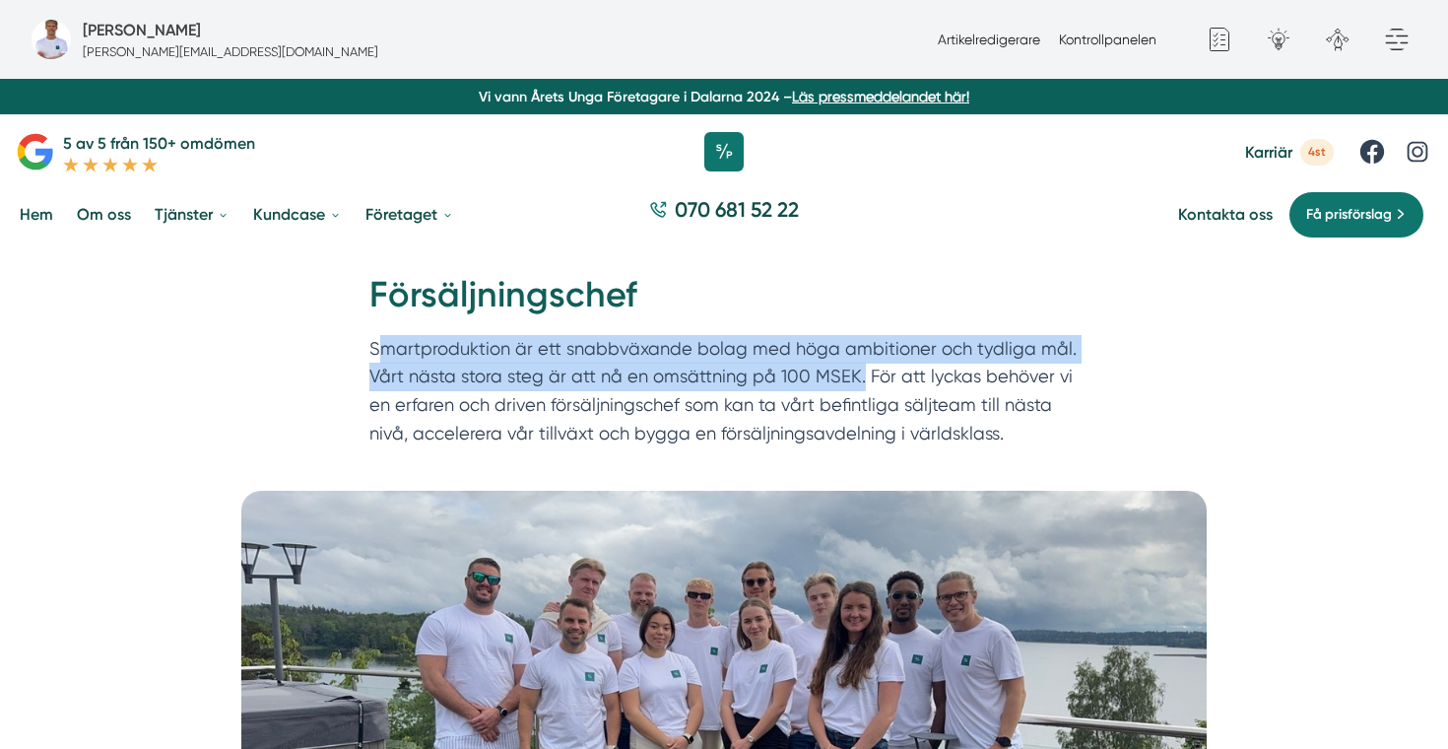
drag, startPoint x: 860, startPoint y: 377, endPoint x: 376, endPoint y: 354, distance: 484.2
click at [375, 352] on p "Smartproduktion är ett snabbväxande bolag med höga ambitioner och tydliga mål. …" at bounding box center [723, 396] width 709 height 122
copy p "martproduktion är ett snabbväxande bolag med höga ambitioner och tydliga mål. V…"
copy p "Smartproduktion är ett snabbväxande bolag med höga ambitioner och tydliga mål. …"
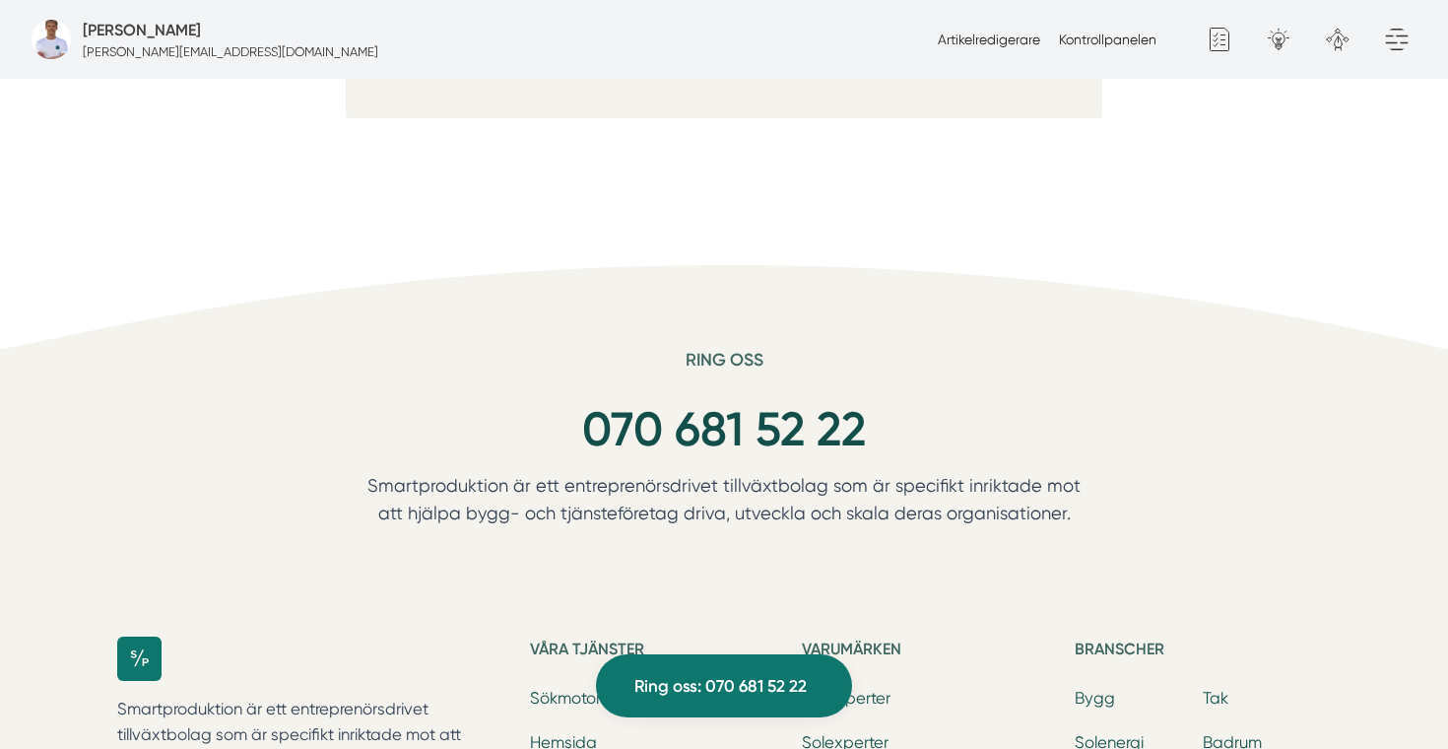
scroll to position [6888, 0]
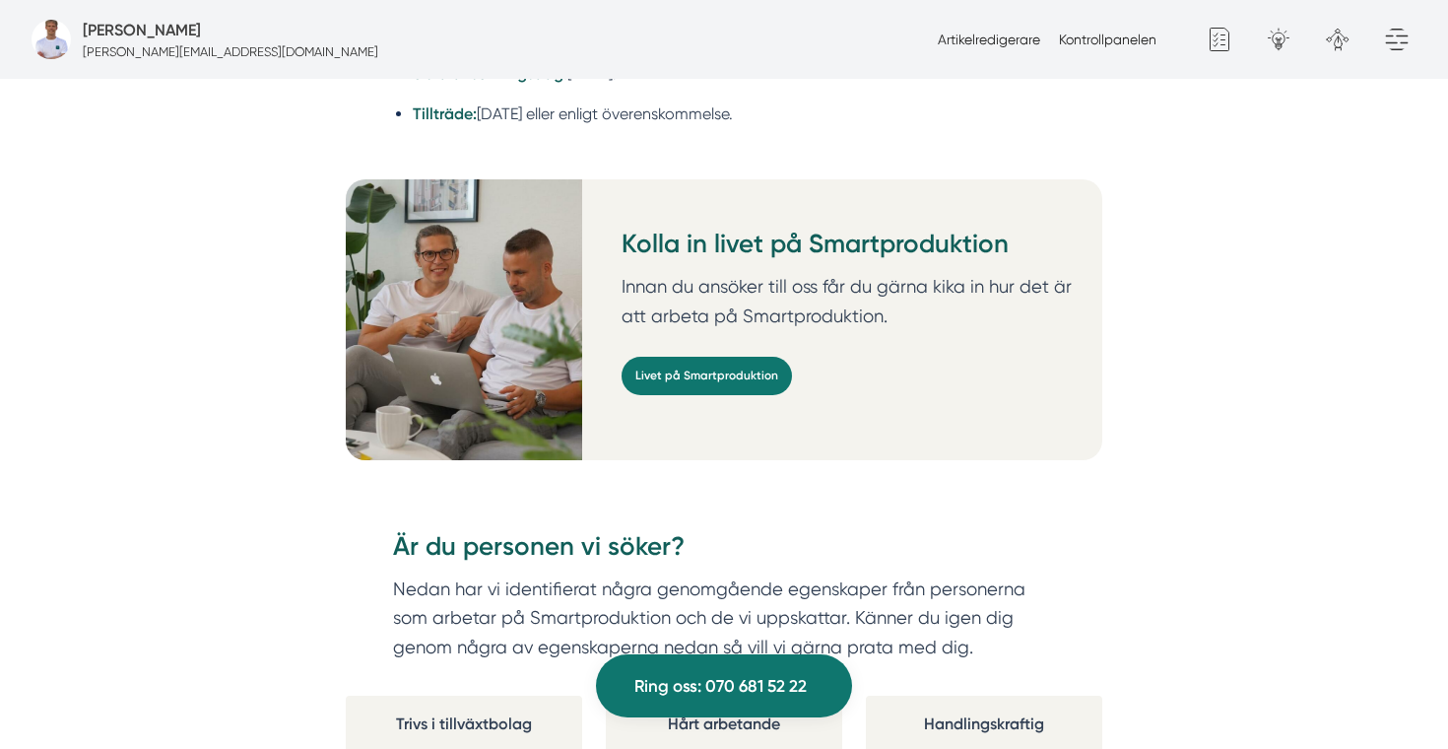
scroll to position [3356, 0]
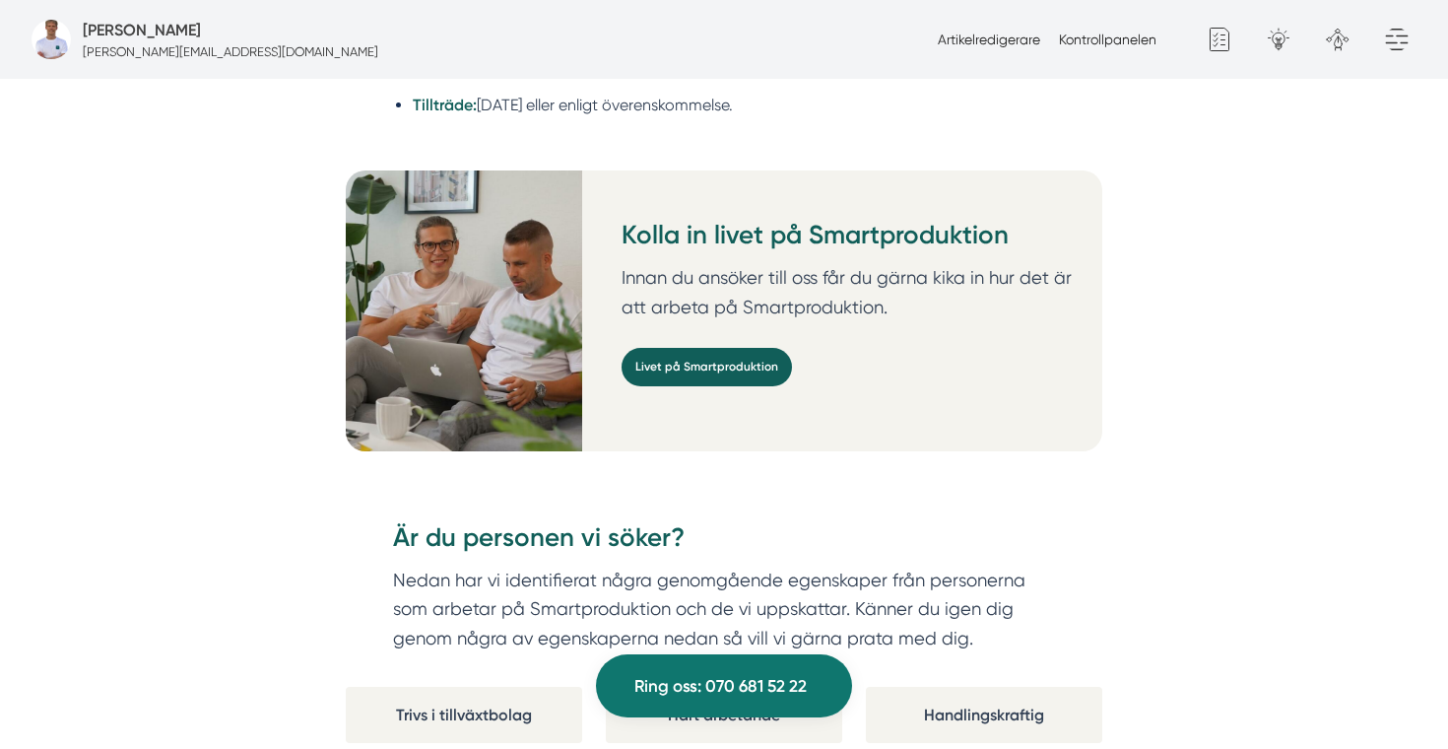
click at [684, 348] on link "Livet på Smartproduktion" at bounding box center [706, 367] width 170 height 38
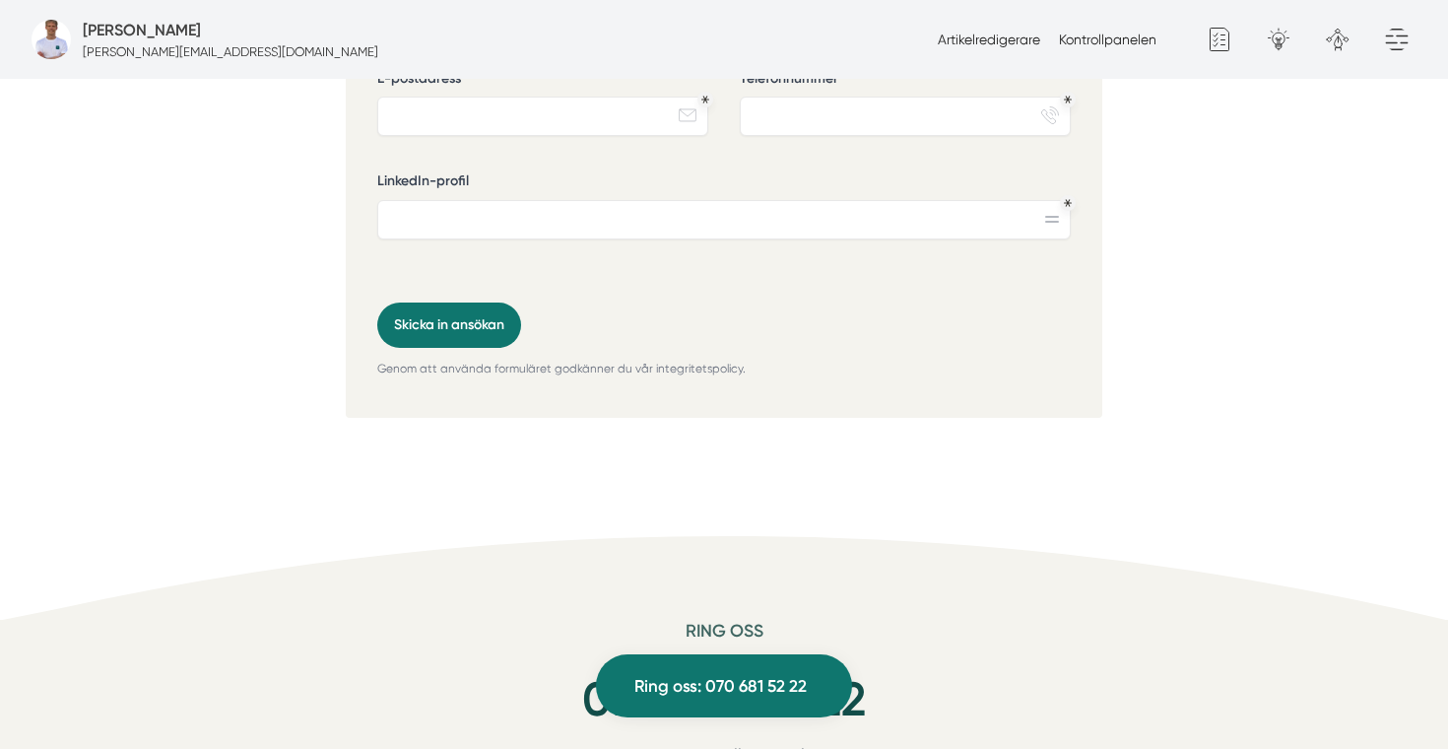
scroll to position [5786, 0]
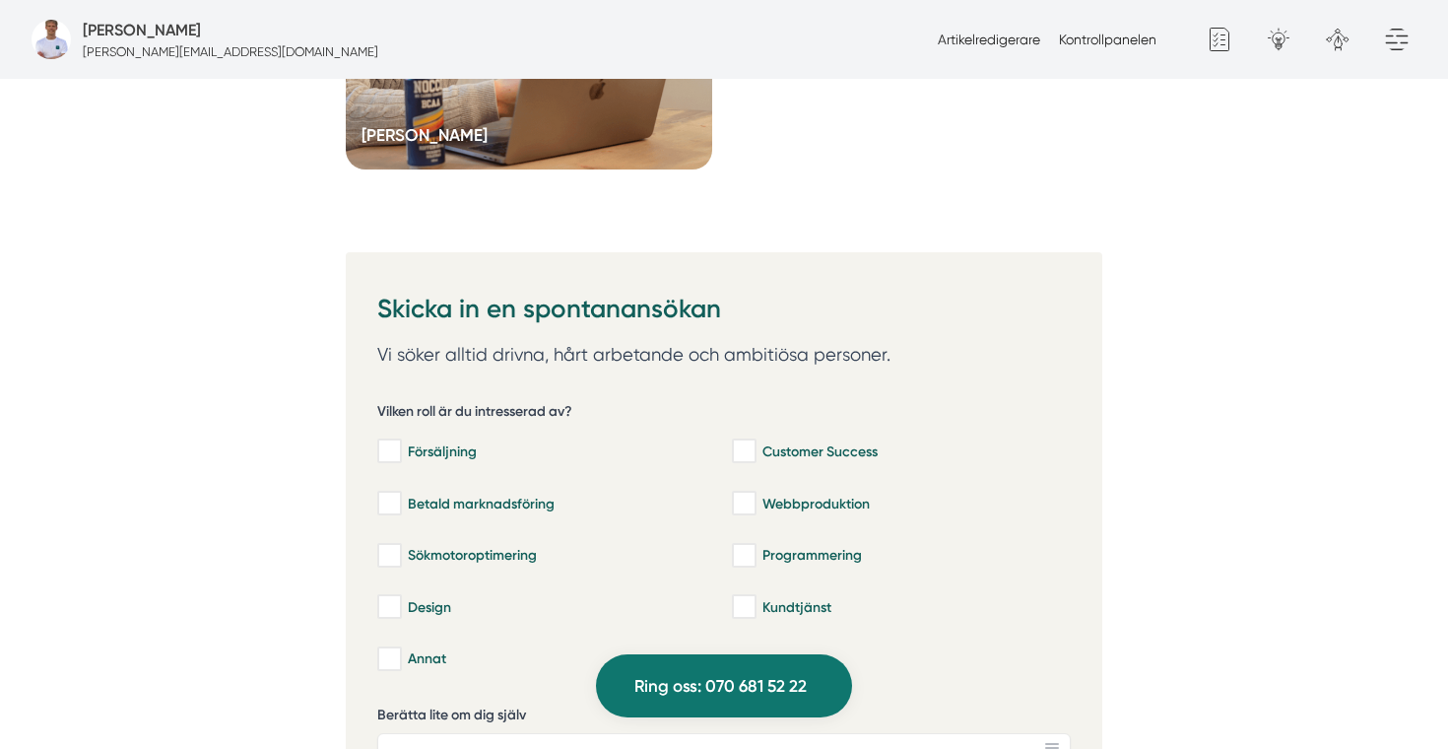
scroll to position [2933, 0]
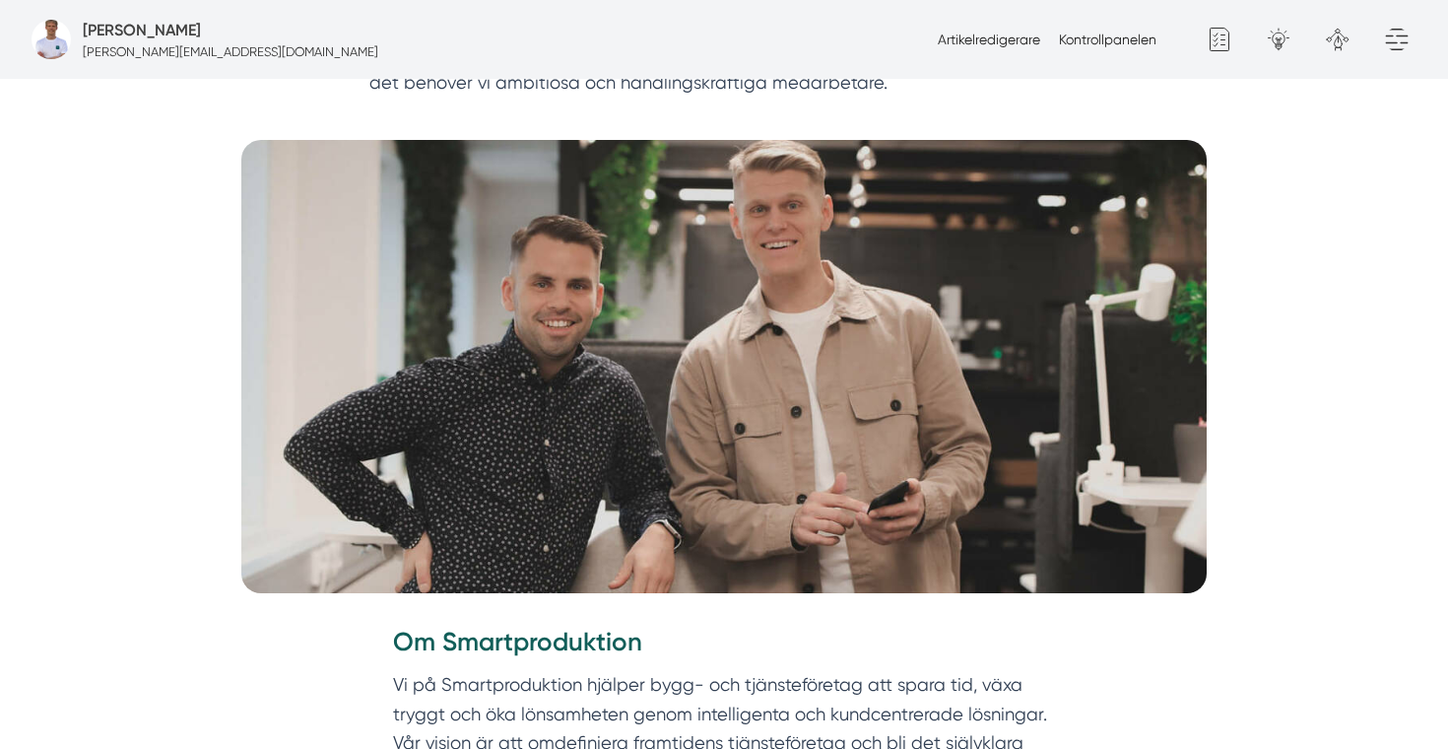
scroll to position [173, 0]
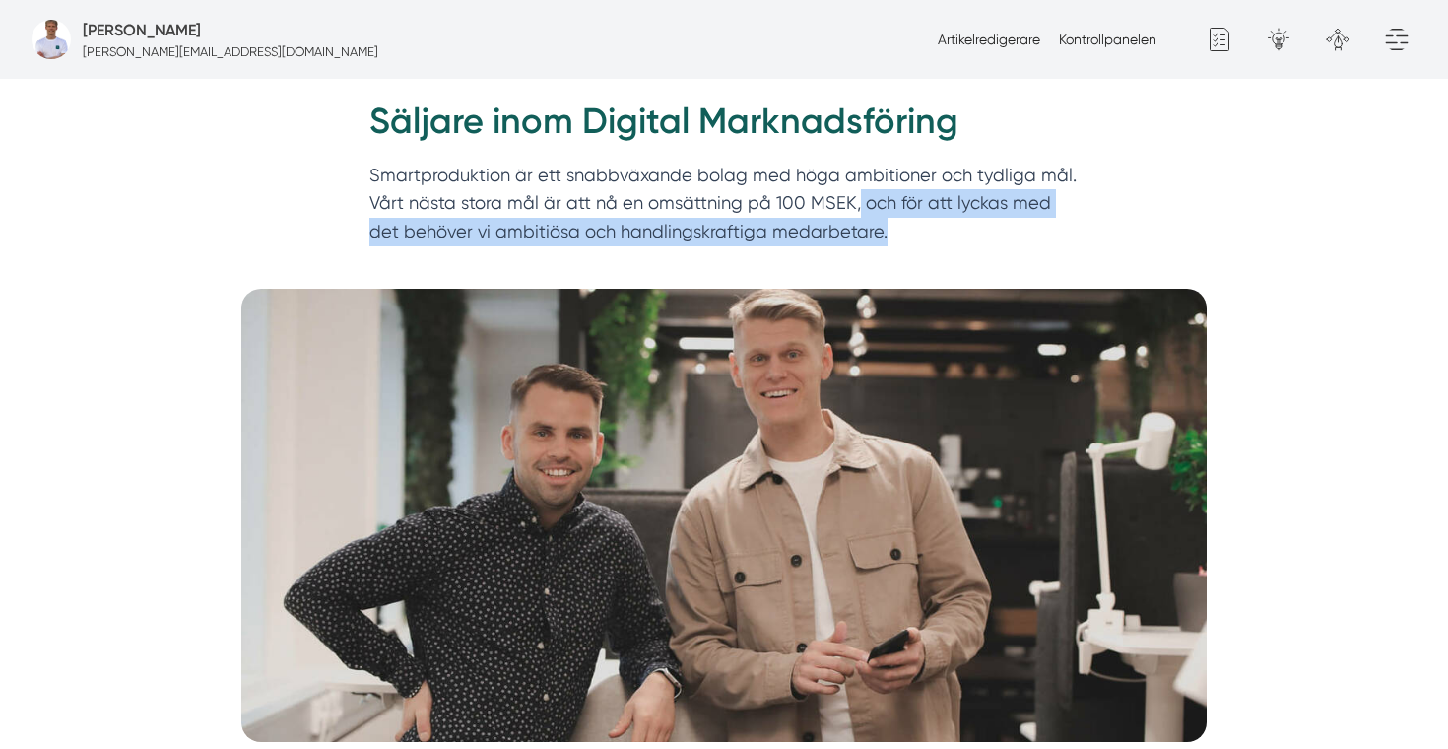
drag, startPoint x: 853, startPoint y: 236, endPoint x: 852, endPoint y: 201, distance: 35.5
click at [852, 201] on p "Smartproduktion är ett snabbväxande bolag med höga ambitioner och tydliga mål. …" at bounding box center [723, 209] width 709 height 94
copy p "och för att lyckas med det behöver vi ambitiösa och handlingskraftiga medarbeta…"
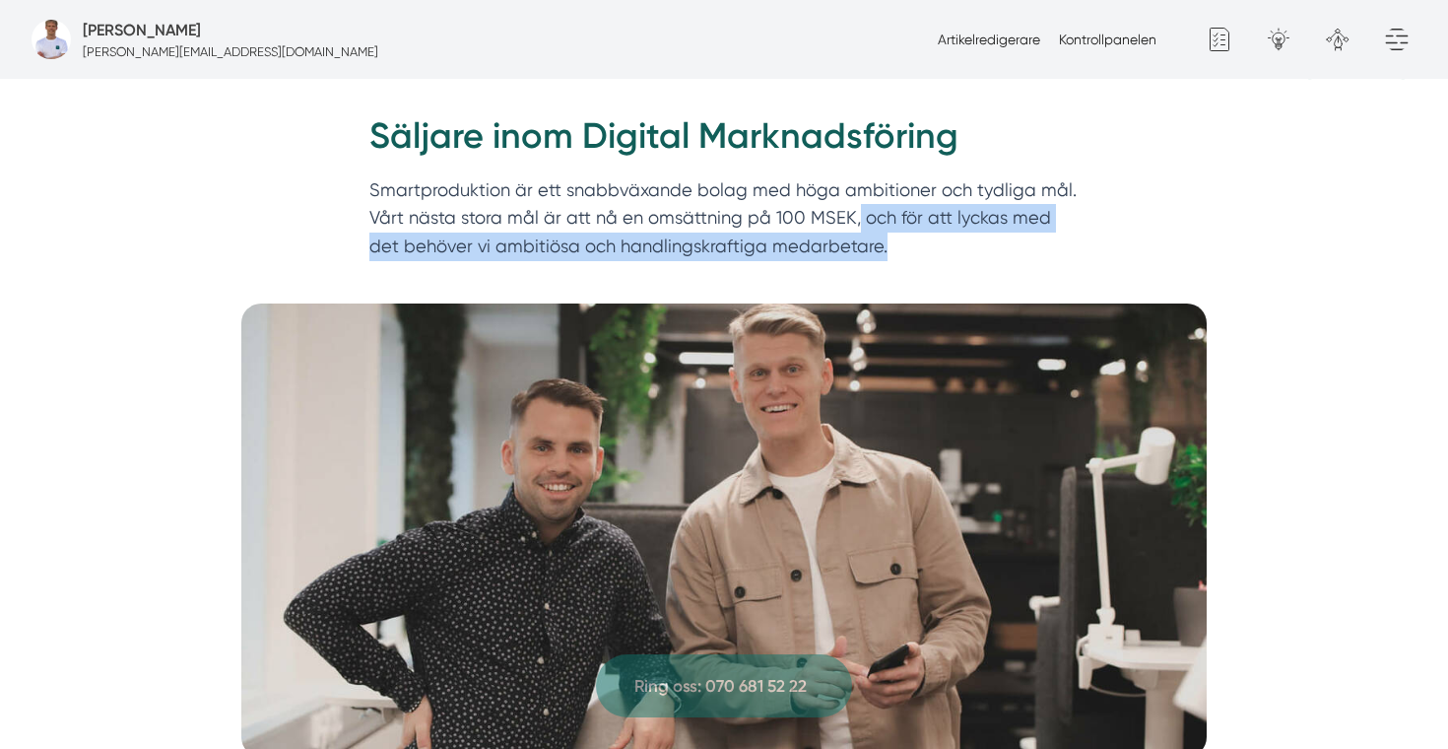
scroll to position [0, 0]
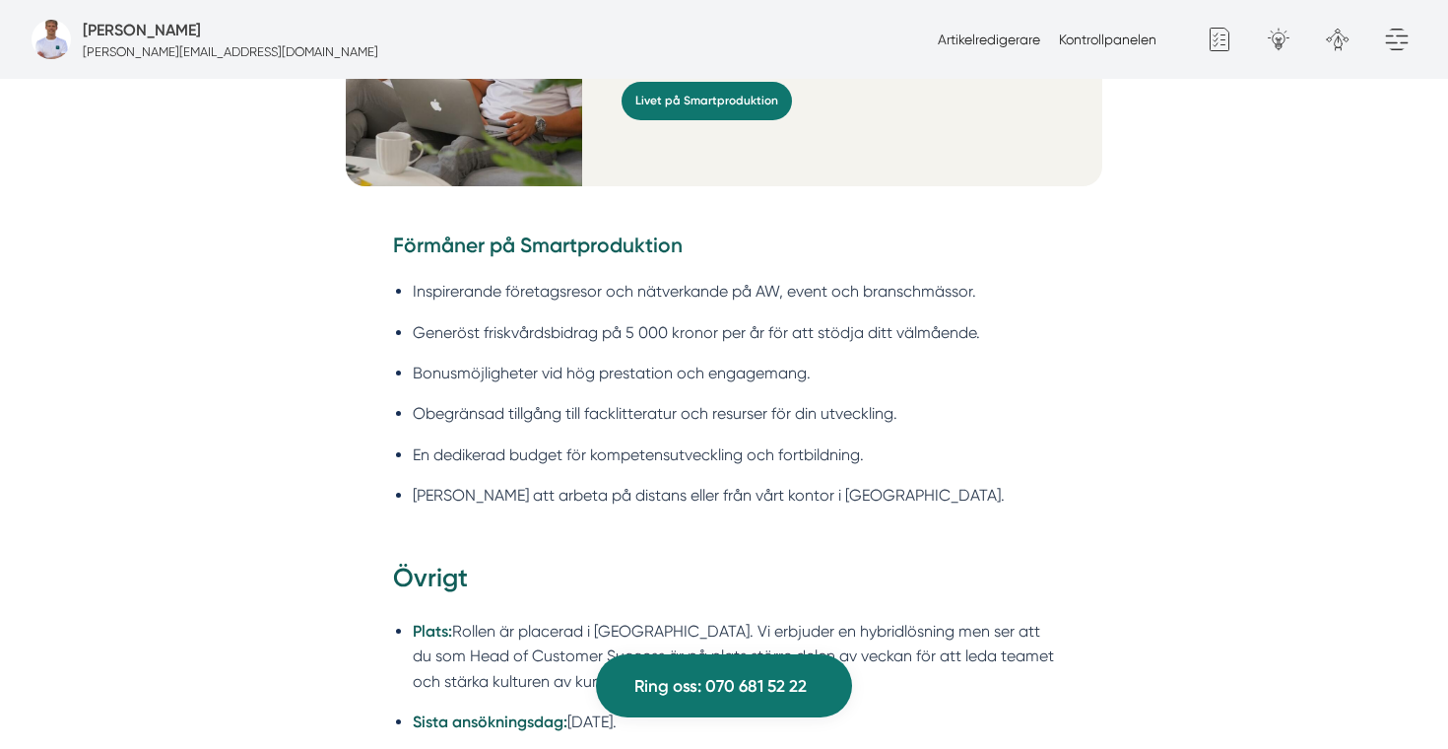
scroll to position [3080, 0]
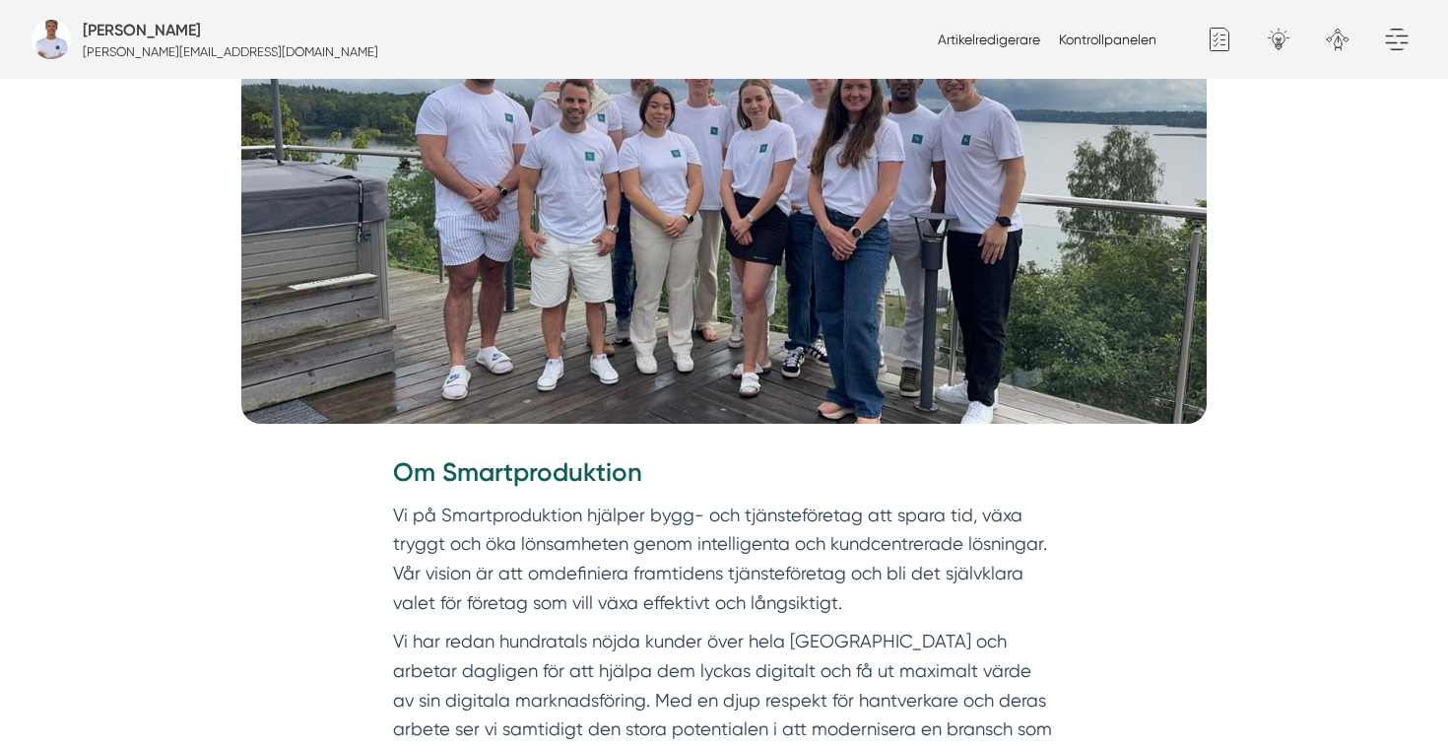
scroll to position [524, 0]
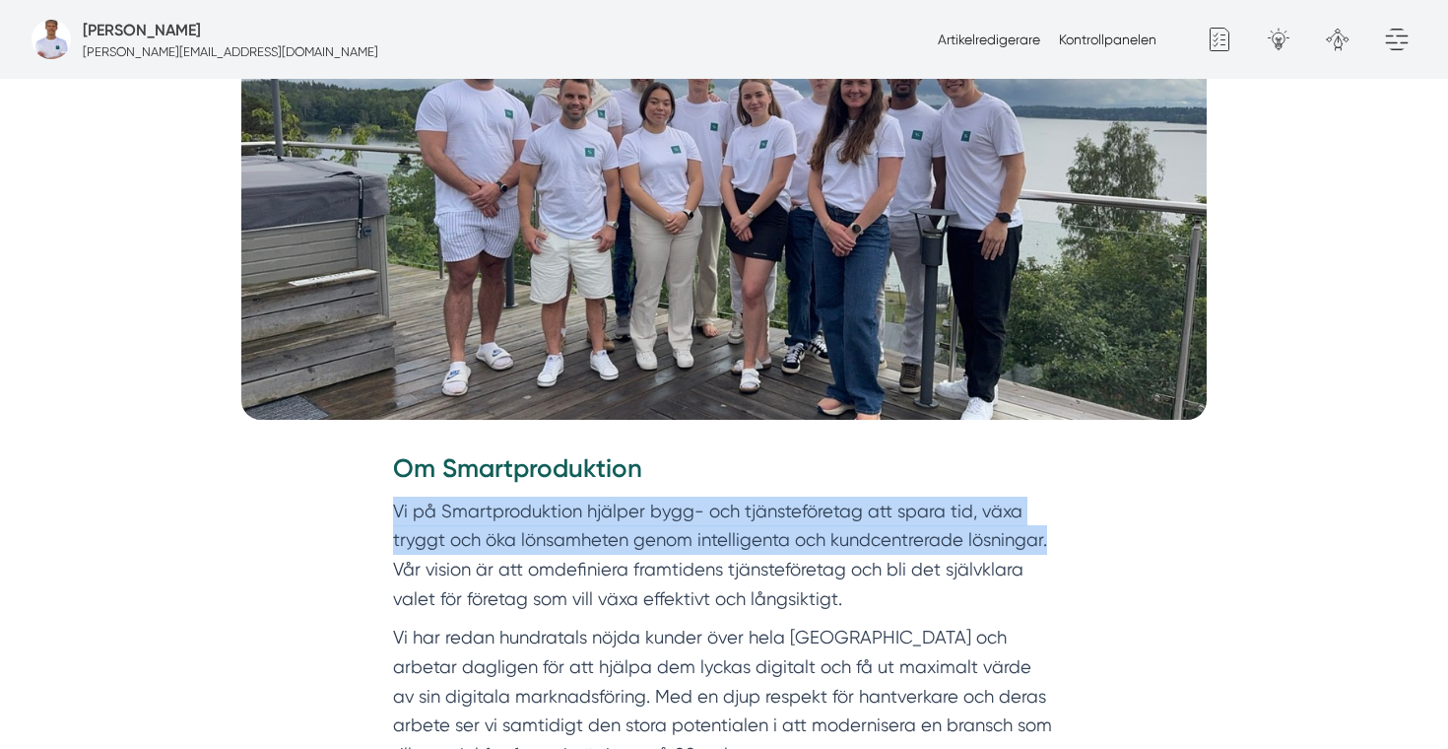
drag, startPoint x: 1051, startPoint y: 548, endPoint x: 375, endPoint y: 503, distance: 677.1
copy p "Vi på Smartproduktion hjälper bygg- och tjänsteföretag att spara tid, växa tryg…"
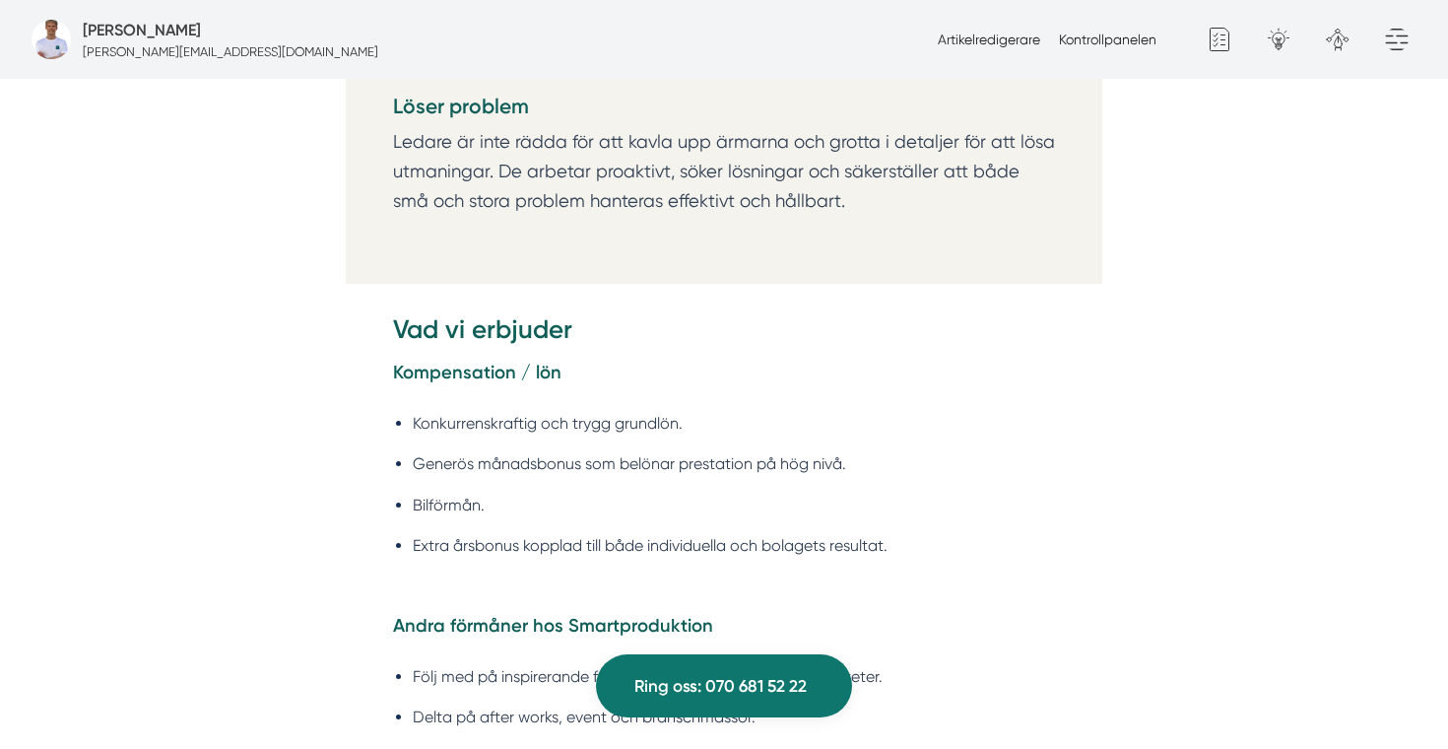
scroll to position [3442, 0]
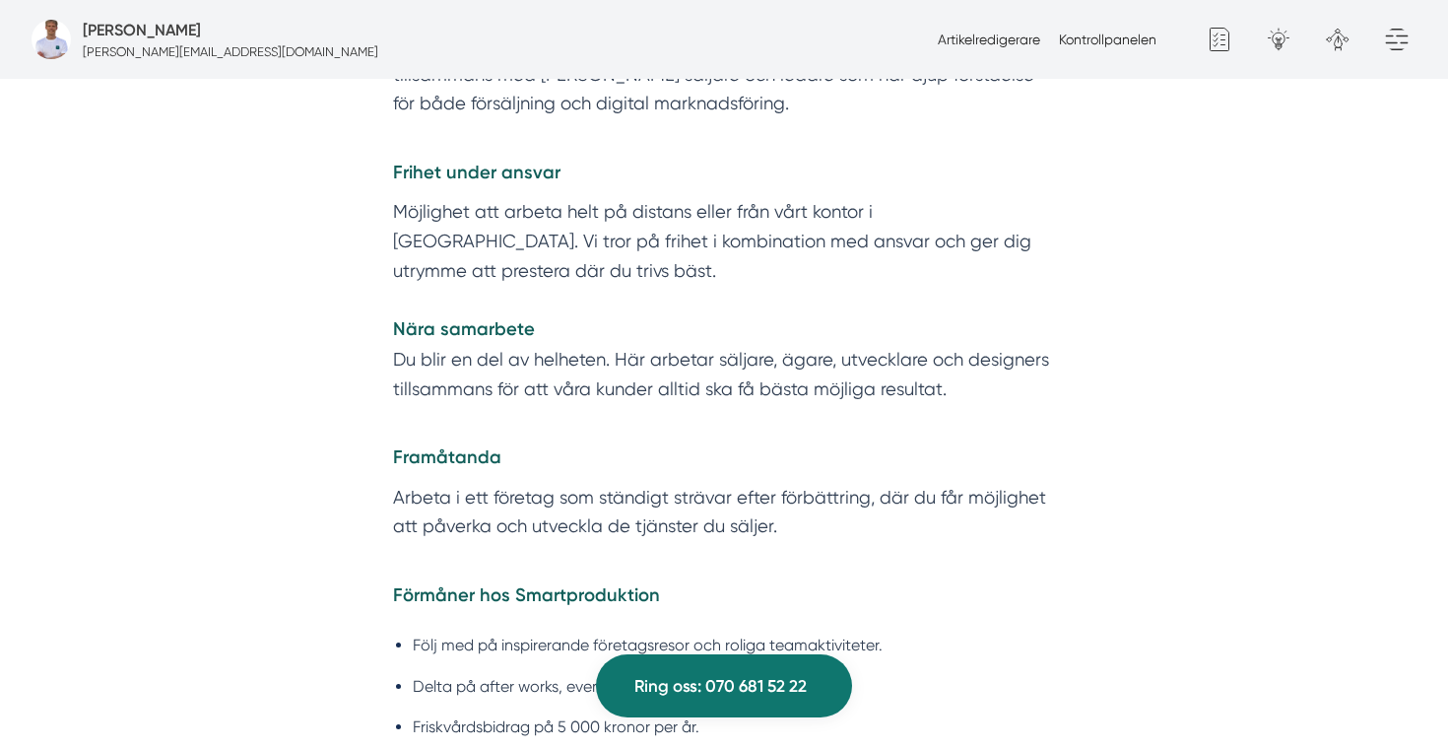
scroll to position [3548, 0]
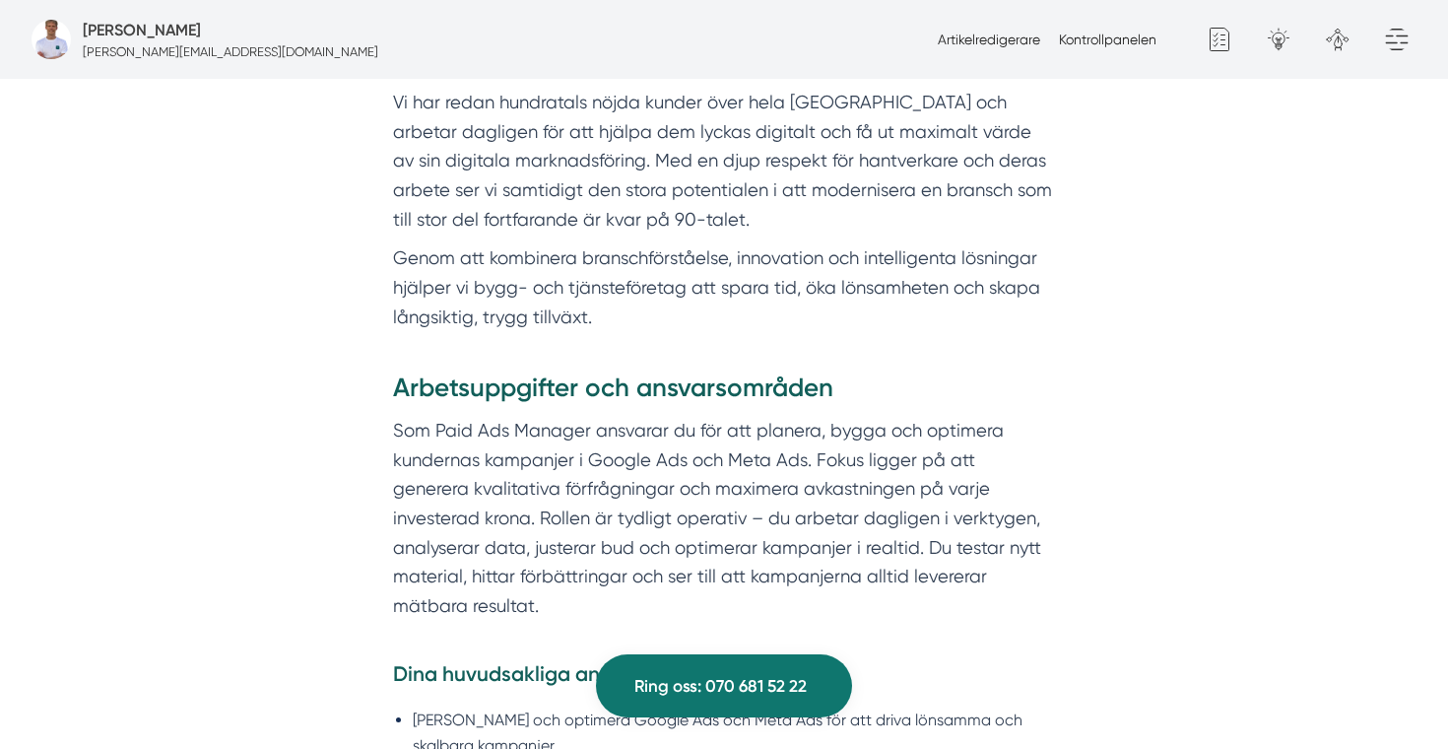
scroll to position [1082, 0]
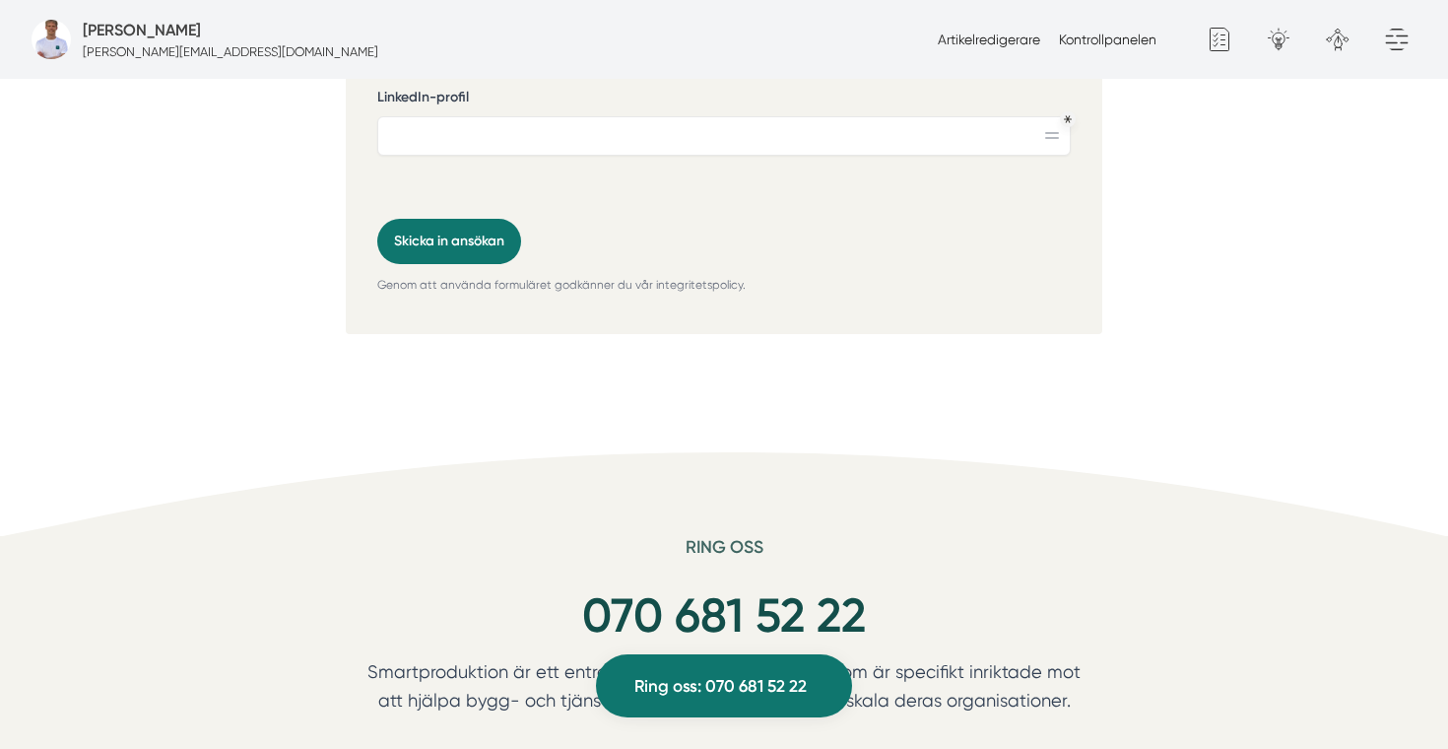
scroll to position [5319, 0]
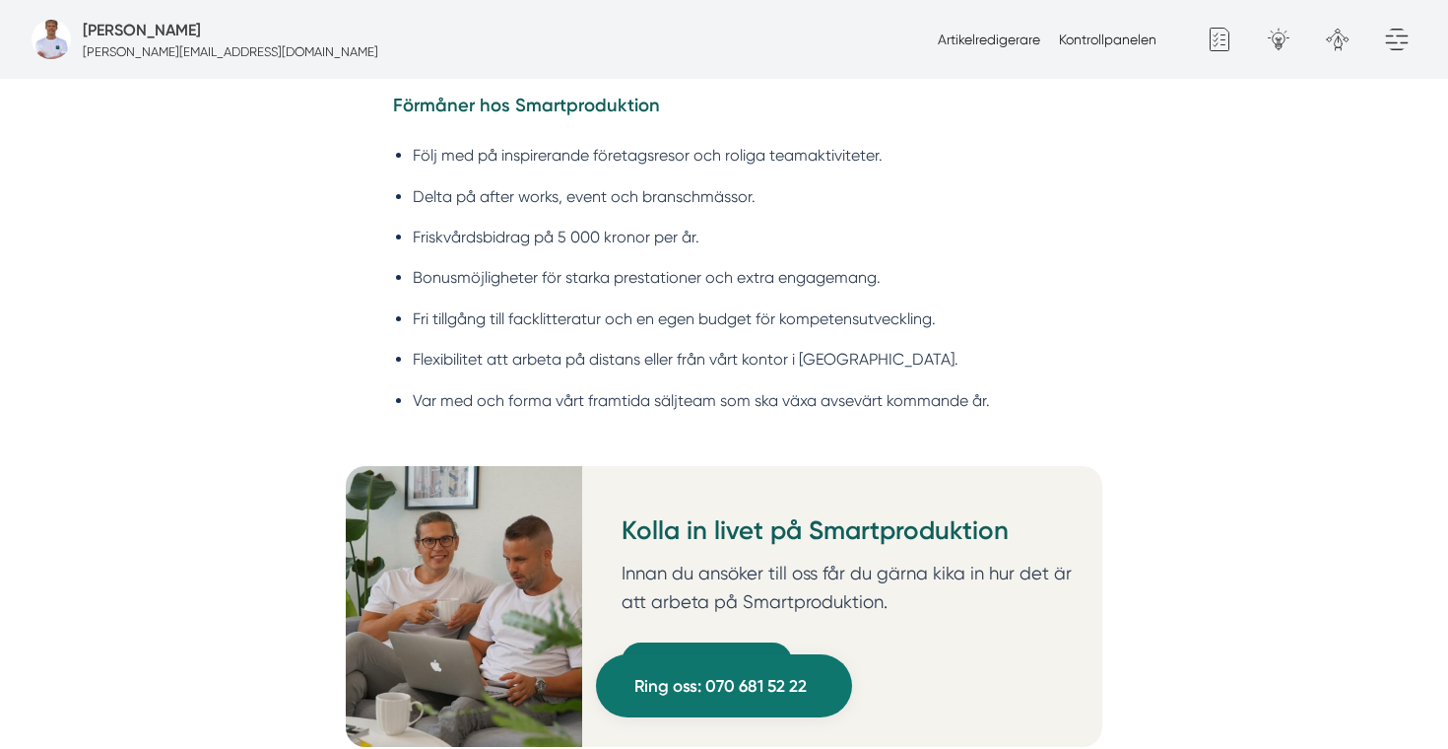
scroll to position [4082, 0]
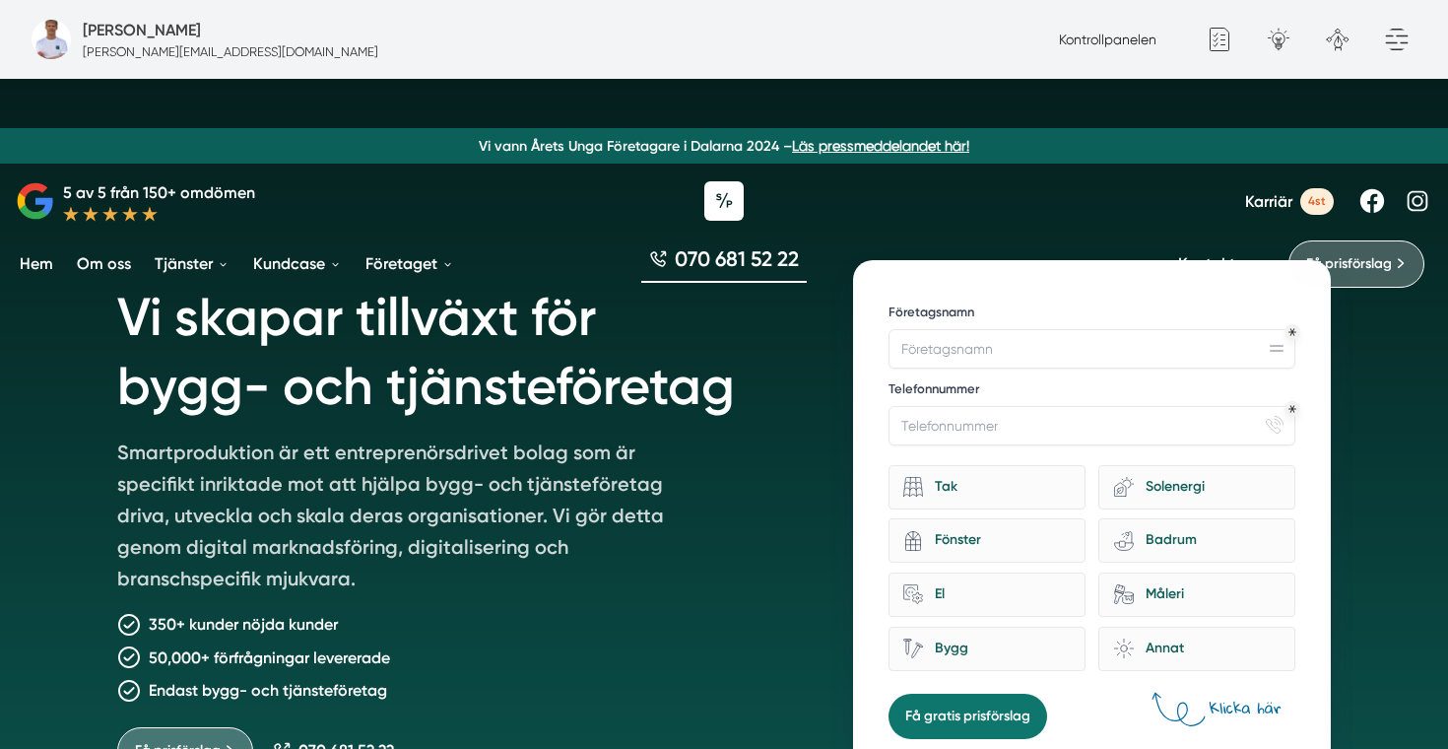
click at [681, 144] on p "Vi vann Årets Unga Företagare i Dalarna 2024 – Läs pressmeddelandet här!" at bounding box center [724, 146] width 1432 height 20
click at [1061, 56] on div "Kontrollpanelen Generellt Google Analytics Generellt formulär Popup formulär Mi…" at bounding box center [1233, 39] width 365 height 79
click at [1077, 50] on div "Kontrollpanelen Generellt Google Analytics Generellt formulär Popup formulär Mi…" at bounding box center [1233, 39] width 365 height 79
click at [1118, 40] on link "Kontrollpanelen" at bounding box center [1108, 40] width 98 height 16
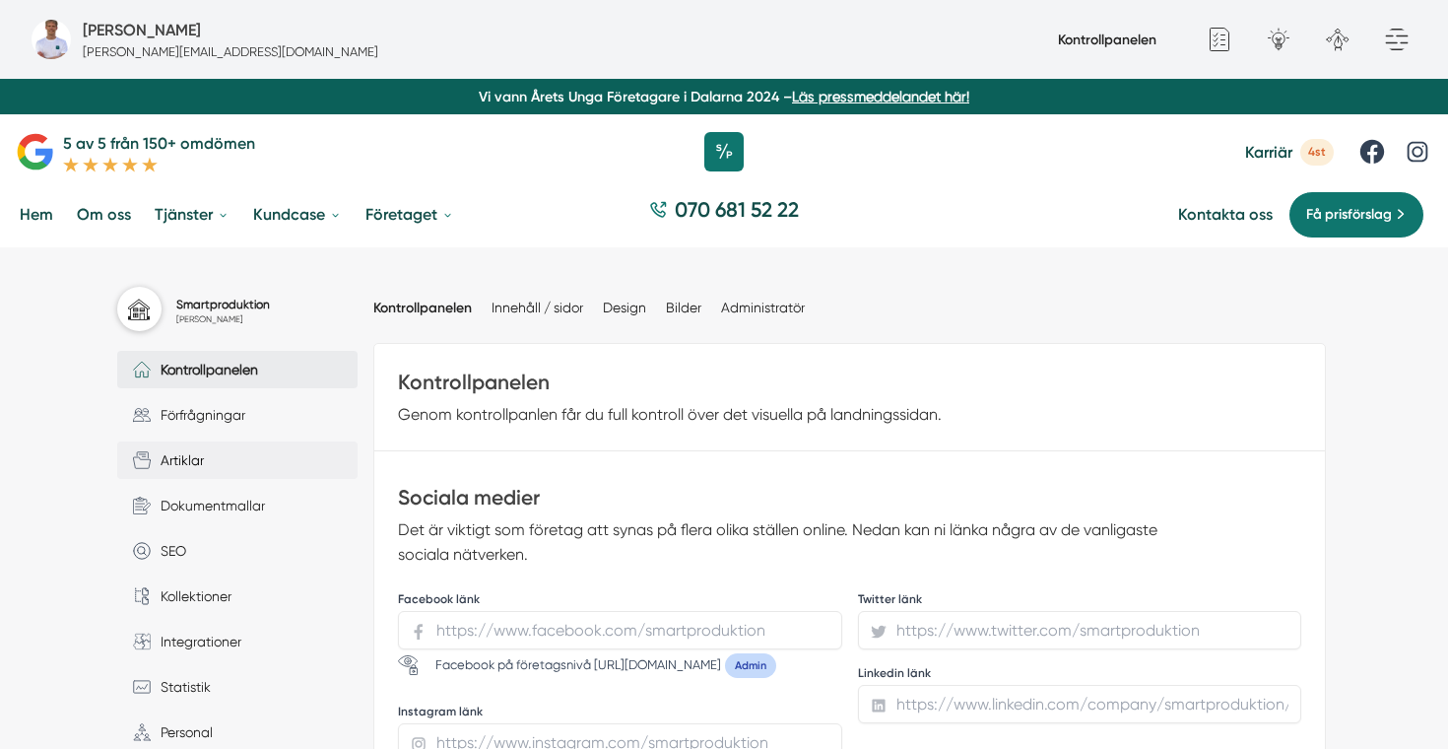
click at [208, 461] on link "Artiklar" at bounding box center [237, 459] width 240 height 37
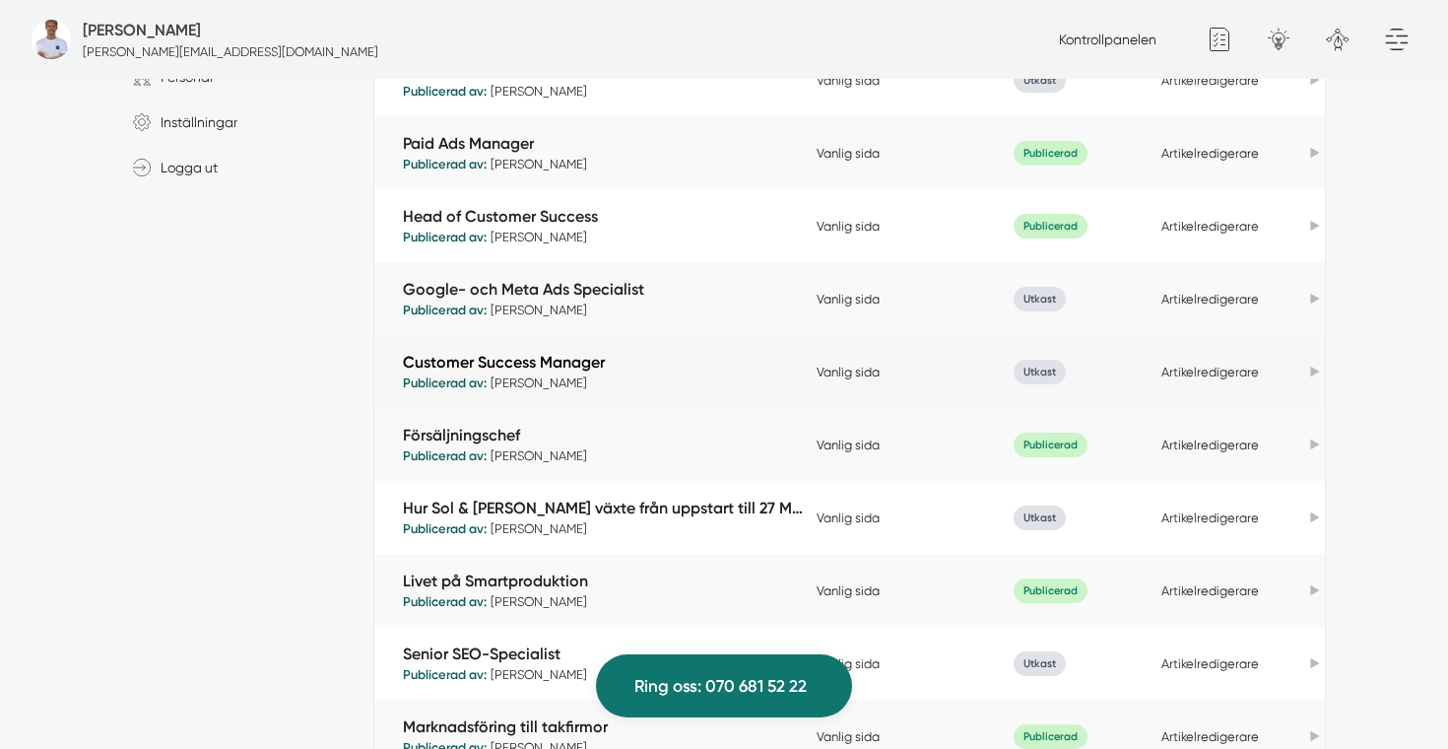
scroll to position [670, 0]
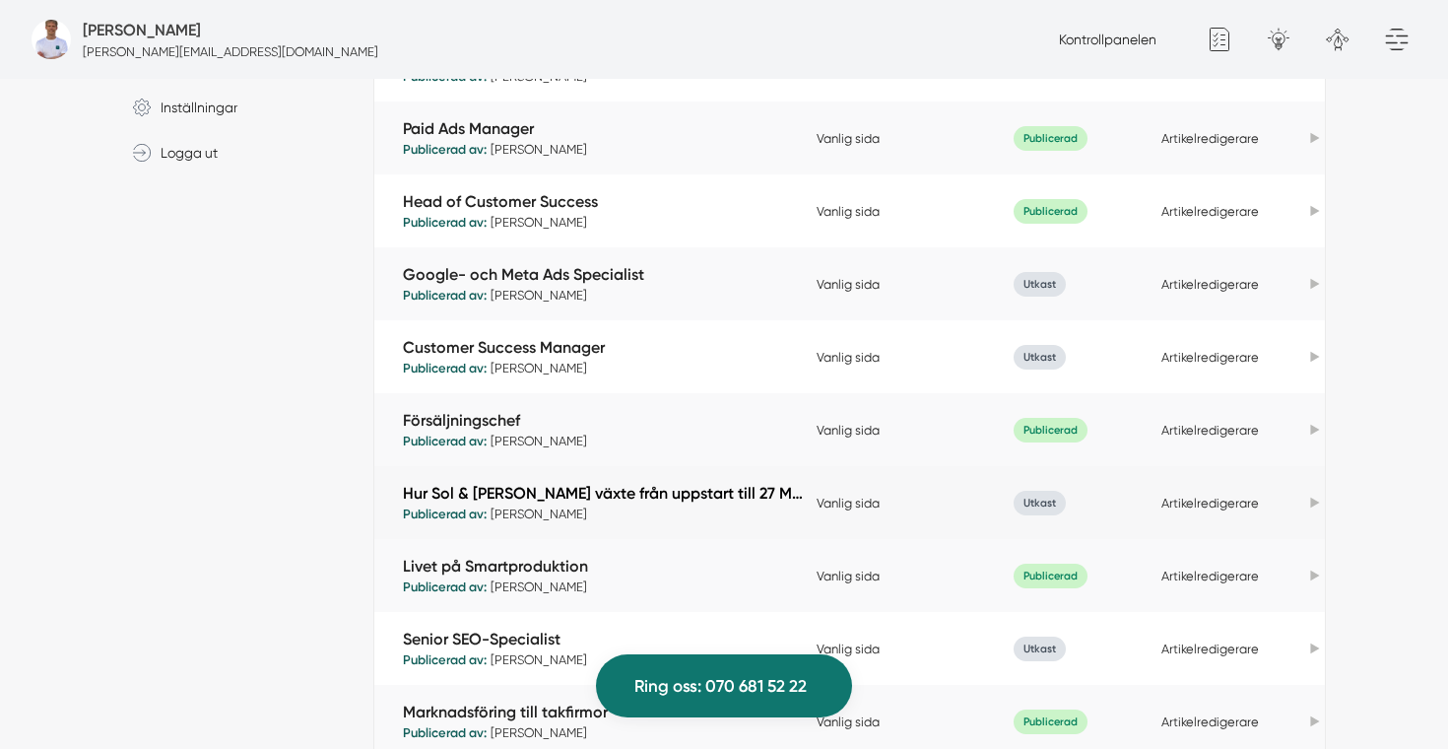
click at [650, 500] on link "Hur Sol & [PERSON_NAME] växte från uppstart till 27 Mkr med Smartproduktion" at bounding box center [605, 493] width 404 height 23
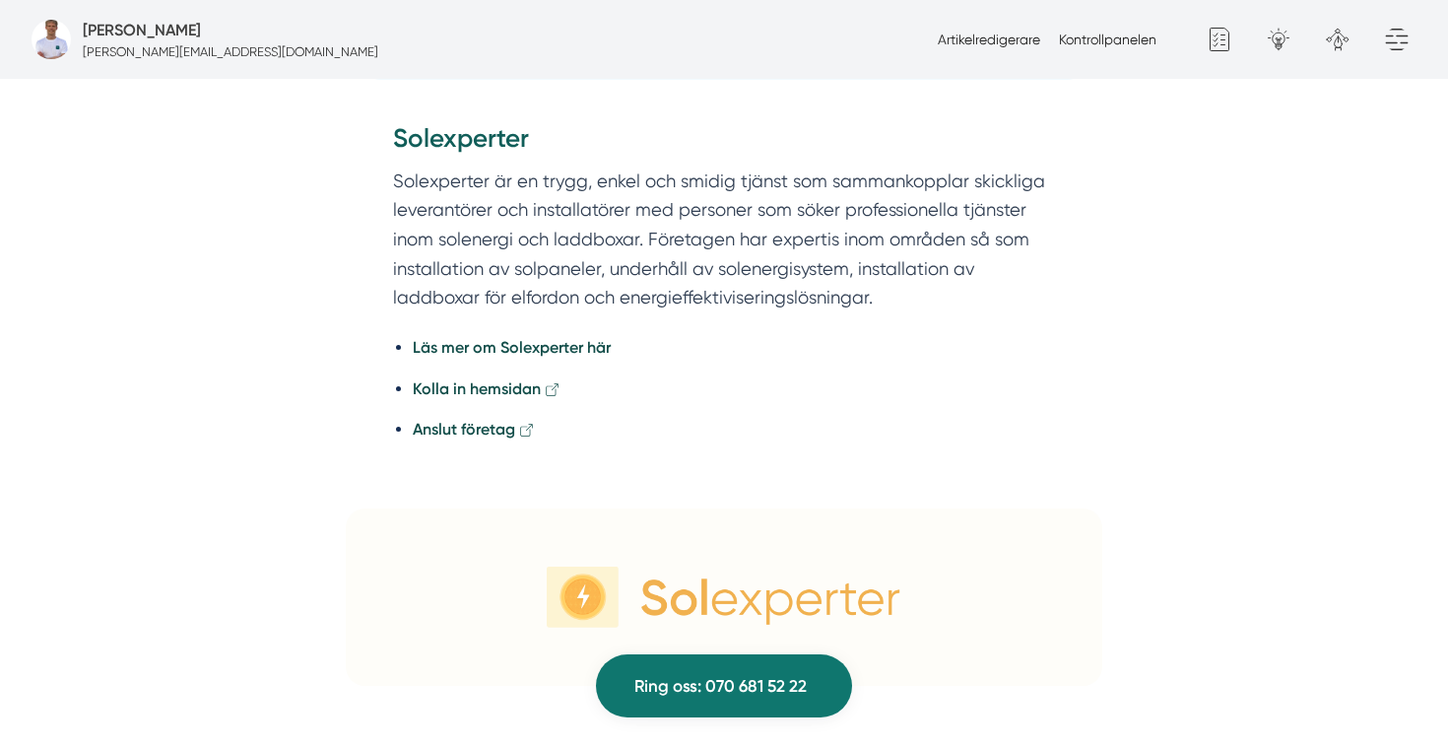
scroll to position [5657, 0]
